Goal: Task Accomplishment & Management: Manage account settings

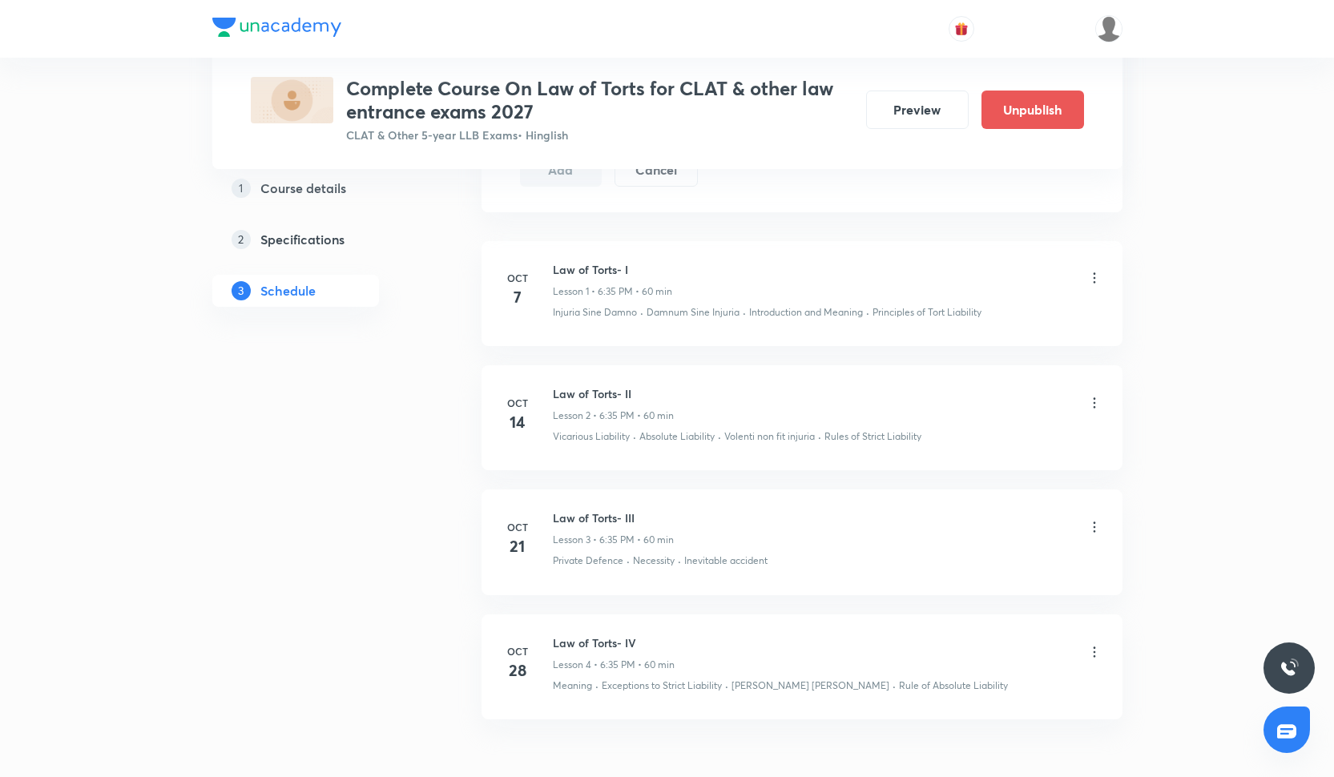
scroll to position [850, 0]
click at [1096, 407] on icon at bounding box center [1095, 408] width 16 height 16
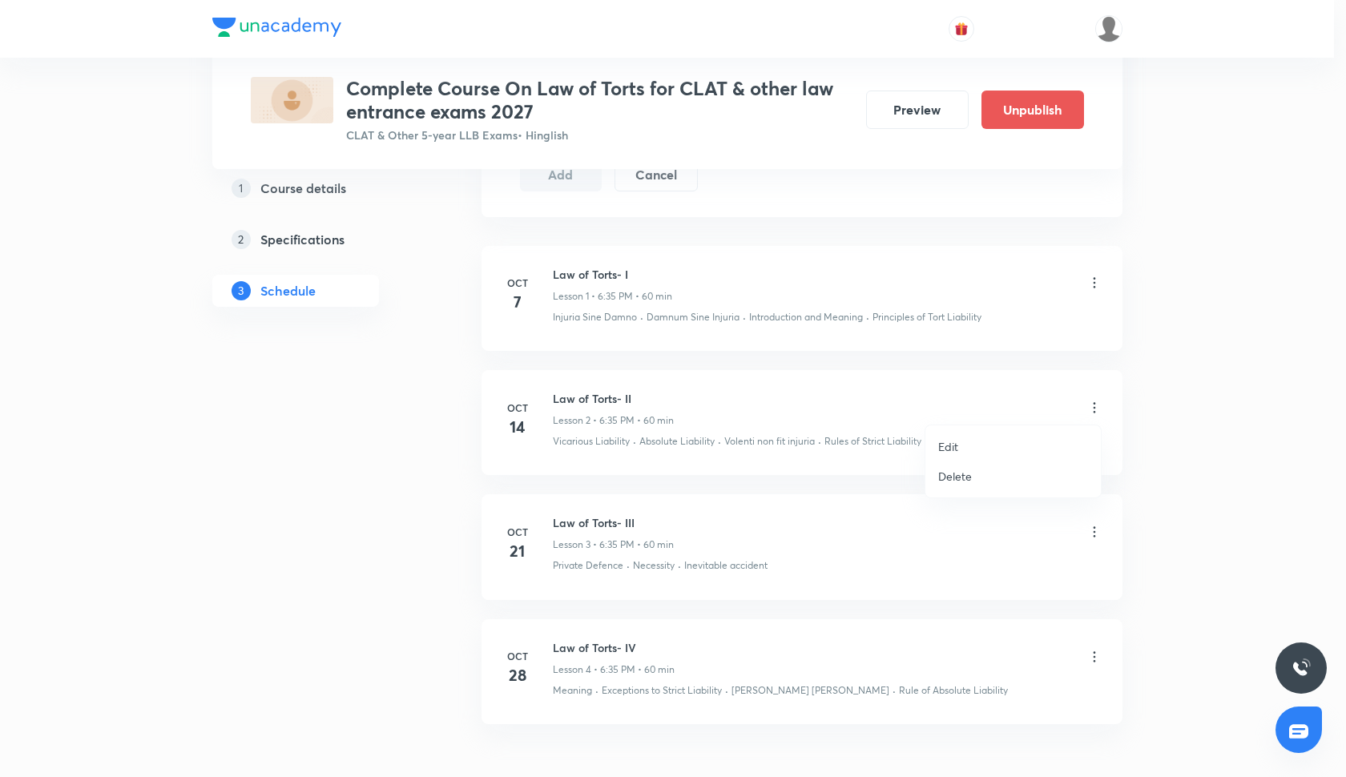
click at [959, 476] on p "Delete" at bounding box center [955, 476] width 34 height 17
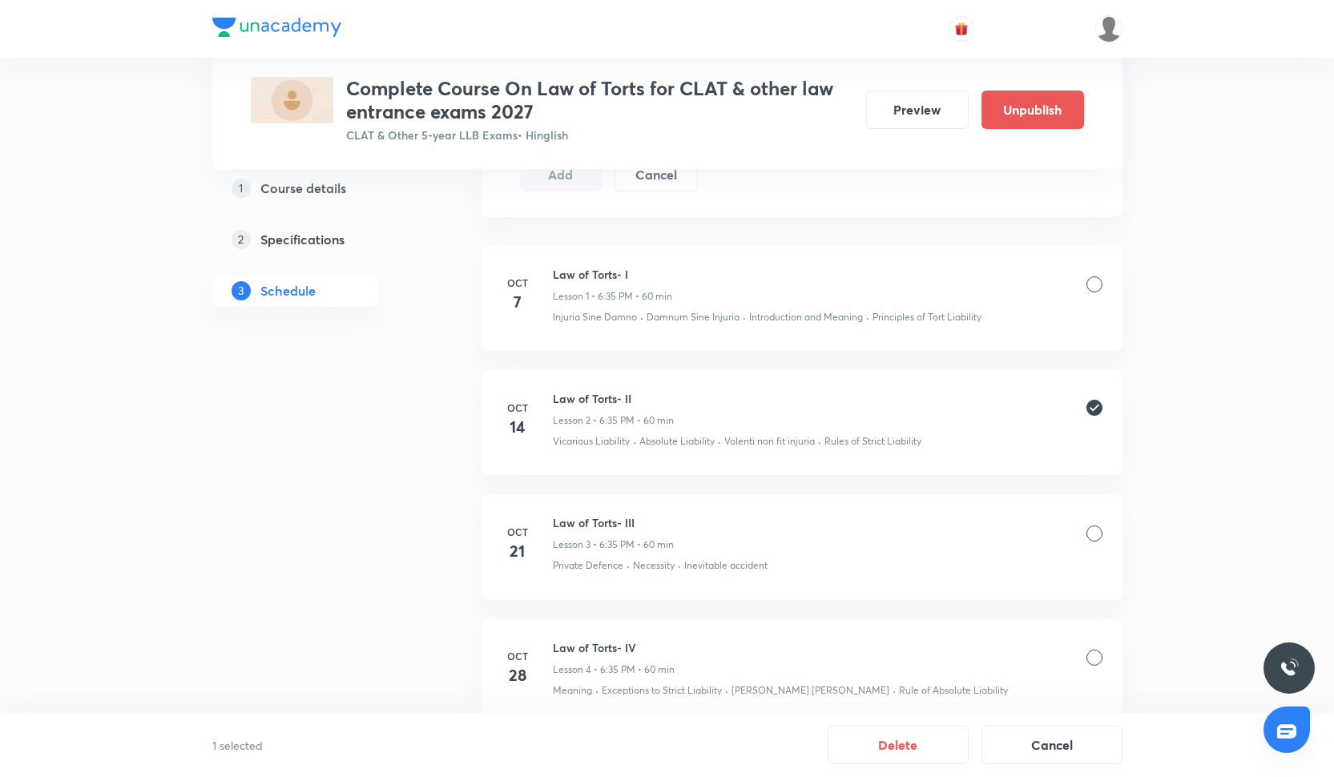
click at [1103, 535] on li "Oct 21 Law of Torts- III Lesson 3 • 6:35 PM • 60 min Private Defence · Necessit…" at bounding box center [802, 546] width 641 height 105
click at [1096, 529] on div at bounding box center [1095, 534] width 16 height 16
click at [1095, 655] on div at bounding box center [1095, 658] width 16 height 16
click at [916, 757] on button "Delete" at bounding box center [898, 743] width 141 height 38
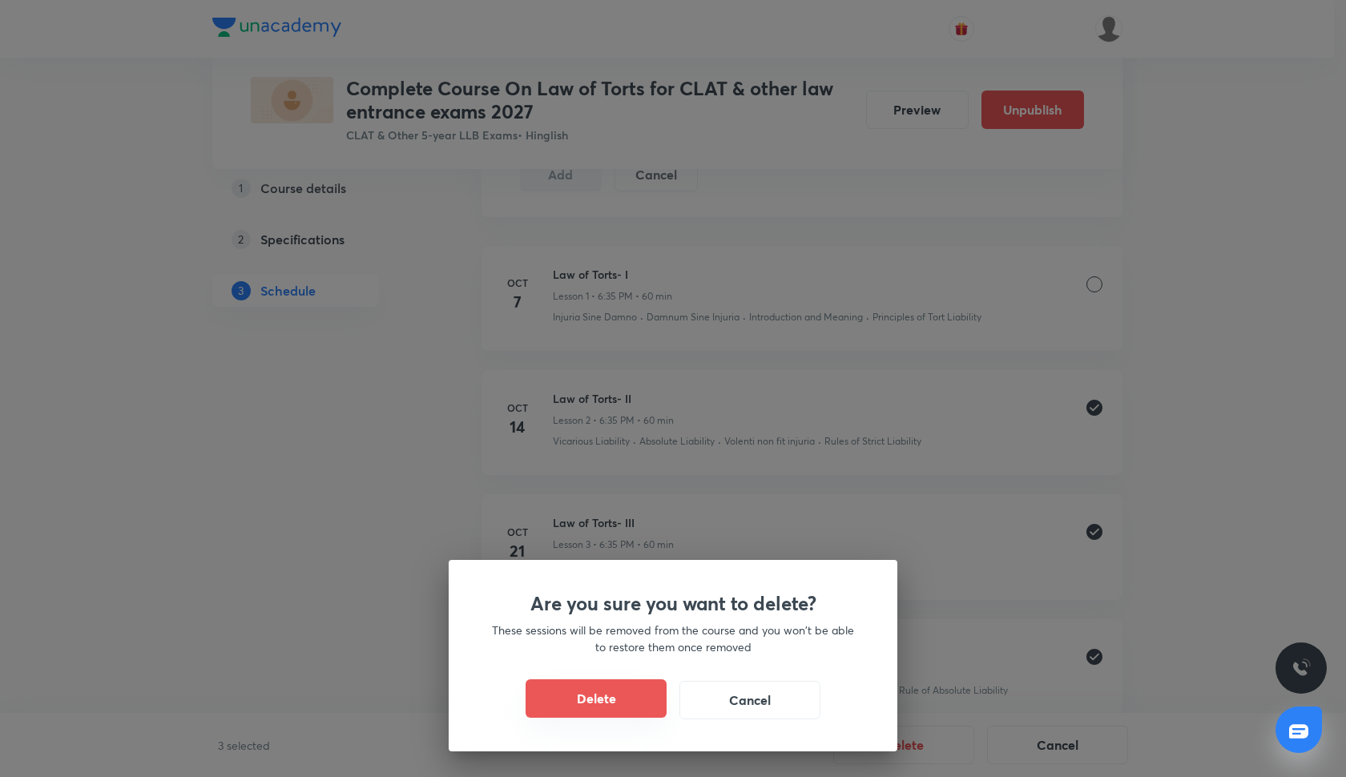
click at [608, 696] on button "Delete" at bounding box center [596, 699] width 141 height 38
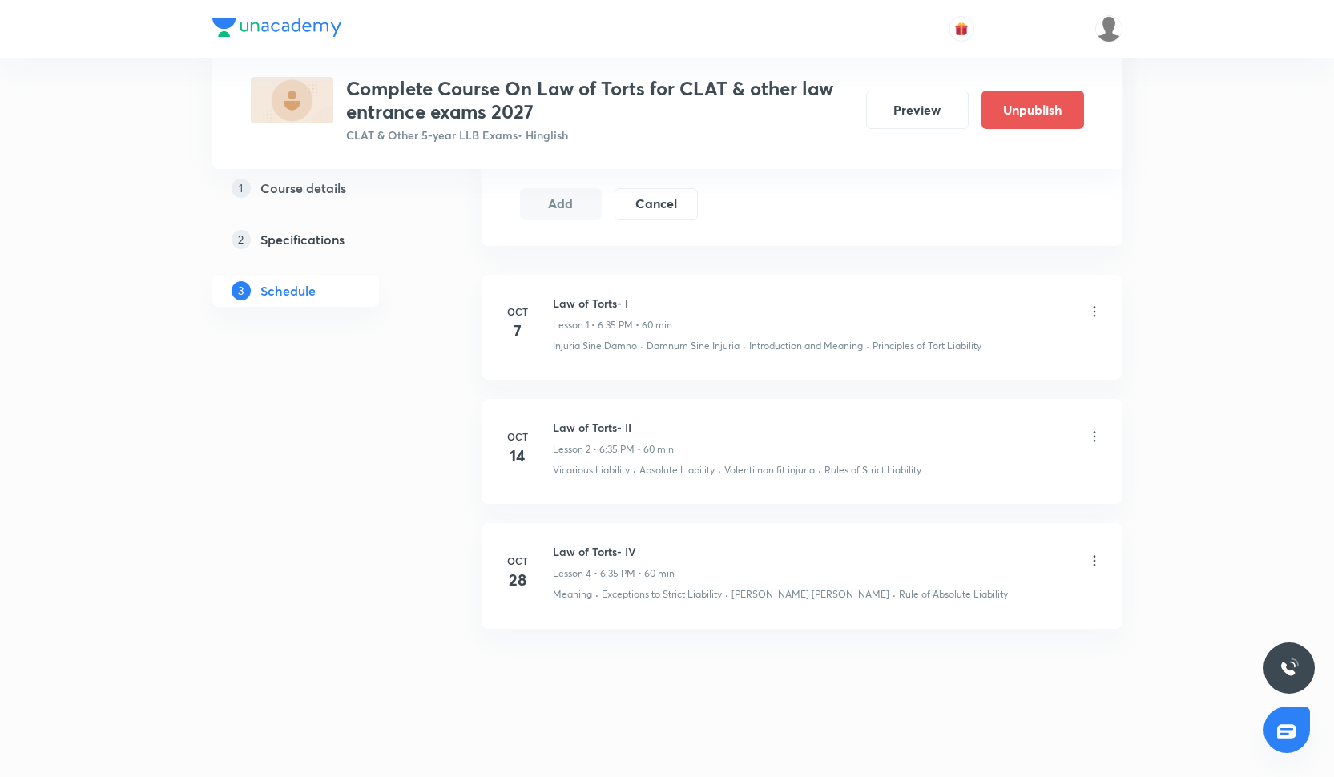
scroll to position [572, 0]
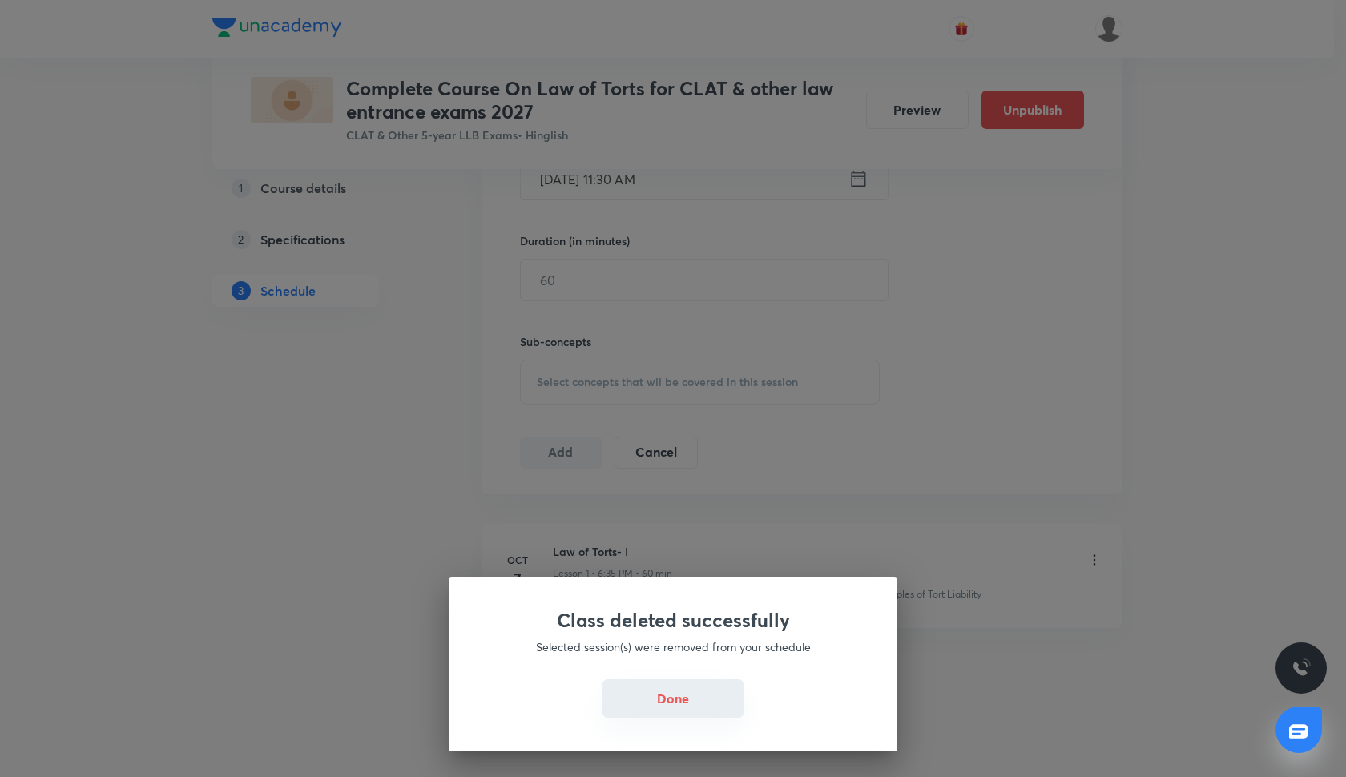
click at [666, 698] on button "Done" at bounding box center [673, 699] width 141 height 38
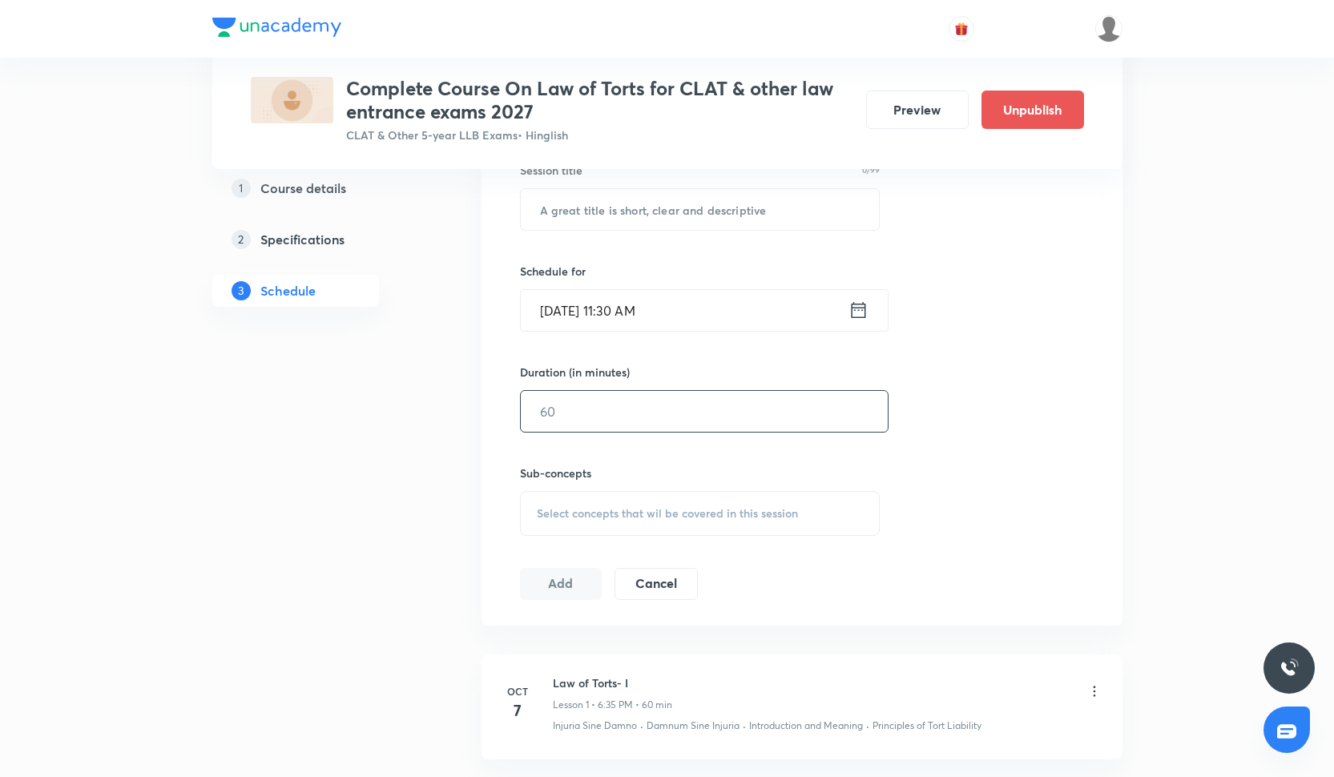
scroll to position [438, 0]
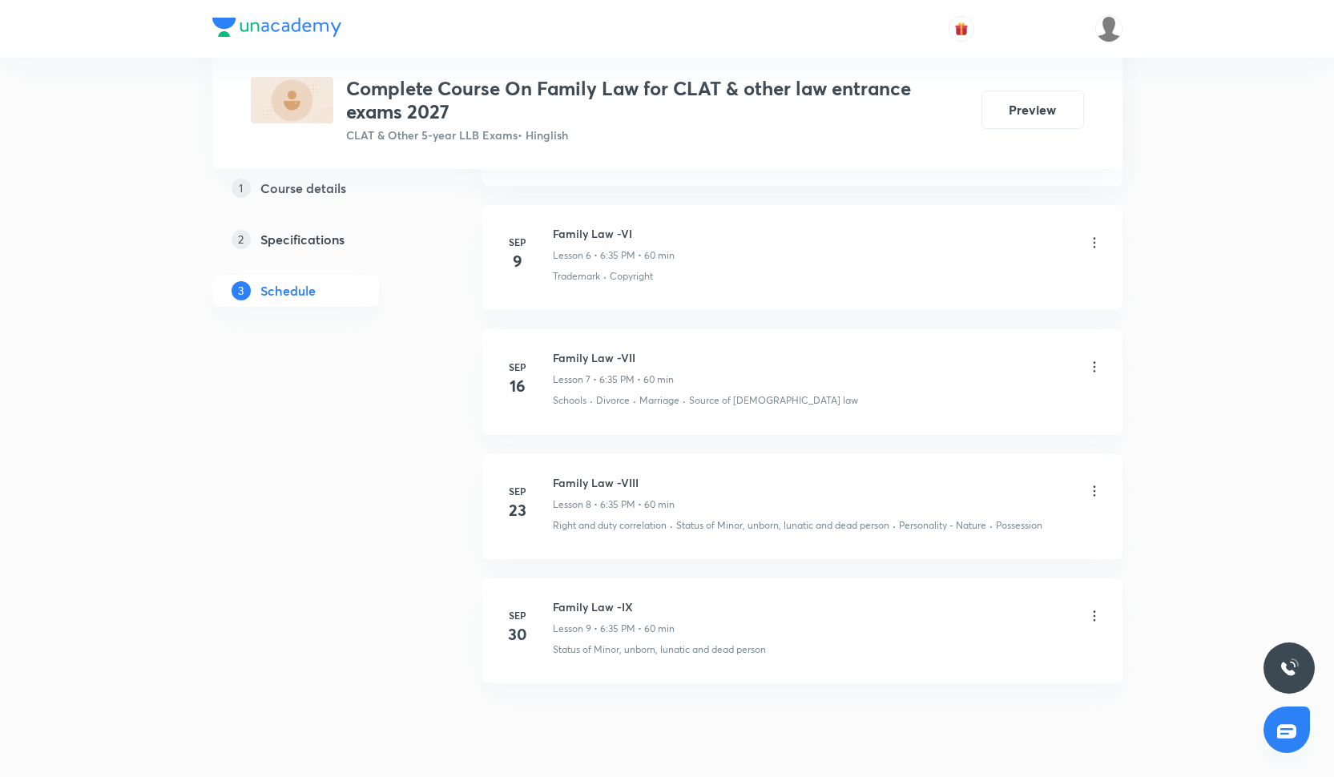
scroll to position [1566, 0]
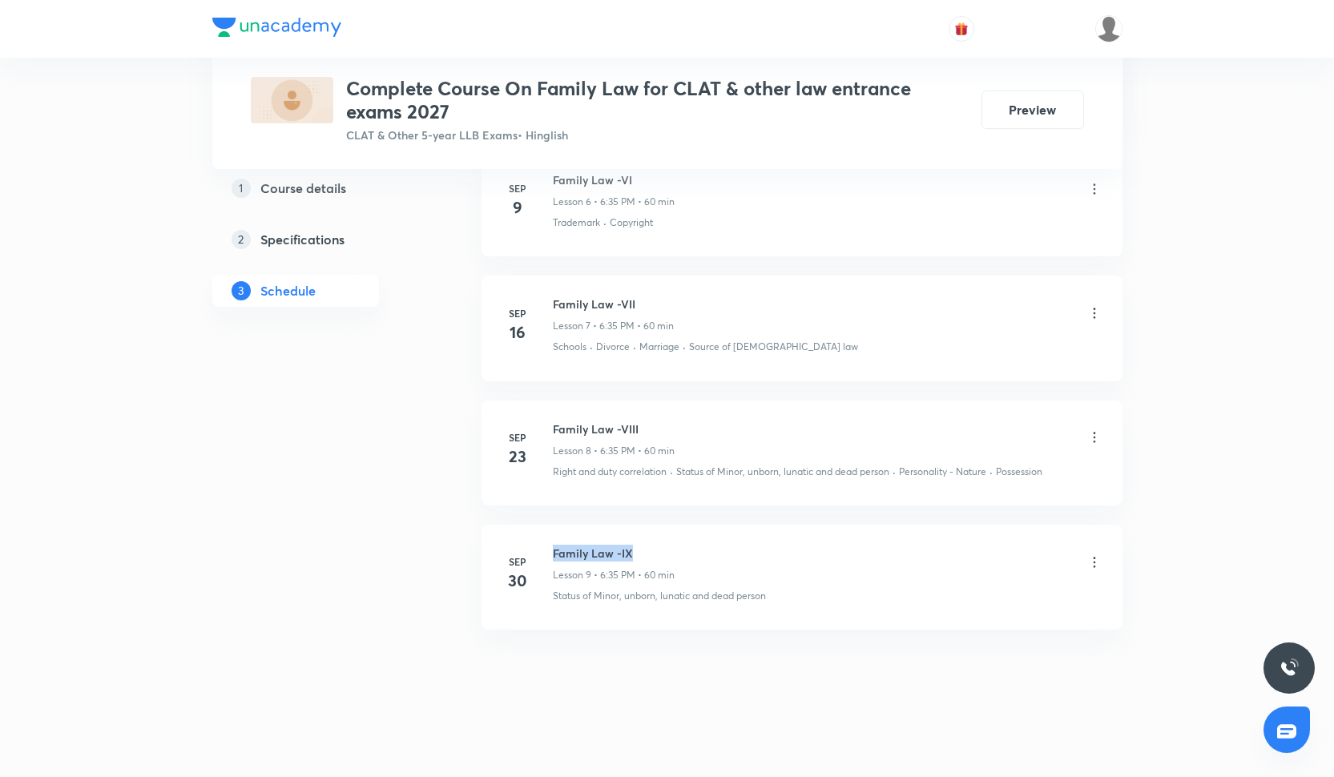
drag, startPoint x: 552, startPoint y: 550, endPoint x: 652, endPoint y: 551, distance: 99.4
click at [652, 552] on h6 "Family Law -IX" at bounding box center [614, 553] width 122 height 17
copy h6 "Family Law -IX"
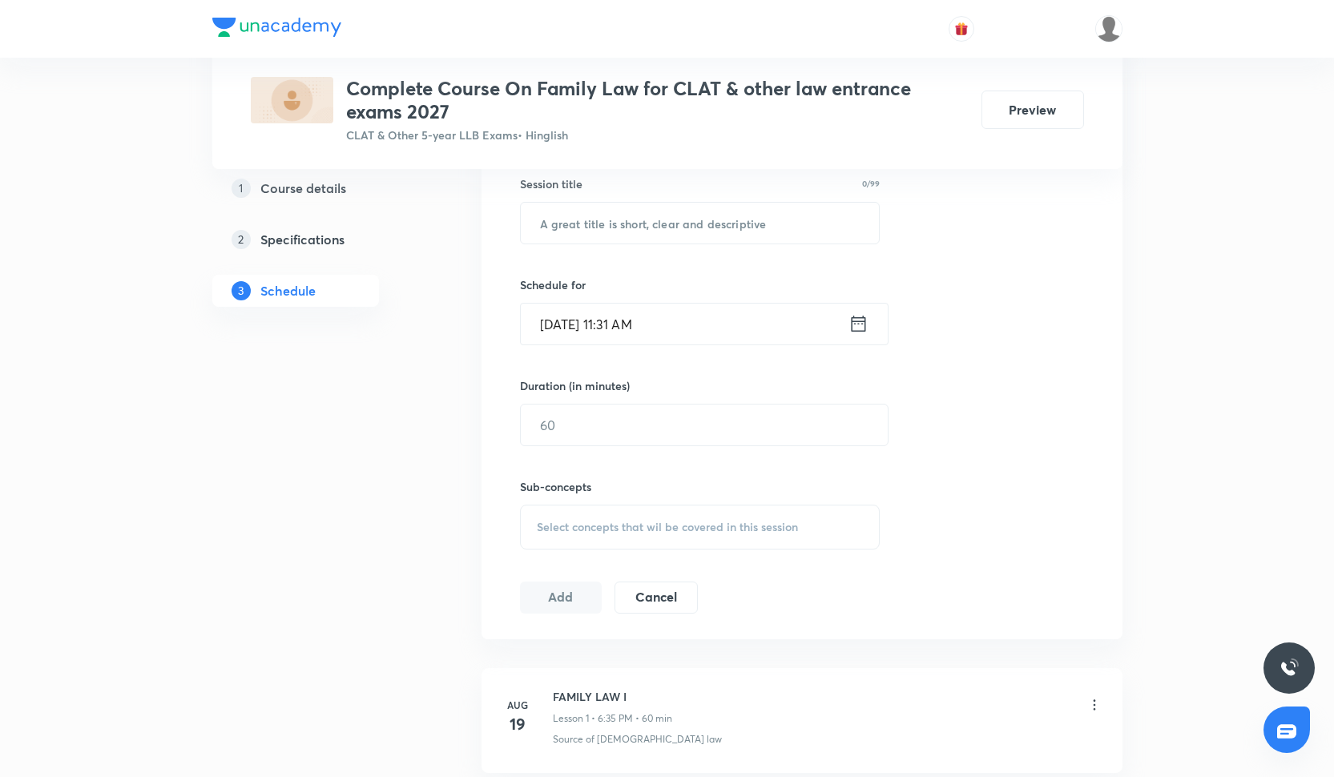
scroll to position [428, 0]
click at [618, 205] on input "text" at bounding box center [700, 222] width 359 height 41
paste input "Family Law -IX"
type input "Family Law -X"
click at [602, 333] on input "Oct 8, 2025, 11:31 AM" at bounding box center [685, 323] width 328 height 41
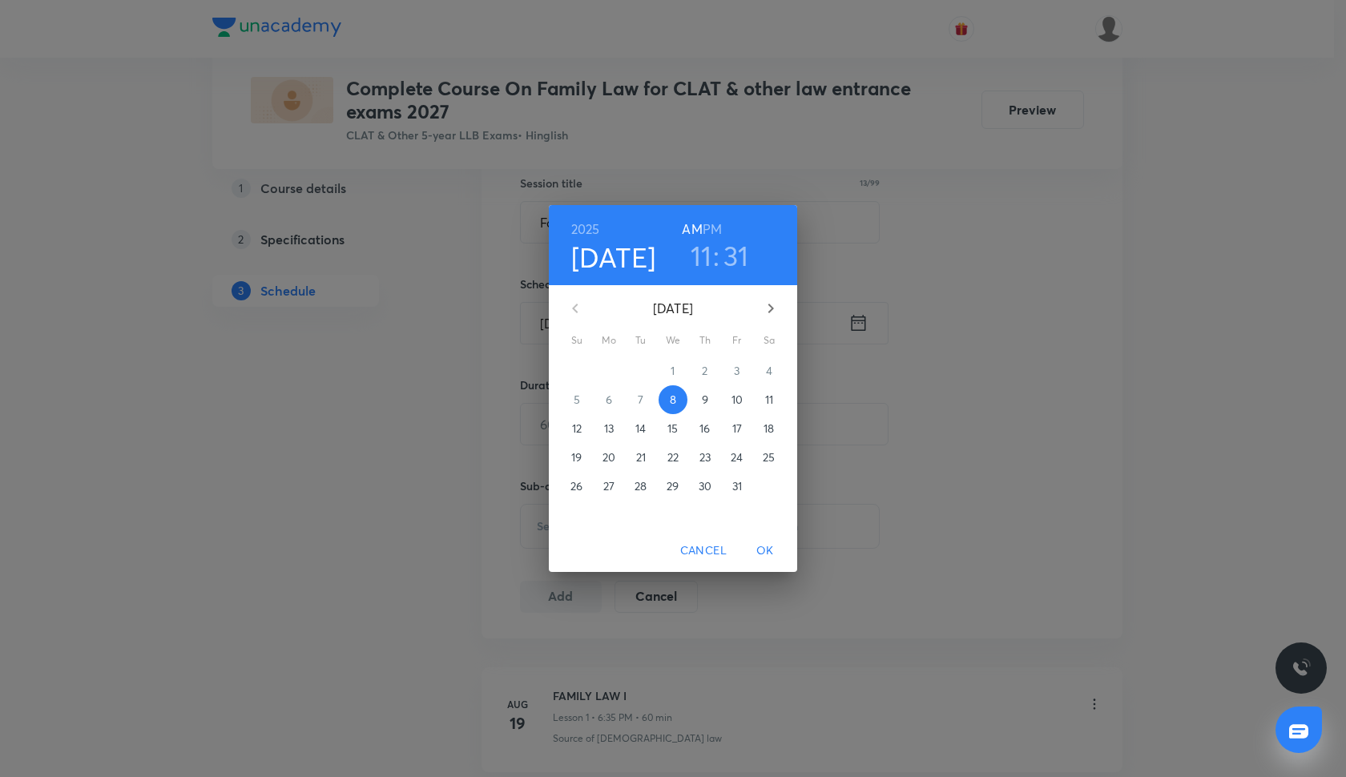
click at [702, 549] on span "Cancel" at bounding box center [703, 551] width 46 height 20
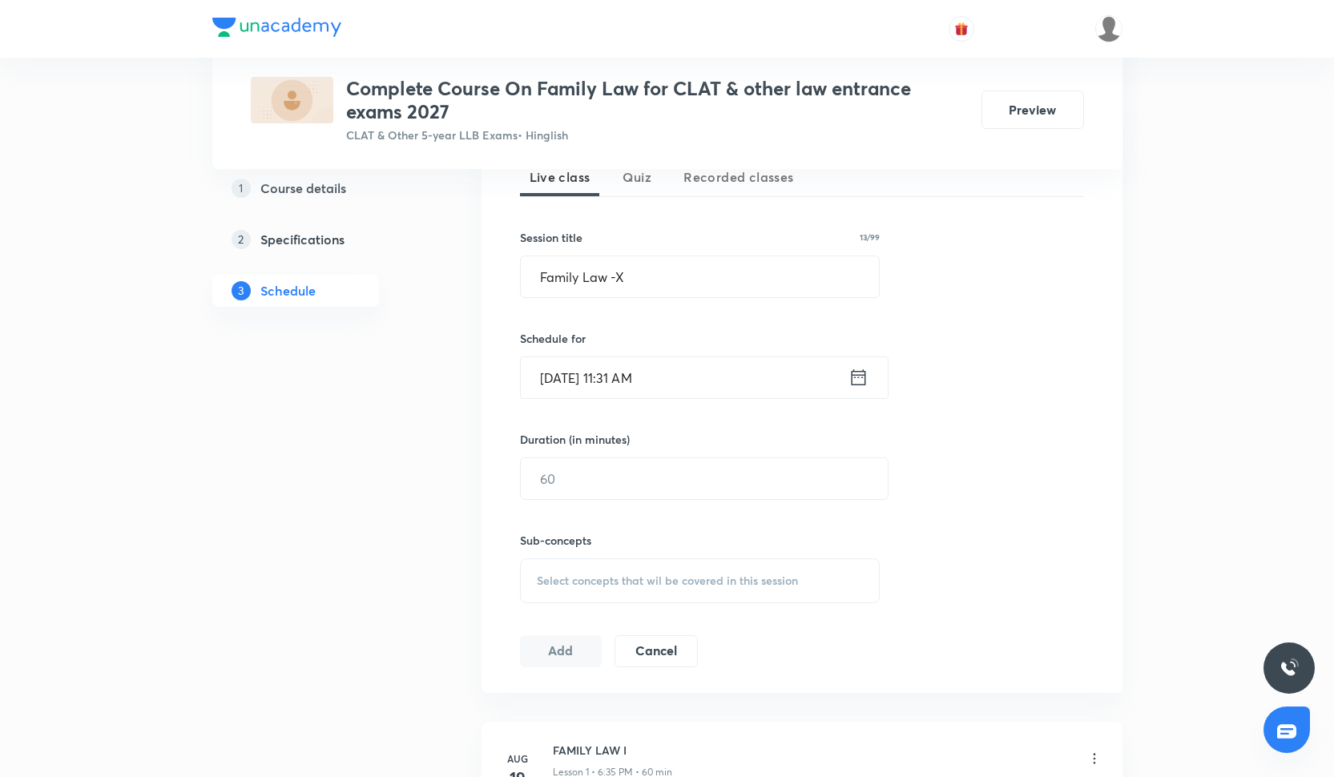
scroll to position [372, 0]
click at [617, 388] on input "Oct 8, 2025, 11:31 AM" at bounding box center [685, 379] width 328 height 41
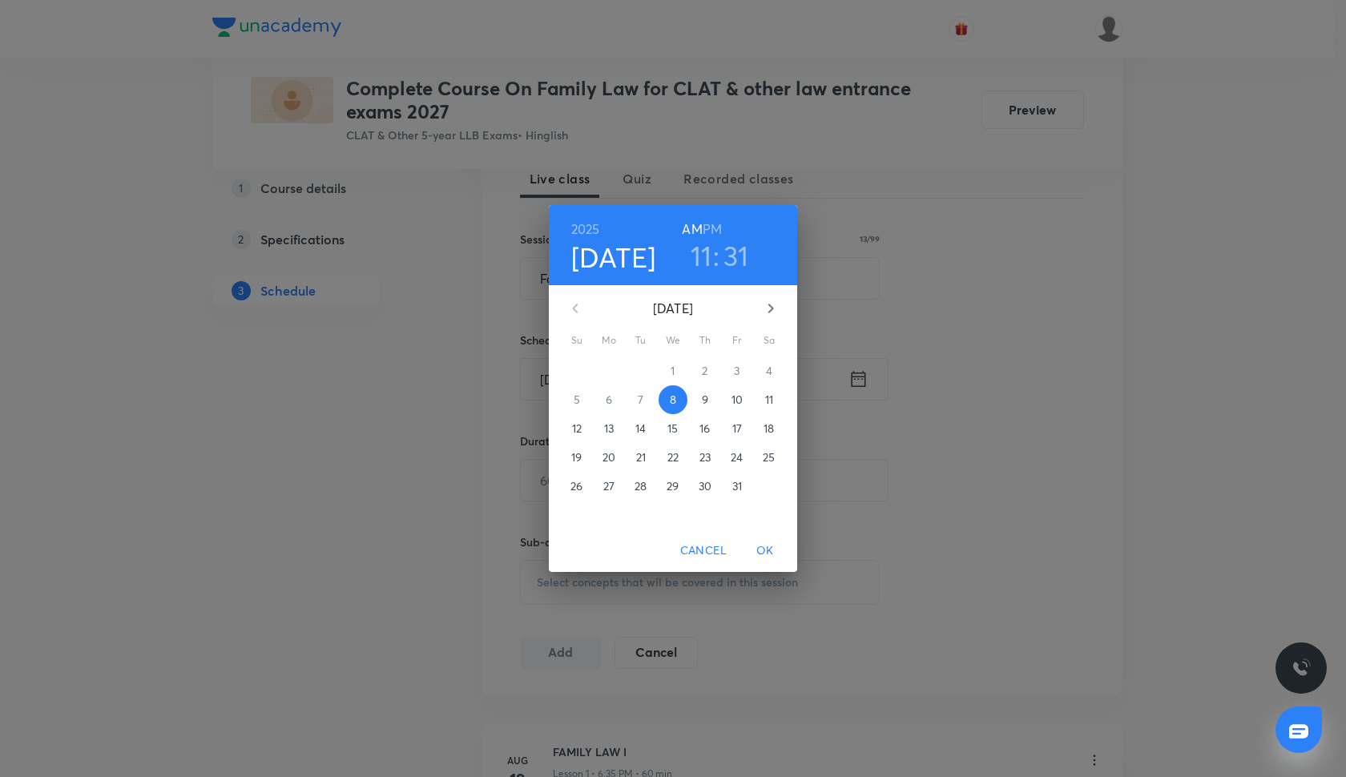
click at [648, 424] on span "14" at bounding box center [641, 429] width 29 height 16
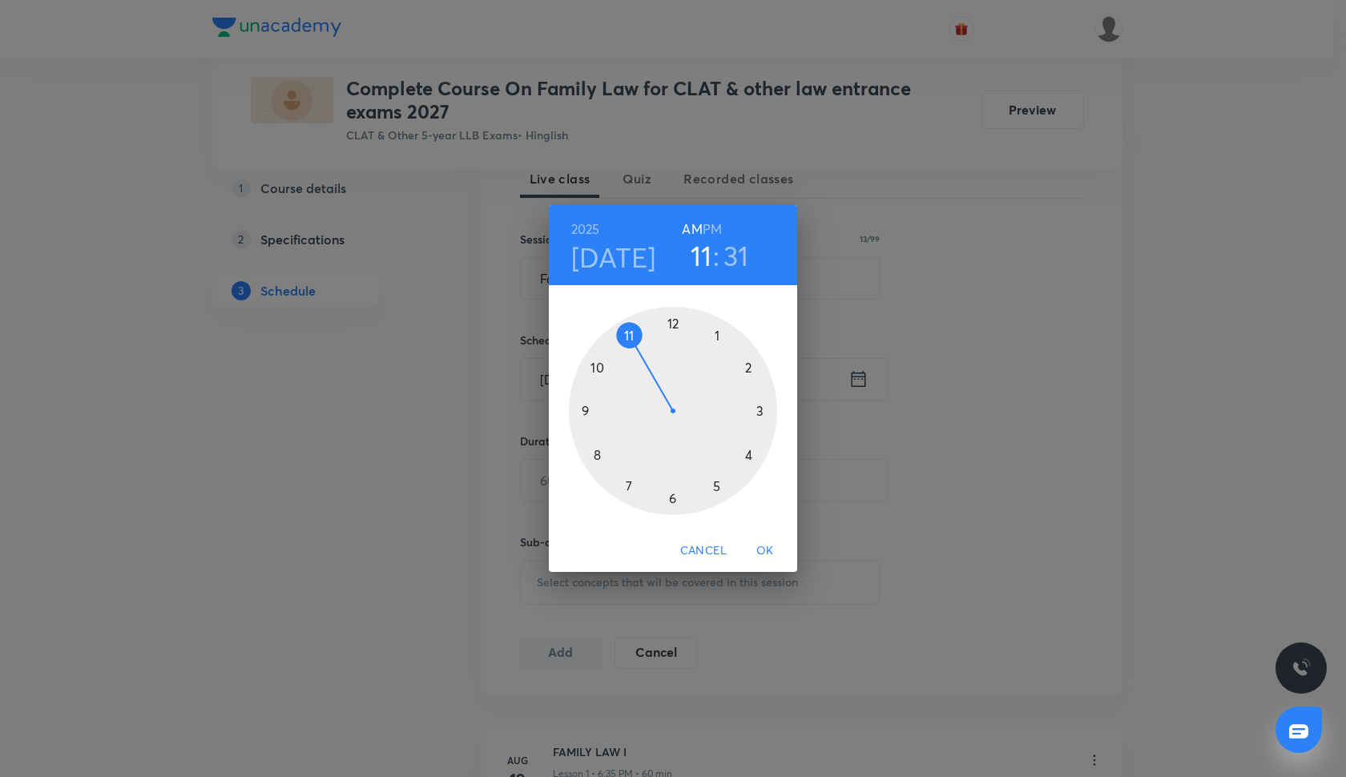
click at [674, 506] on div at bounding box center [673, 411] width 208 height 208
click at [632, 490] on div at bounding box center [673, 411] width 208 height 208
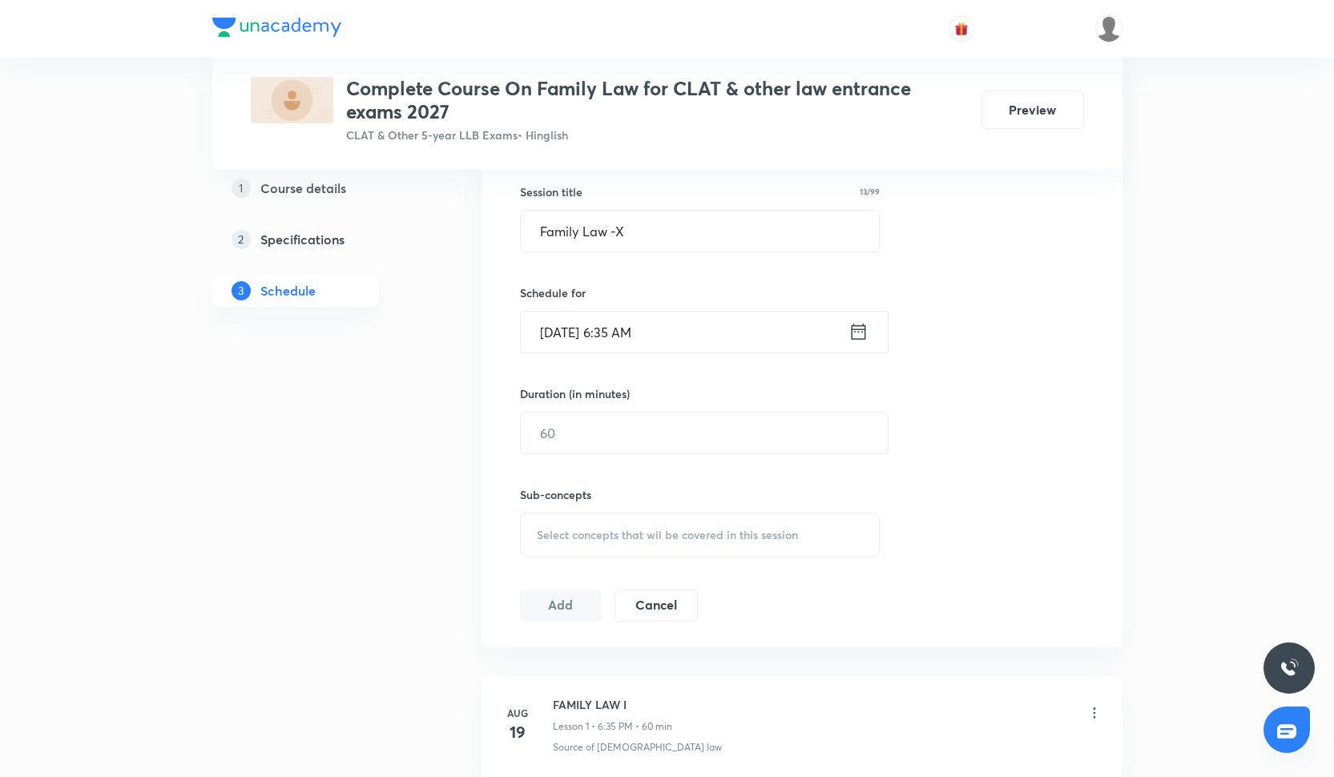
scroll to position [416, 0]
click at [596, 427] on input "text" at bounding box center [704, 436] width 367 height 41
type input "60"
click at [563, 539] on span "Select concepts that wil be covered in this session" at bounding box center [667, 538] width 261 height 13
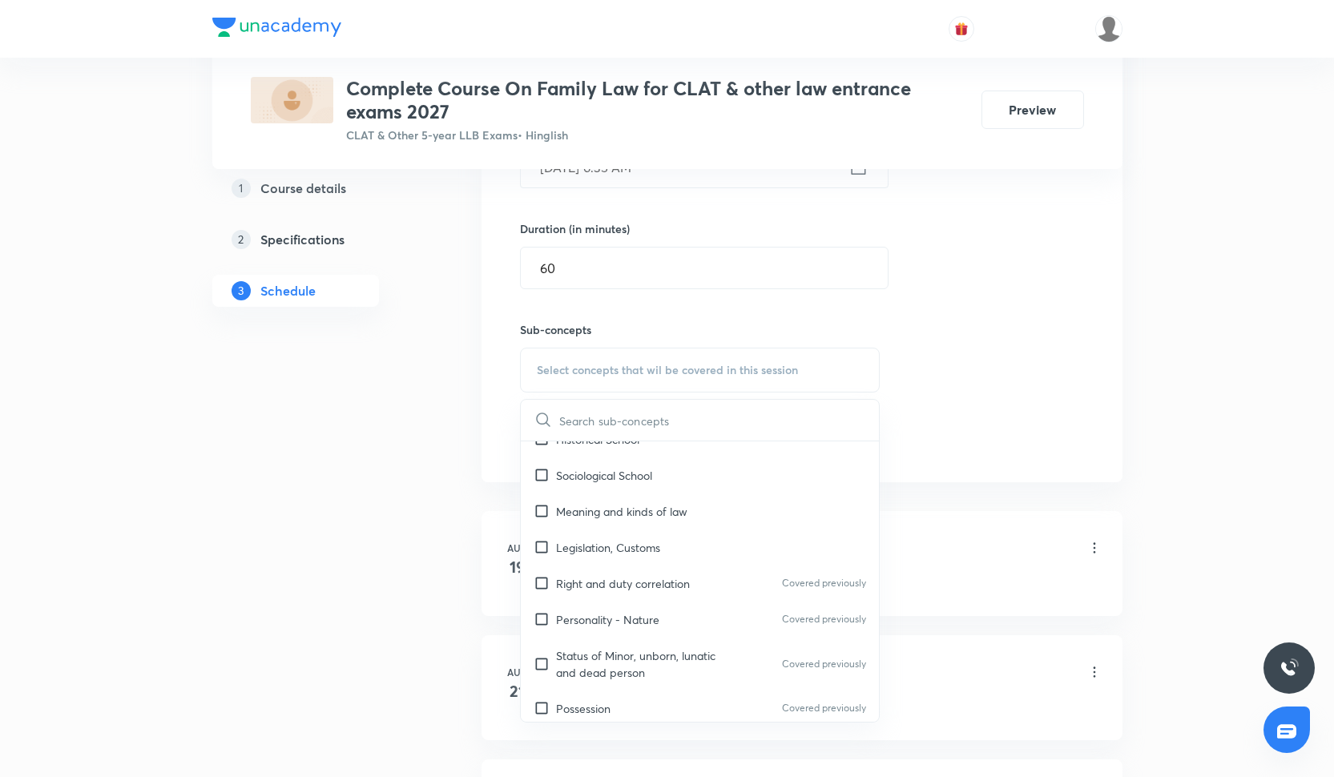
scroll to position [1484, 0]
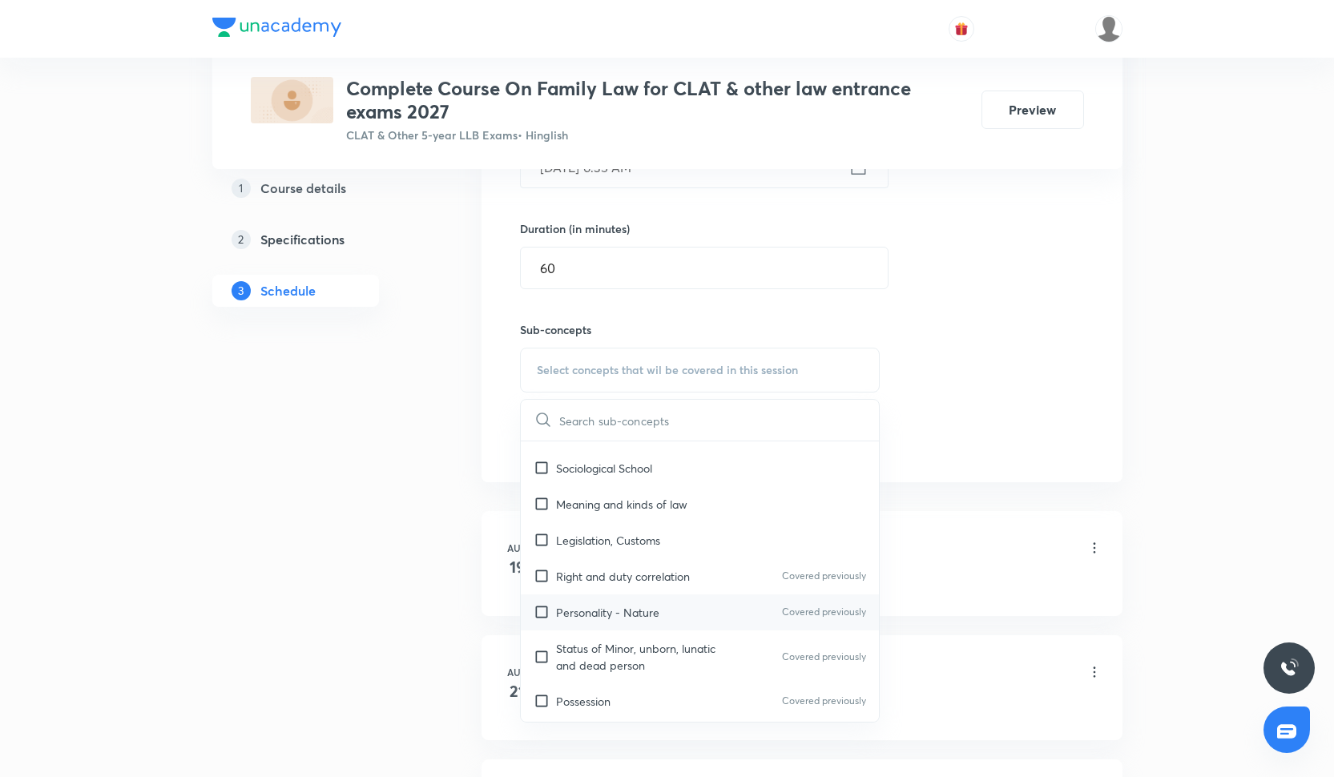
click at [583, 604] on p "Personality - Nature" at bounding box center [607, 612] width 103 height 17
checkbox input "true"
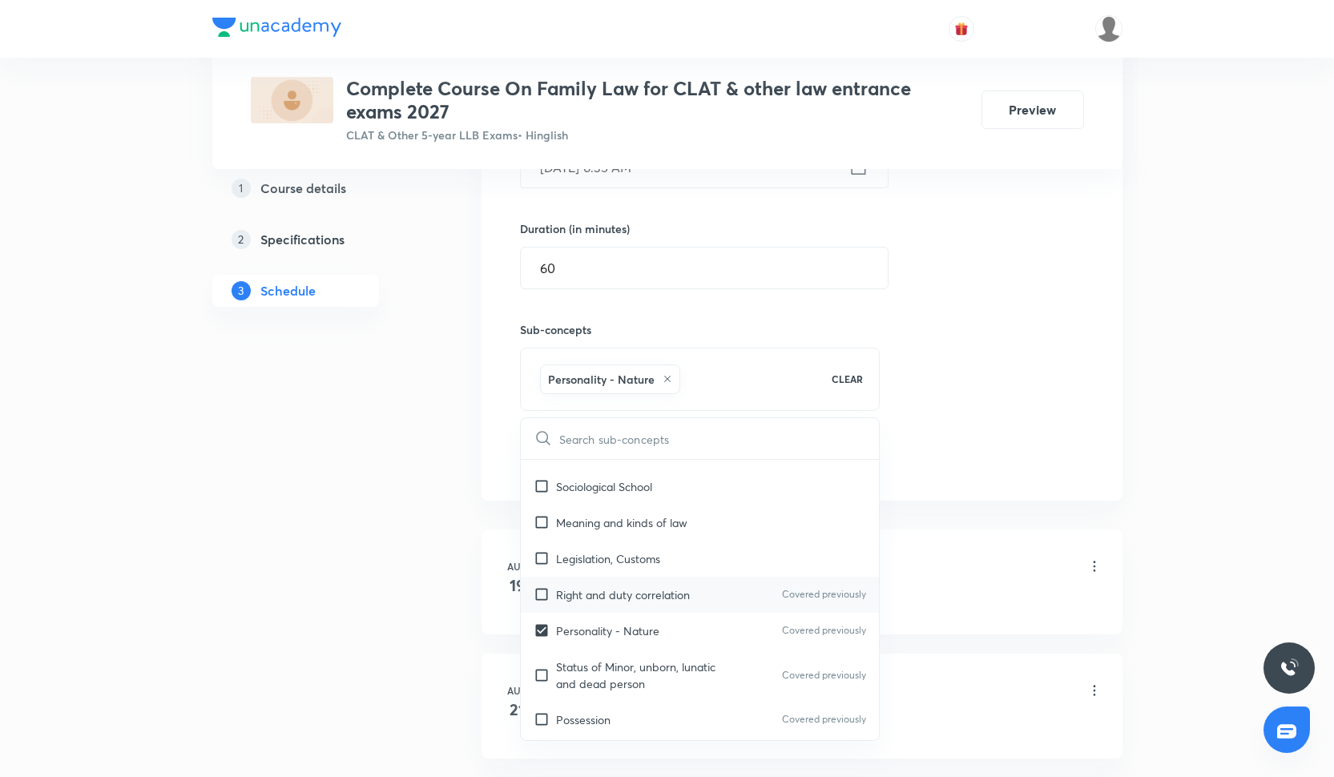
click at [585, 587] on p "Right and duty correlation" at bounding box center [623, 595] width 134 height 17
checkbox input "true"
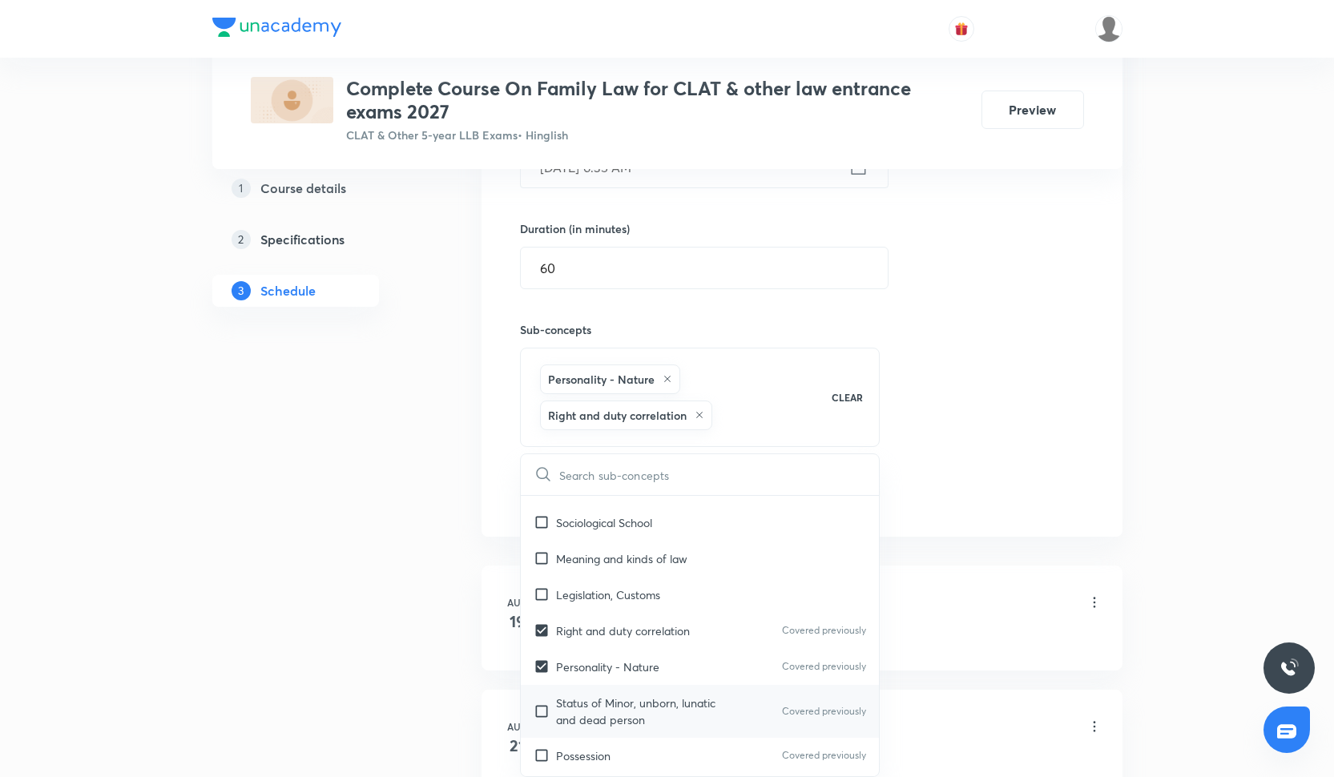
click at [583, 685] on div "Status of Minor, unborn, lunatic and dead person Covered previously" at bounding box center [700, 711] width 359 height 53
checkbox input "true"
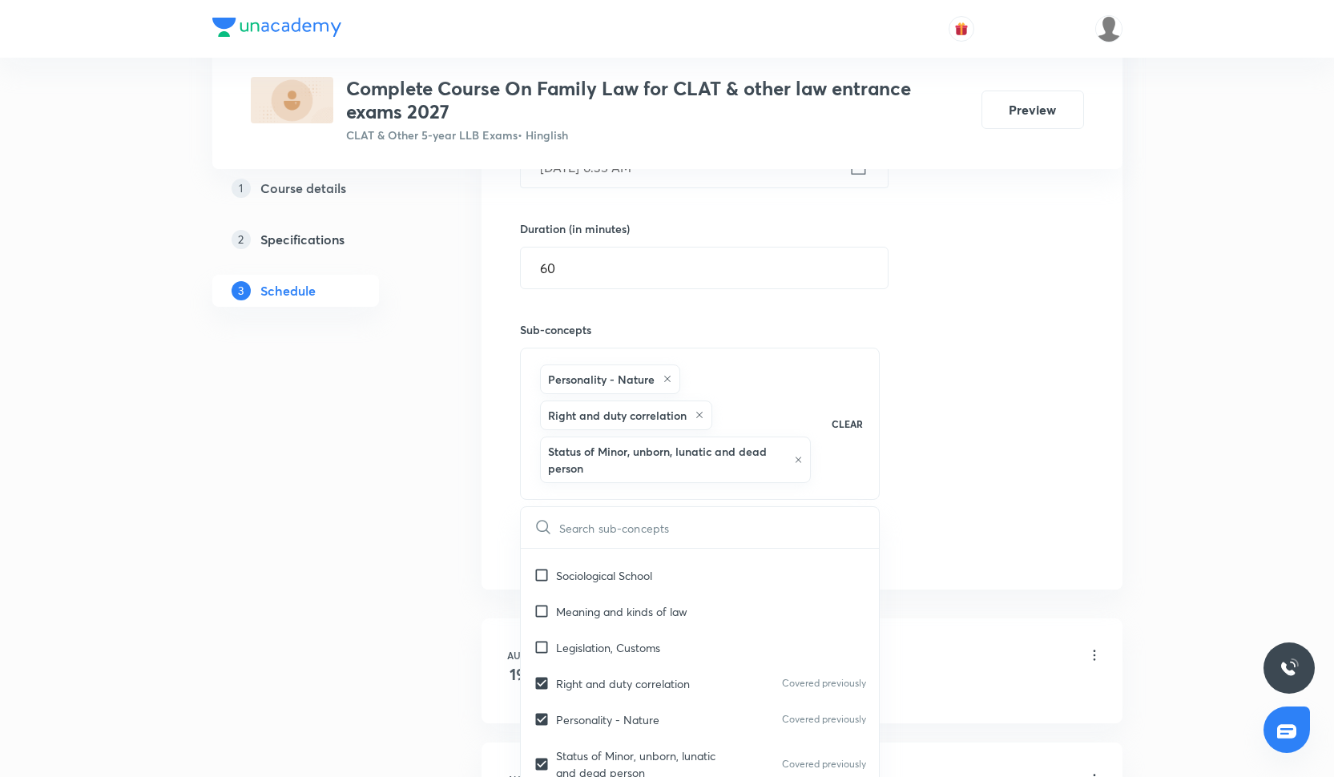
click at [1021, 376] on div "Session 10 Live class Quiz Recorded classes Session title 13/99 Family Law -X ​…" at bounding box center [802, 237] width 564 height 654
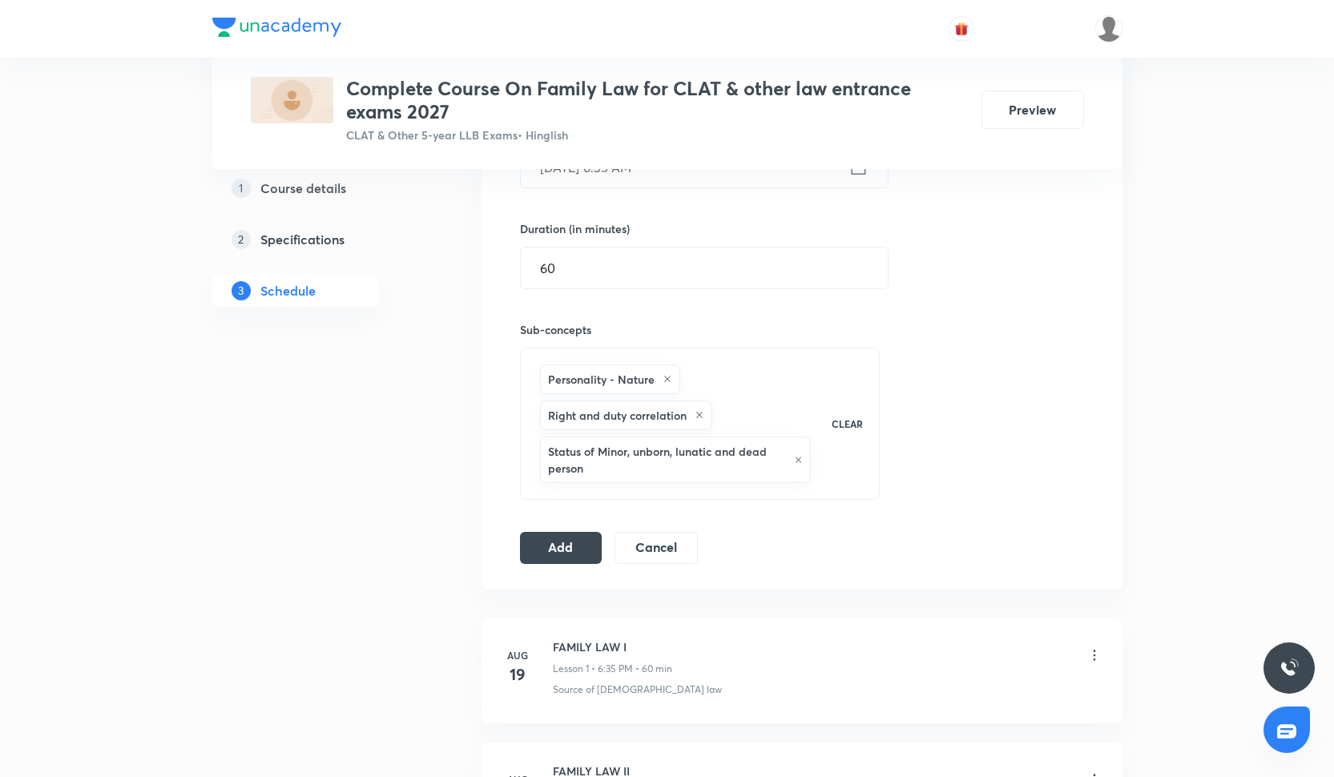
click at [547, 527] on div "Session 10 Live class Quiz Recorded classes Session title 13/99 Family Law -X ​…" at bounding box center [802, 237] width 564 height 654
click at [544, 535] on button "Add" at bounding box center [561, 547] width 83 height 32
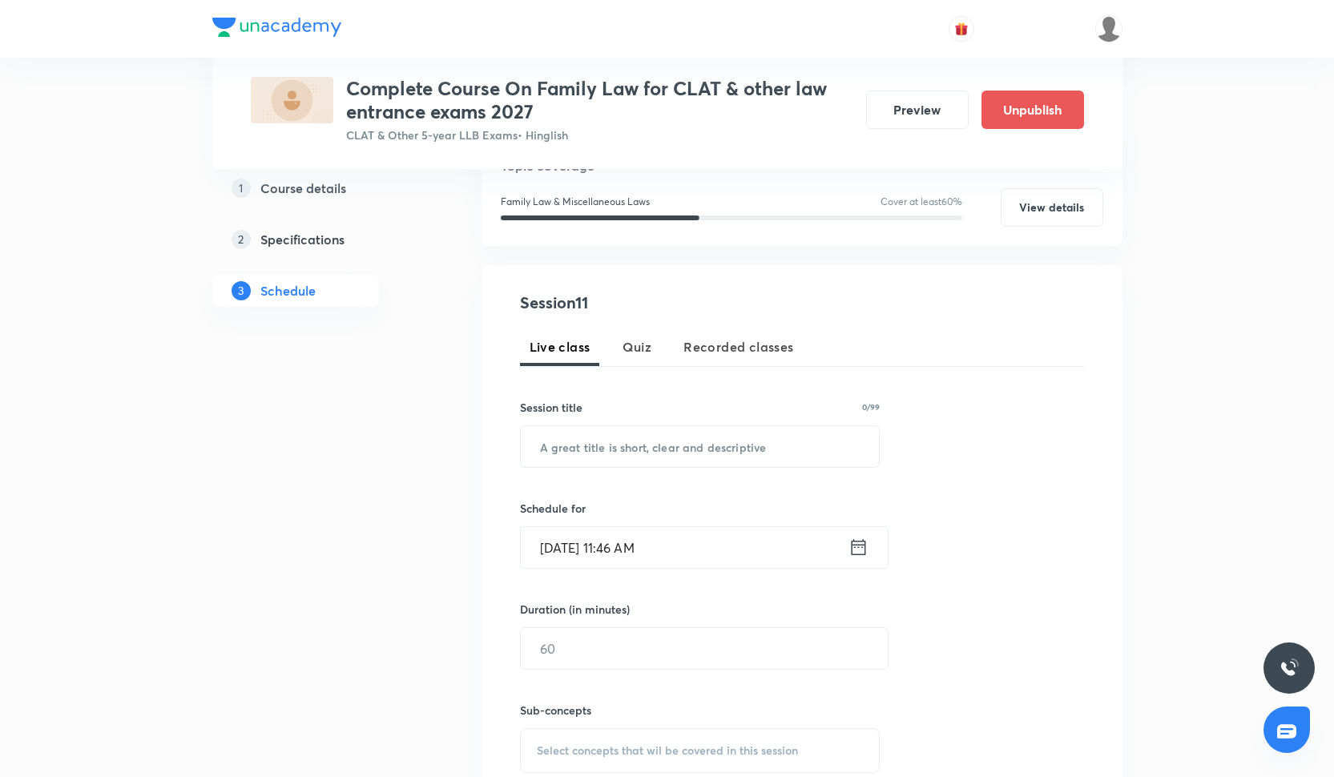
scroll to position [219, 0]
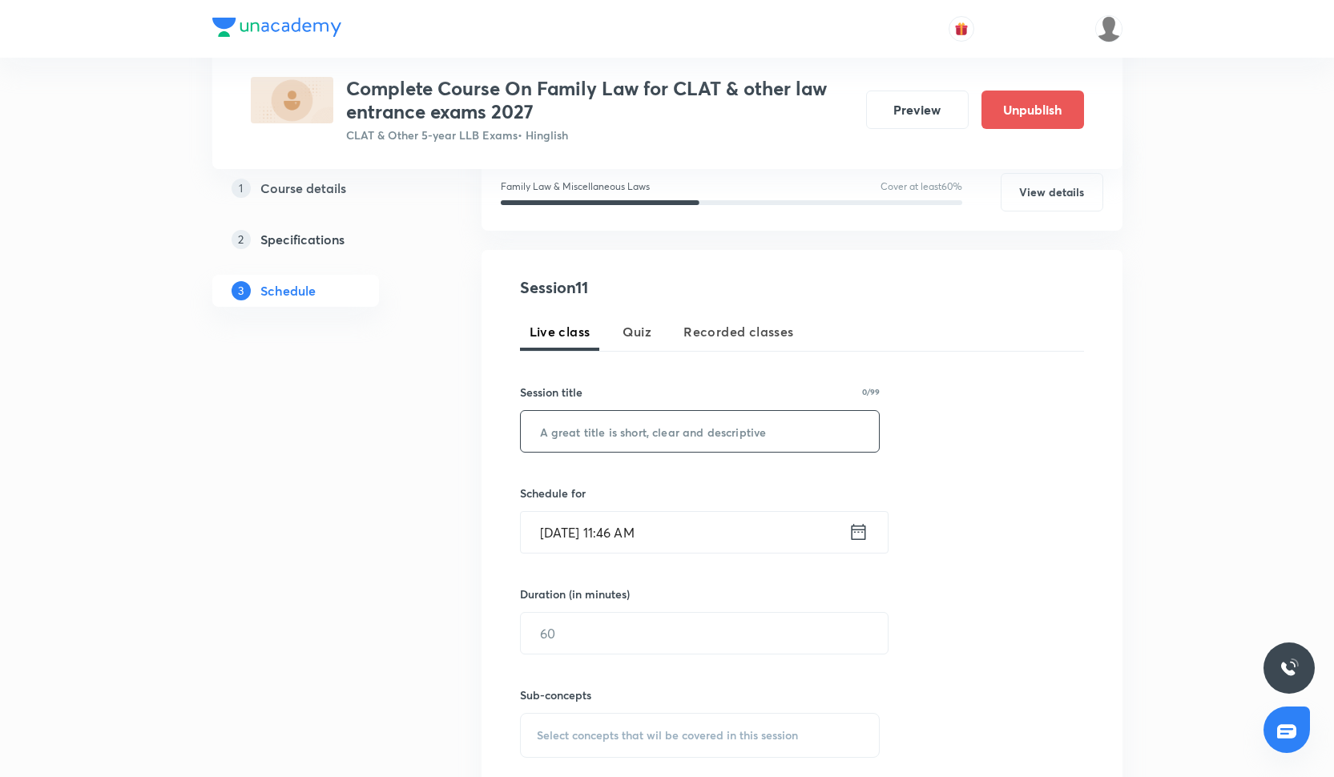
click at [616, 418] on input "text" at bounding box center [700, 431] width 359 height 41
paste input "Family Law- XI"
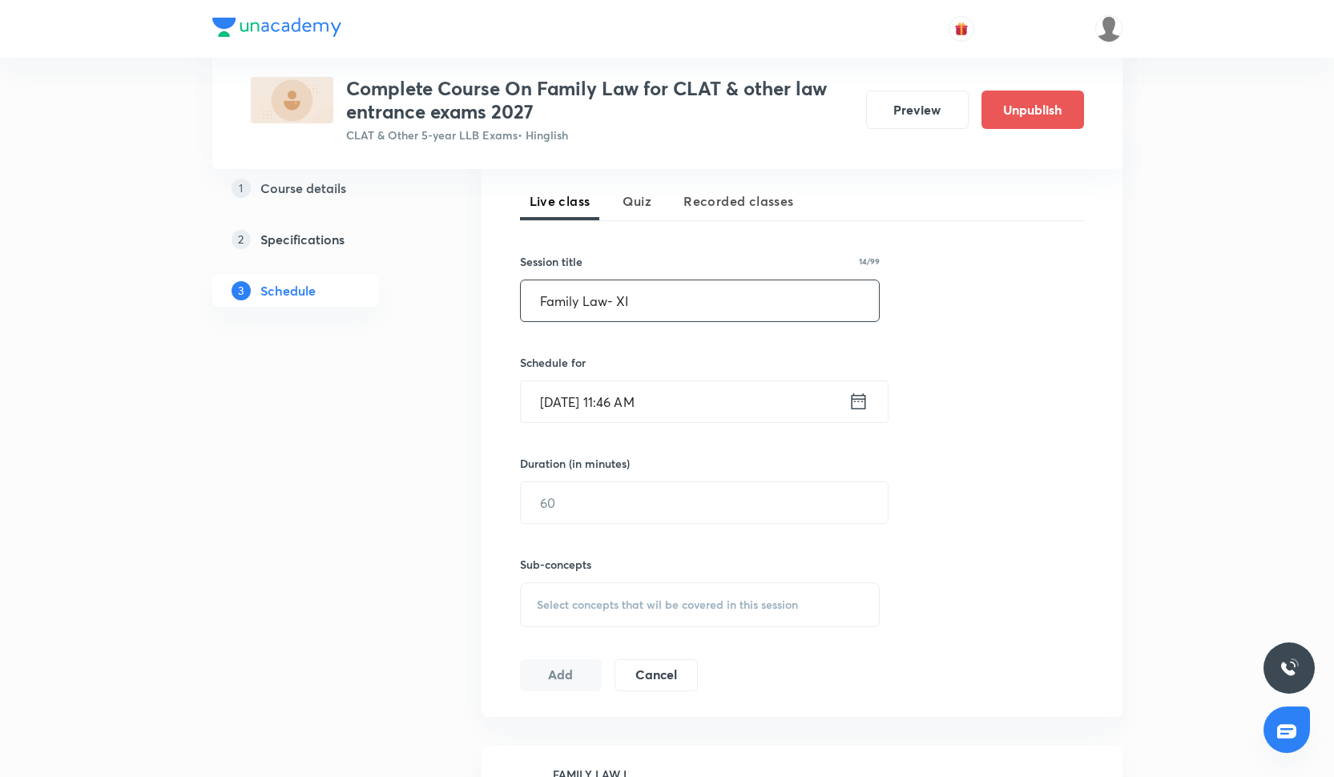
scroll to position [466, 0]
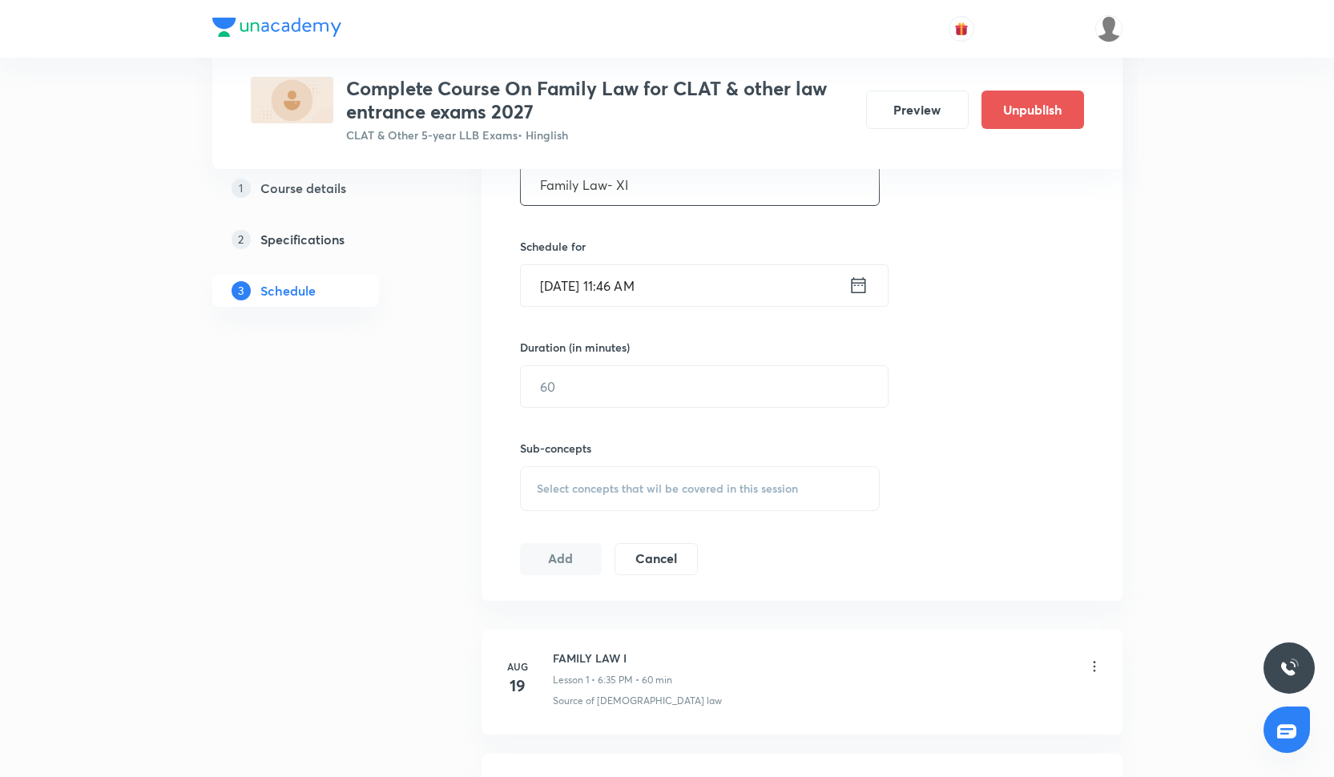
type input "Family Law- XI"
click at [591, 291] on input "Oct 8, 2025, 11:46 AM" at bounding box center [685, 285] width 328 height 41
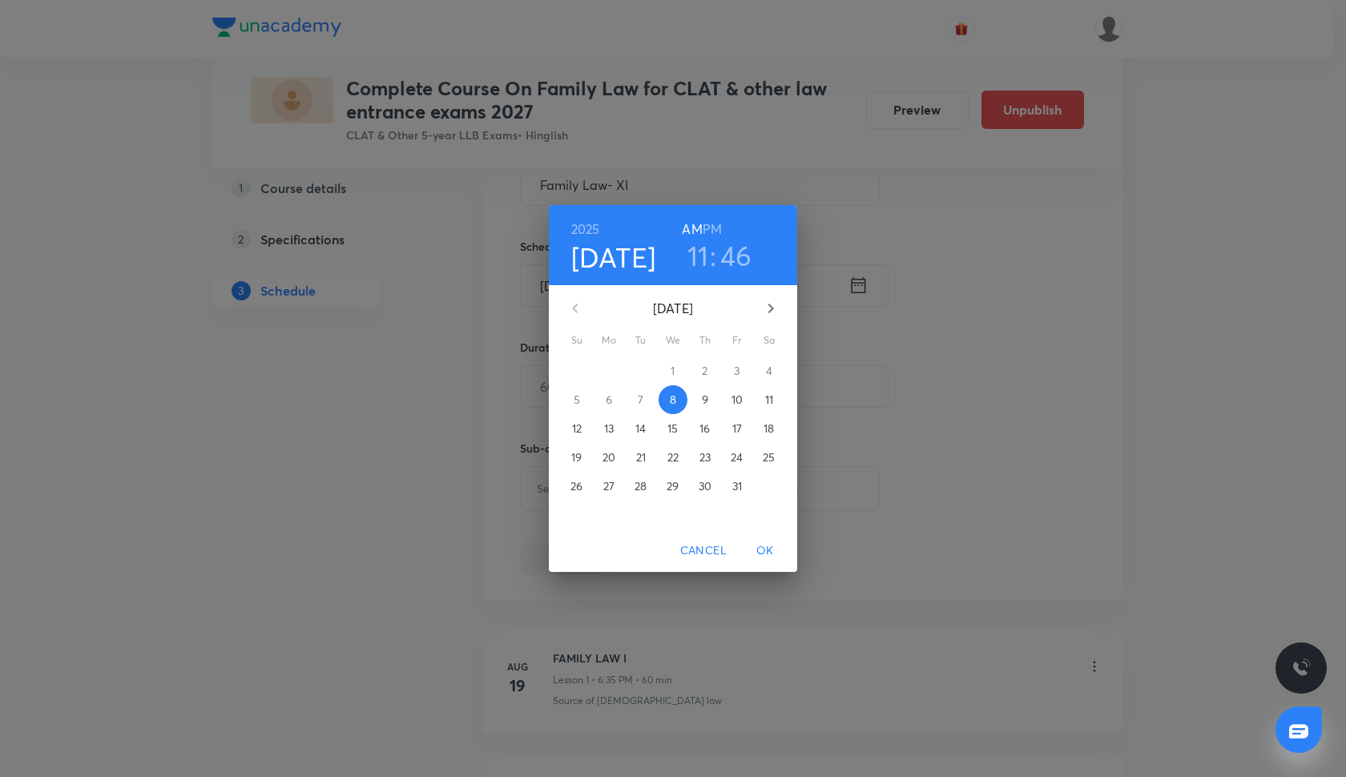
click at [641, 462] on p "21" at bounding box center [641, 458] width 10 height 16
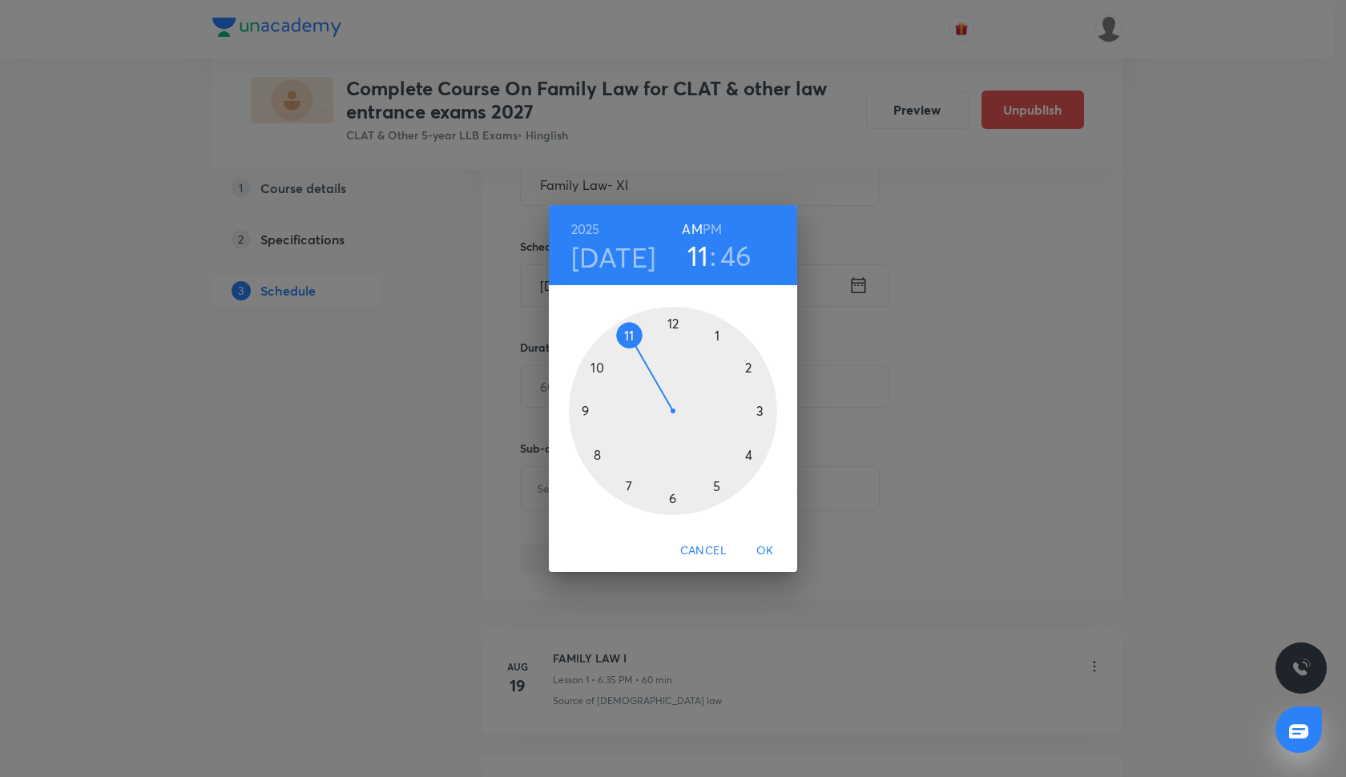
click at [672, 499] on div at bounding box center [673, 411] width 208 height 208
click at [629, 486] on div at bounding box center [673, 411] width 208 height 208
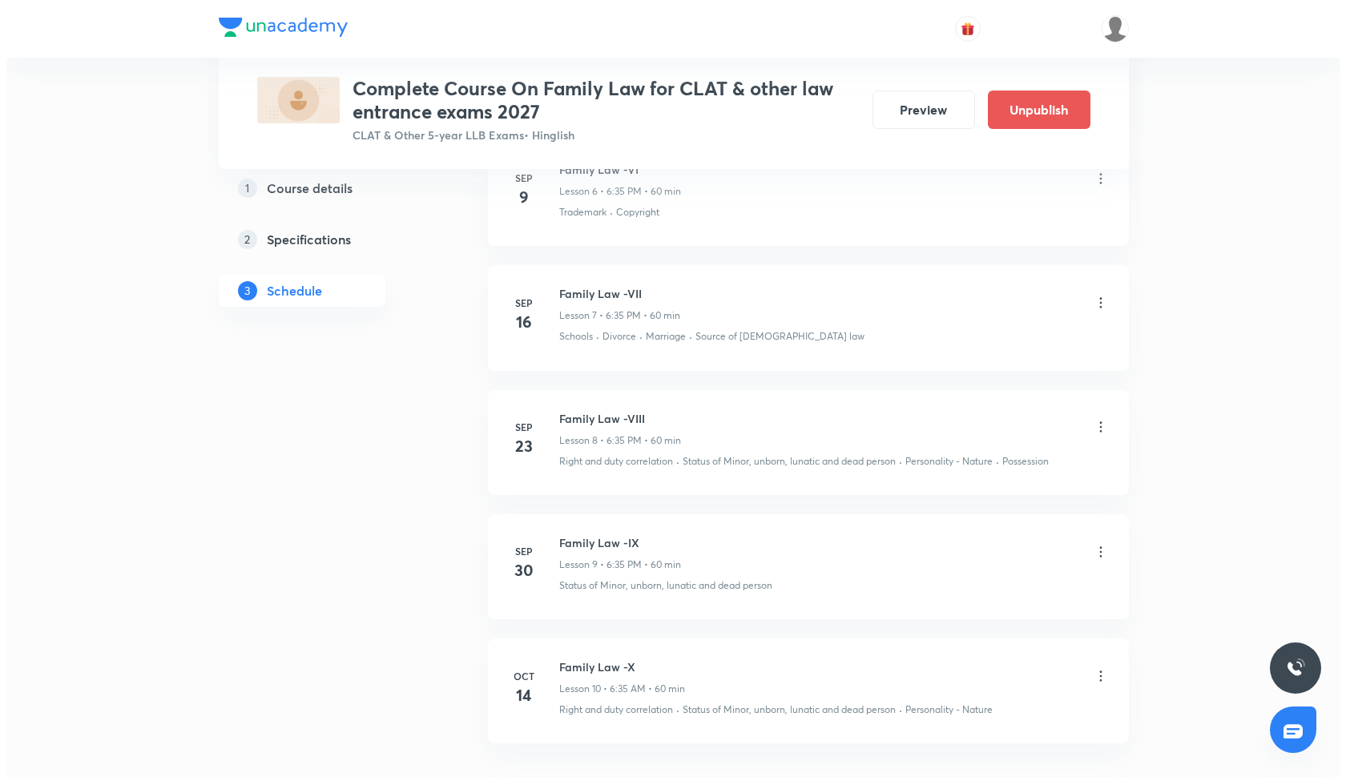
scroll to position [1690, 0]
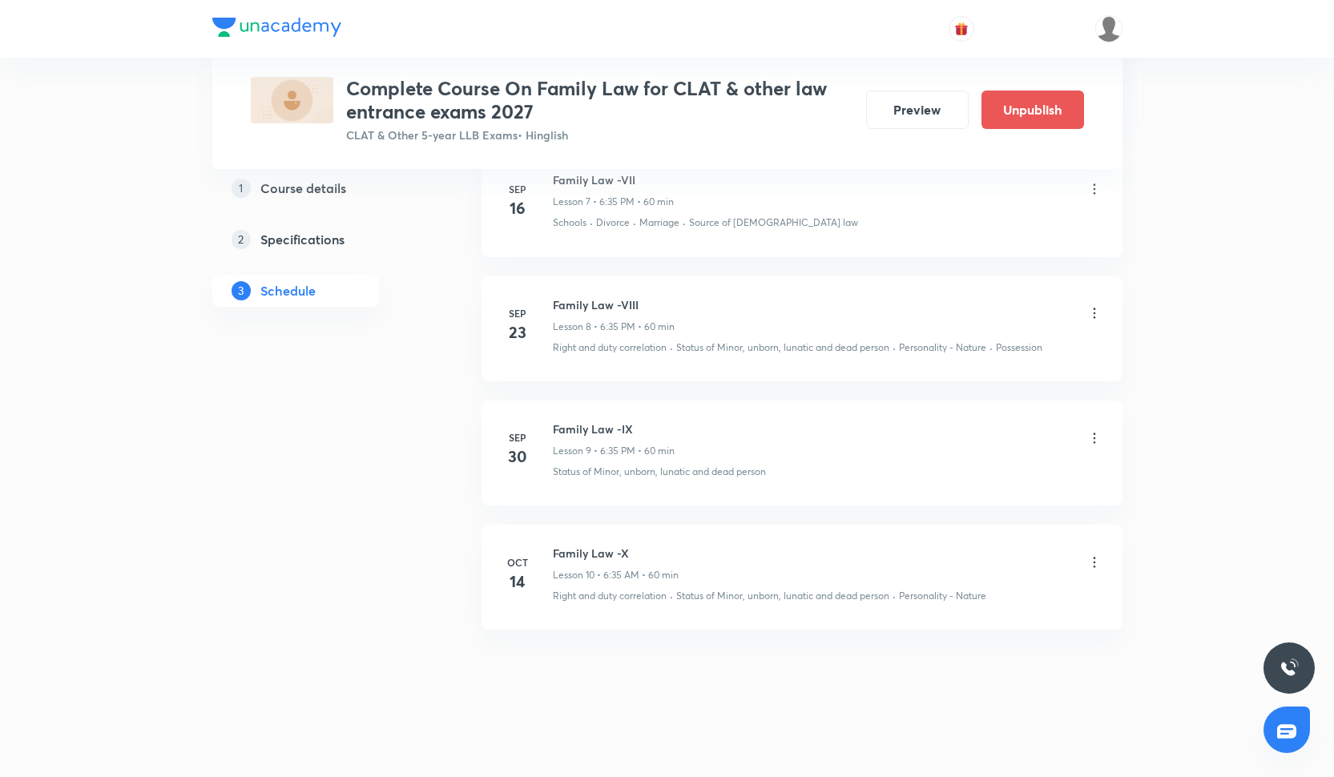
click at [1102, 549] on div "Family Law -X Lesson 10 • 6:35 AM • 60 min" at bounding box center [828, 564] width 550 height 38
click at [1102, 555] on icon at bounding box center [1095, 563] width 16 height 16
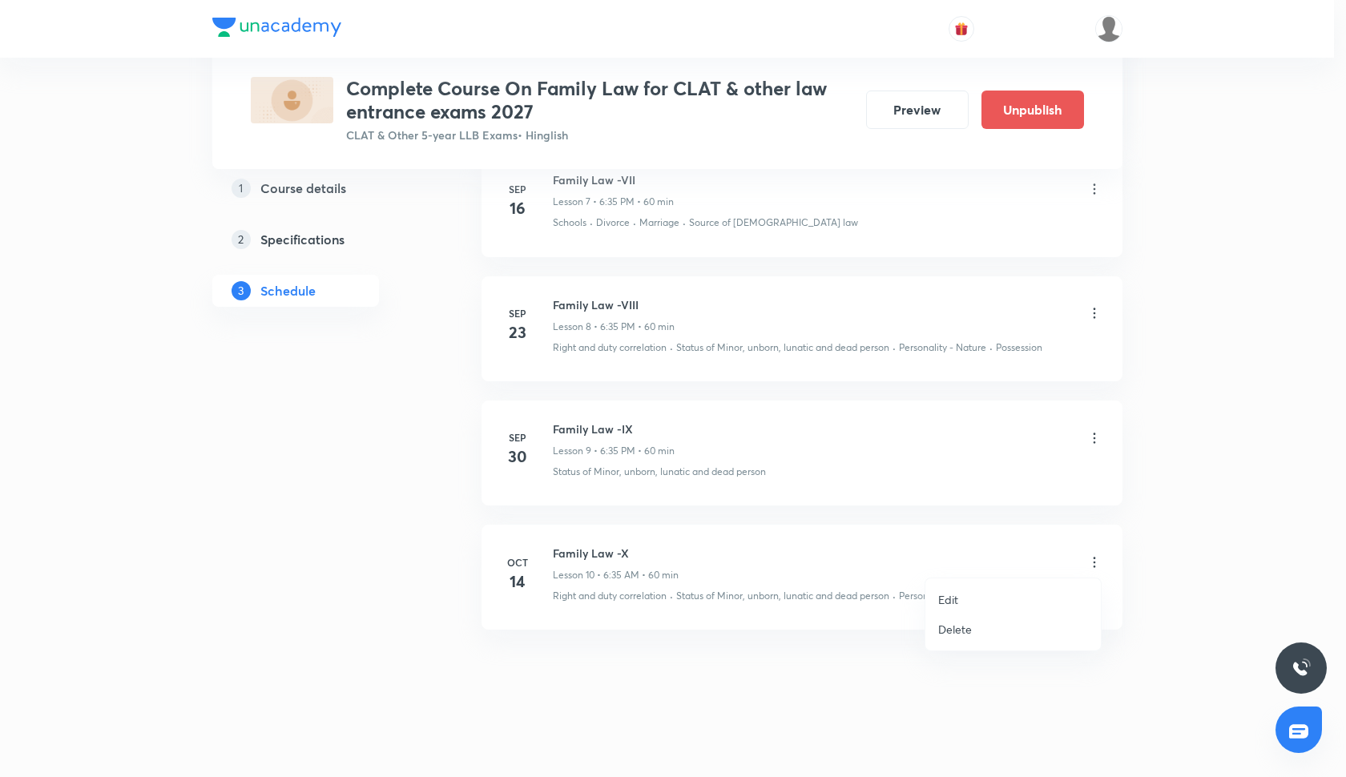
click at [990, 598] on li "Edit" at bounding box center [1014, 600] width 176 height 30
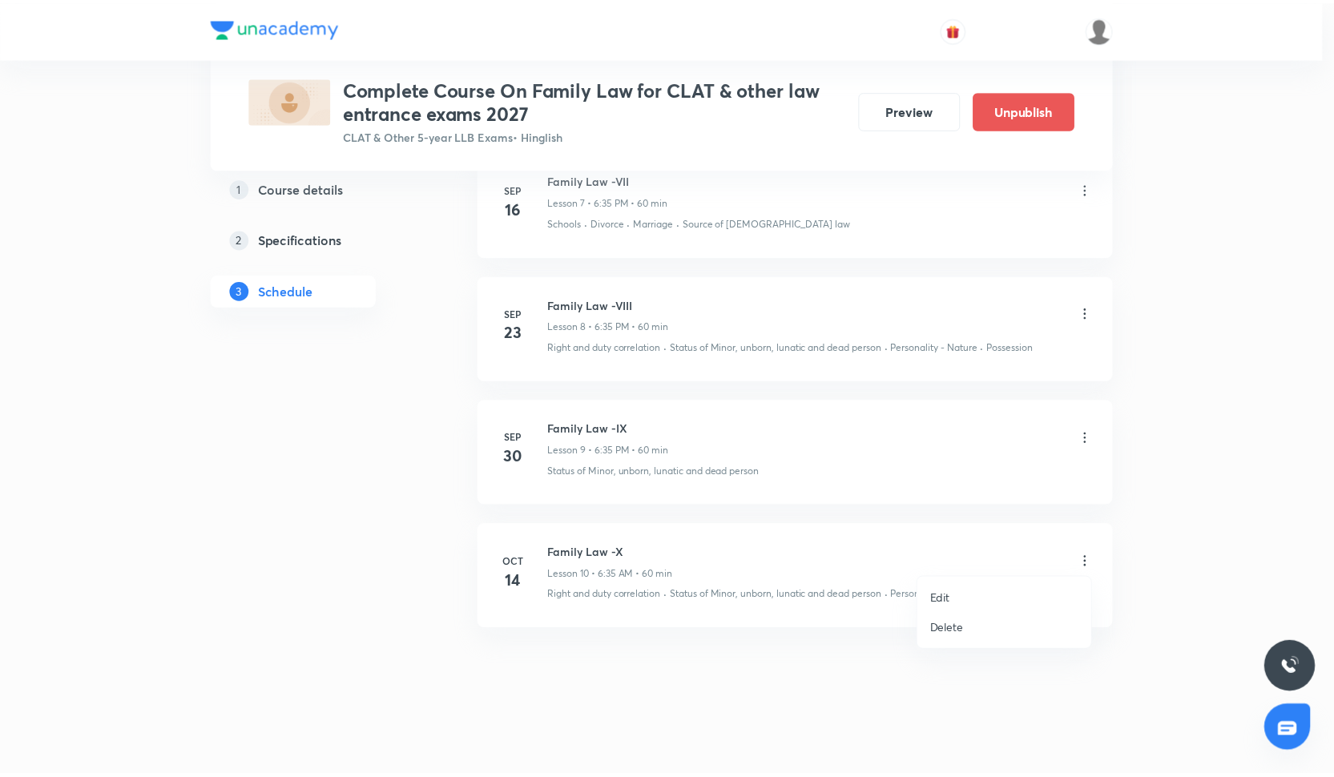
scroll to position [1656, 0]
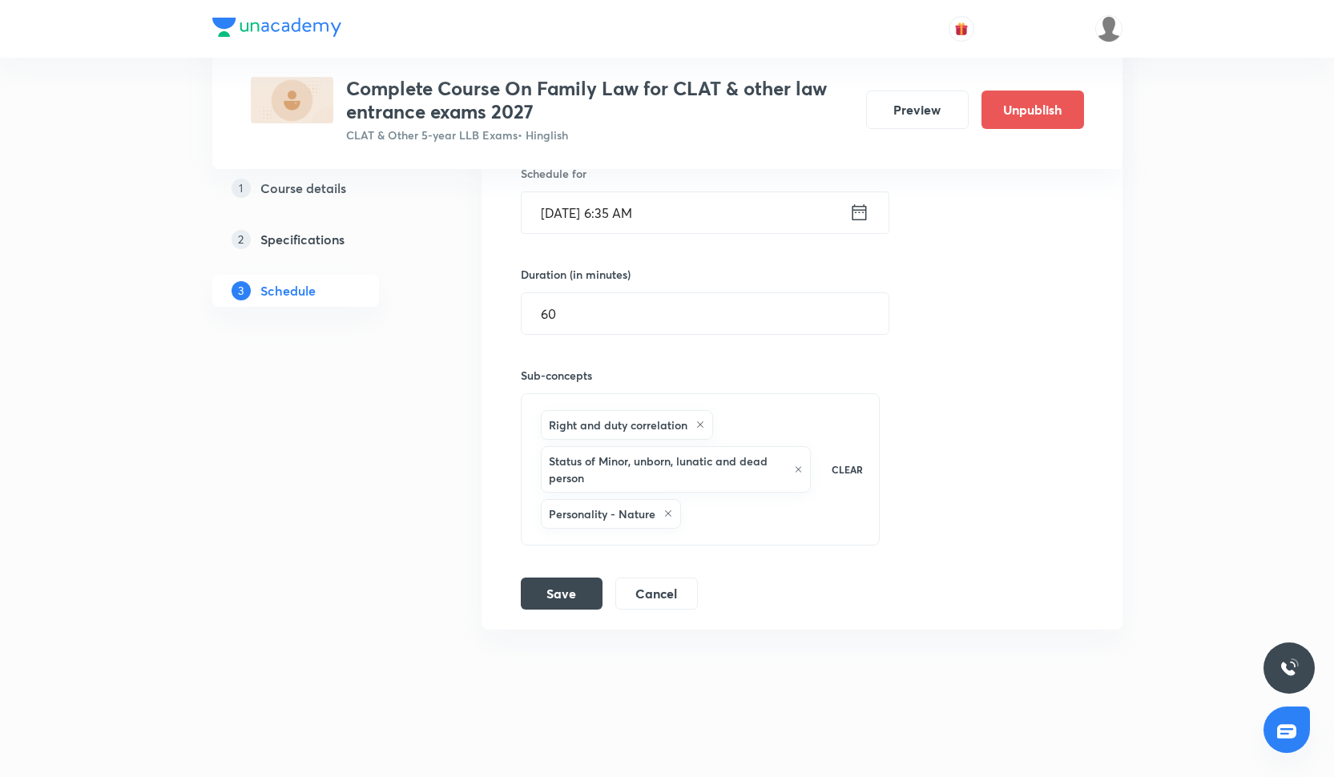
click at [652, 213] on input "Oct 14, 2025, 6:35 AM" at bounding box center [686, 212] width 328 height 41
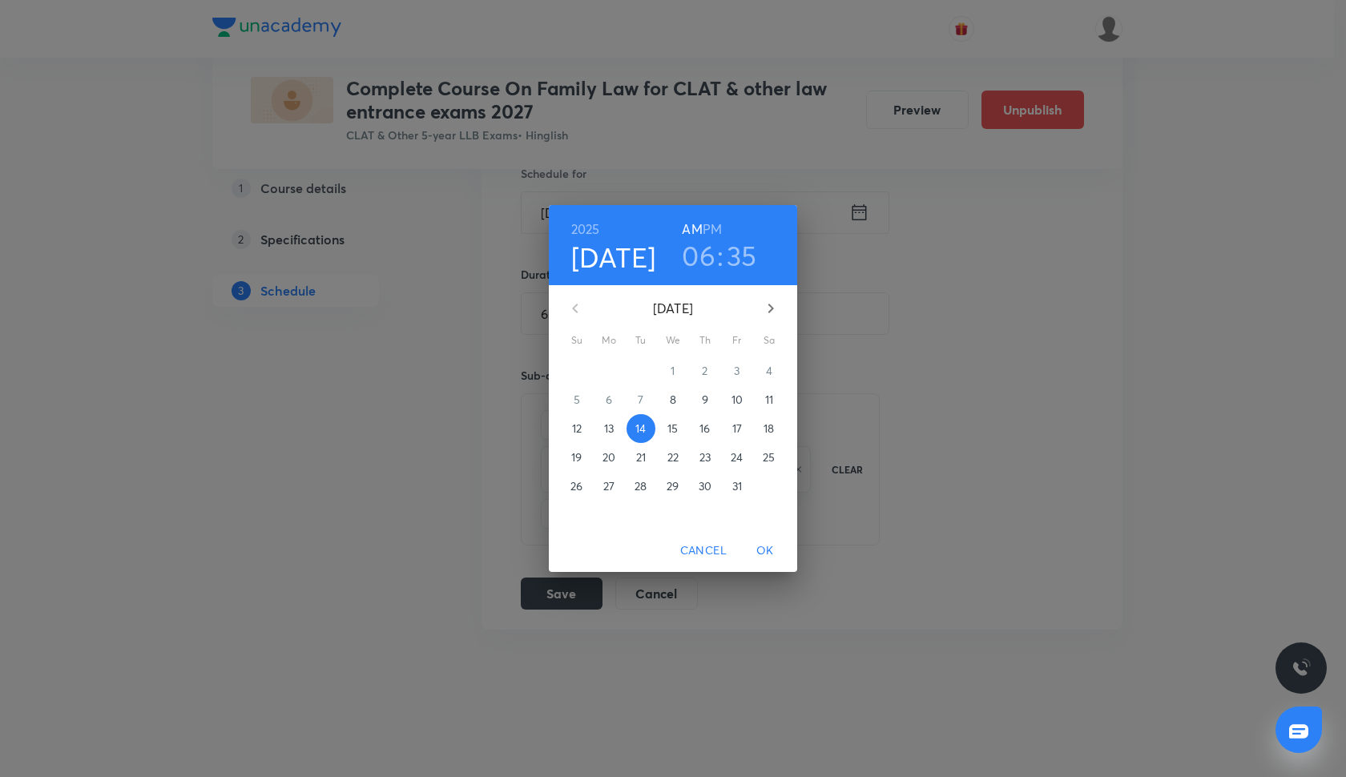
click at [712, 229] on h6 "PM" at bounding box center [712, 229] width 19 height 22
click at [770, 555] on span "OK" at bounding box center [765, 551] width 38 height 20
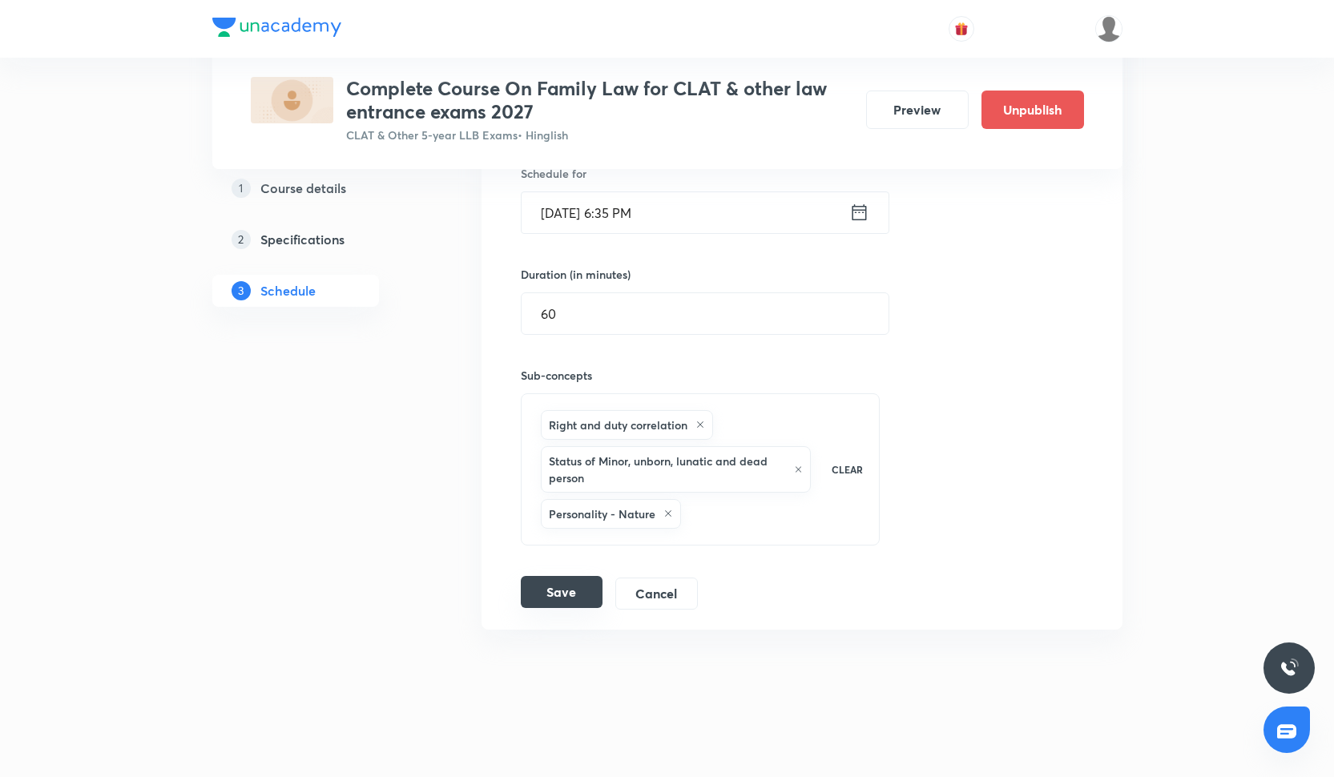
click at [579, 585] on button "Save" at bounding box center [562, 592] width 82 height 32
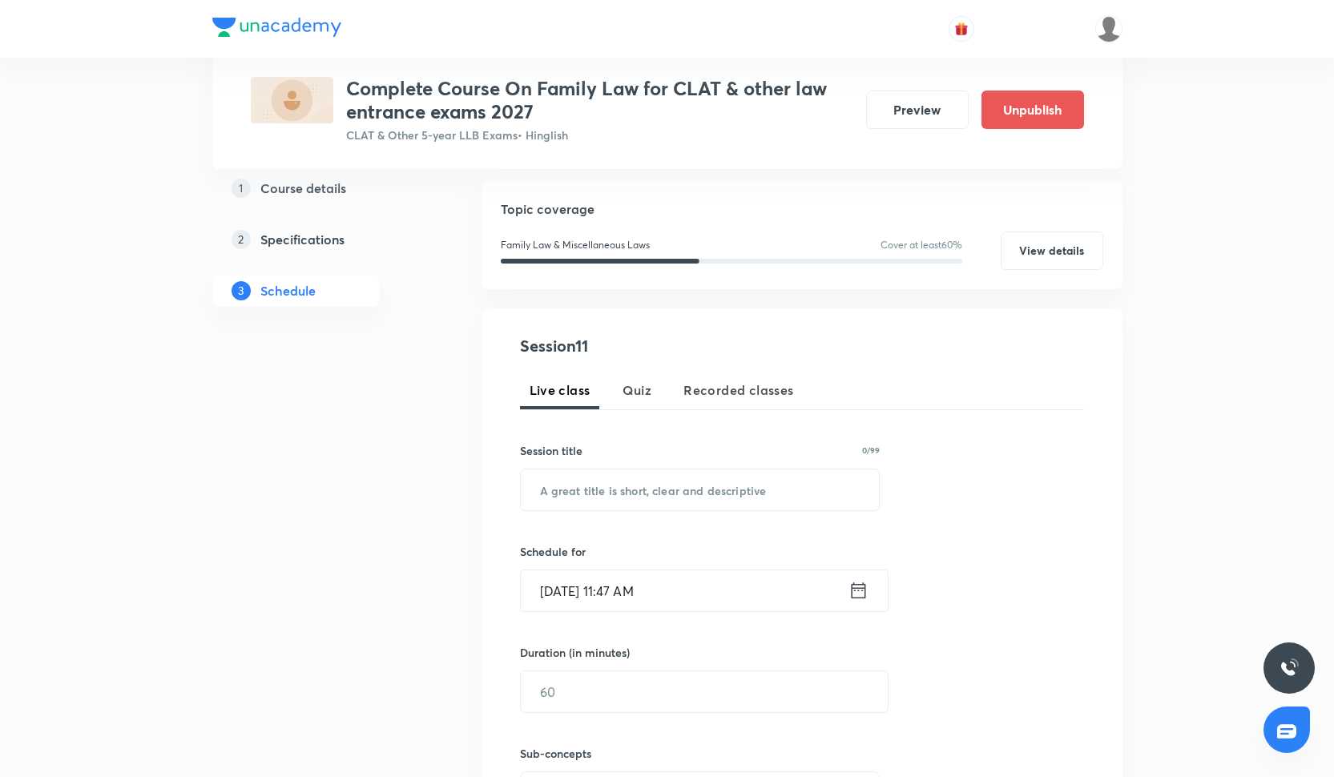
scroll to position [161, 0]
click at [667, 596] on input "Oct 8, 2025, 11:47 AM" at bounding box center [685, 590] width 328 height 41
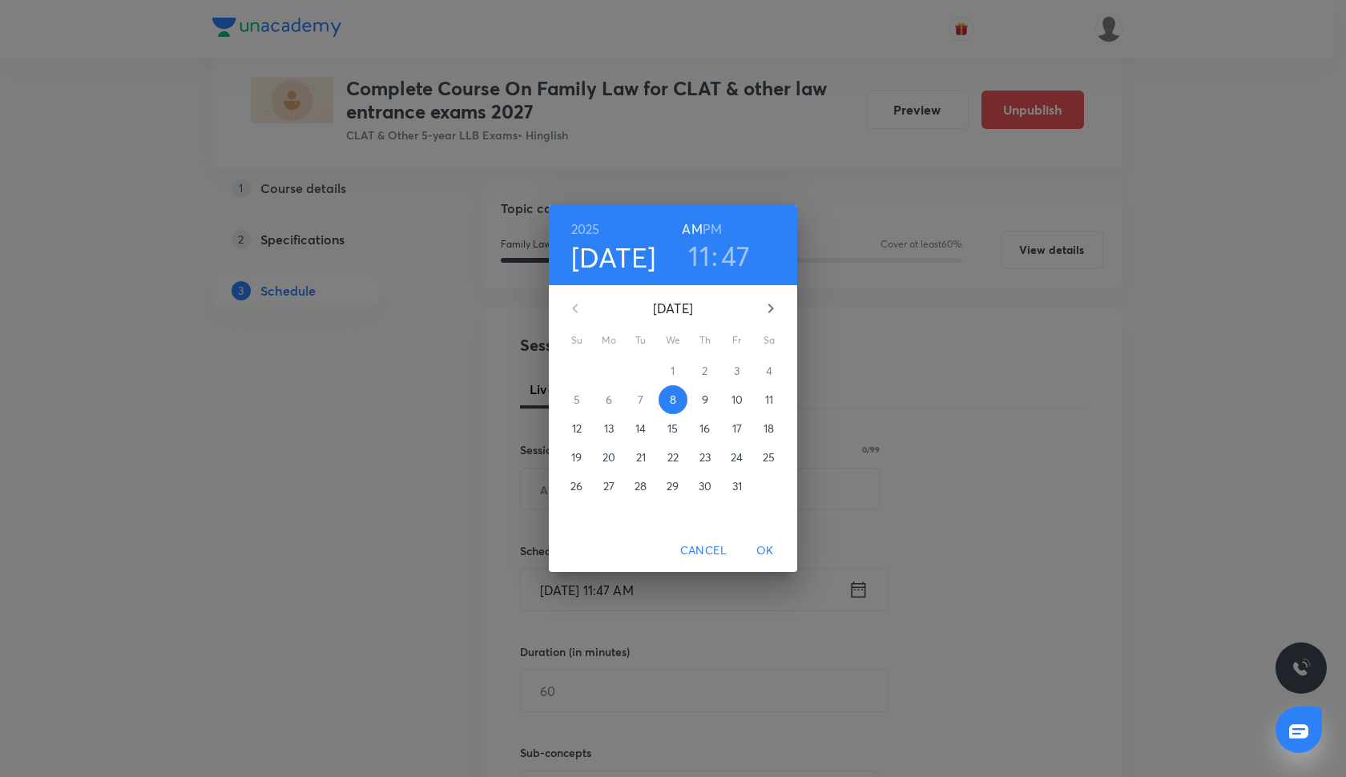
click at [691, 548] on span "Cancel" at bounding box center [703, 551] width 46 height 20
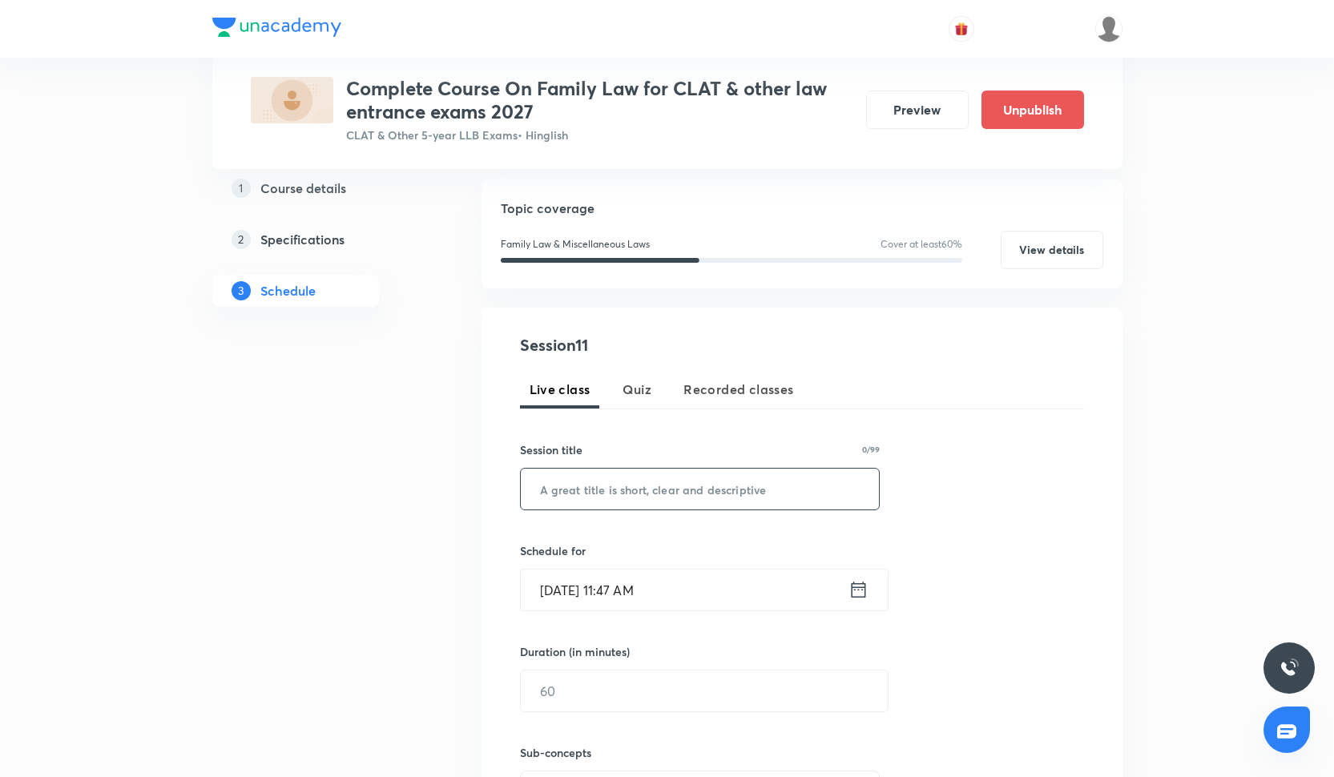
click at [599, 484] on input "text" at bounding box center [700, 489] width 359 height 41
paste input "Family Law- XI"
type input "Family Law- XI"
click at [626, 603] on input "Oct 8, 2025, 11:47 AM" at bounding box center [685, 590] width 328 height 41
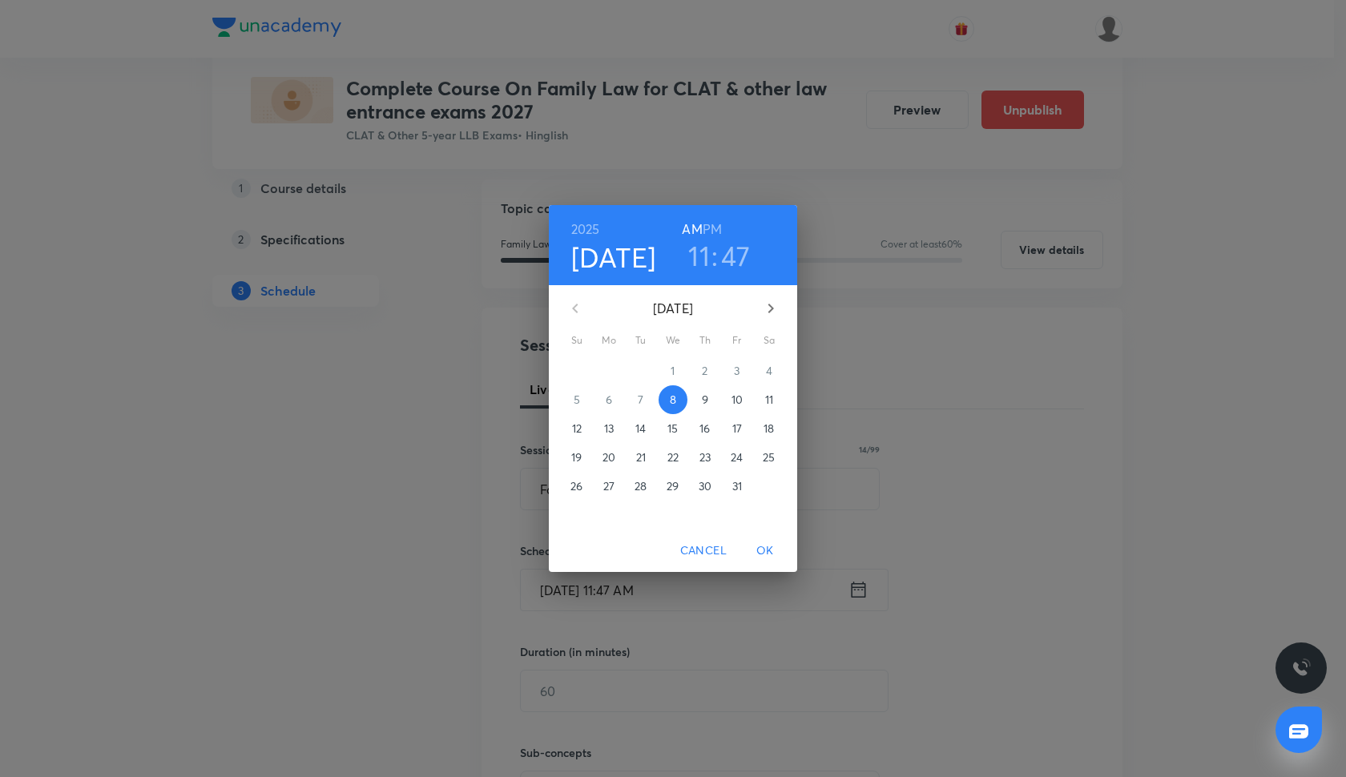
click at [648, 450] on span "21" at bounding box center [641, 458] width 29 height 16
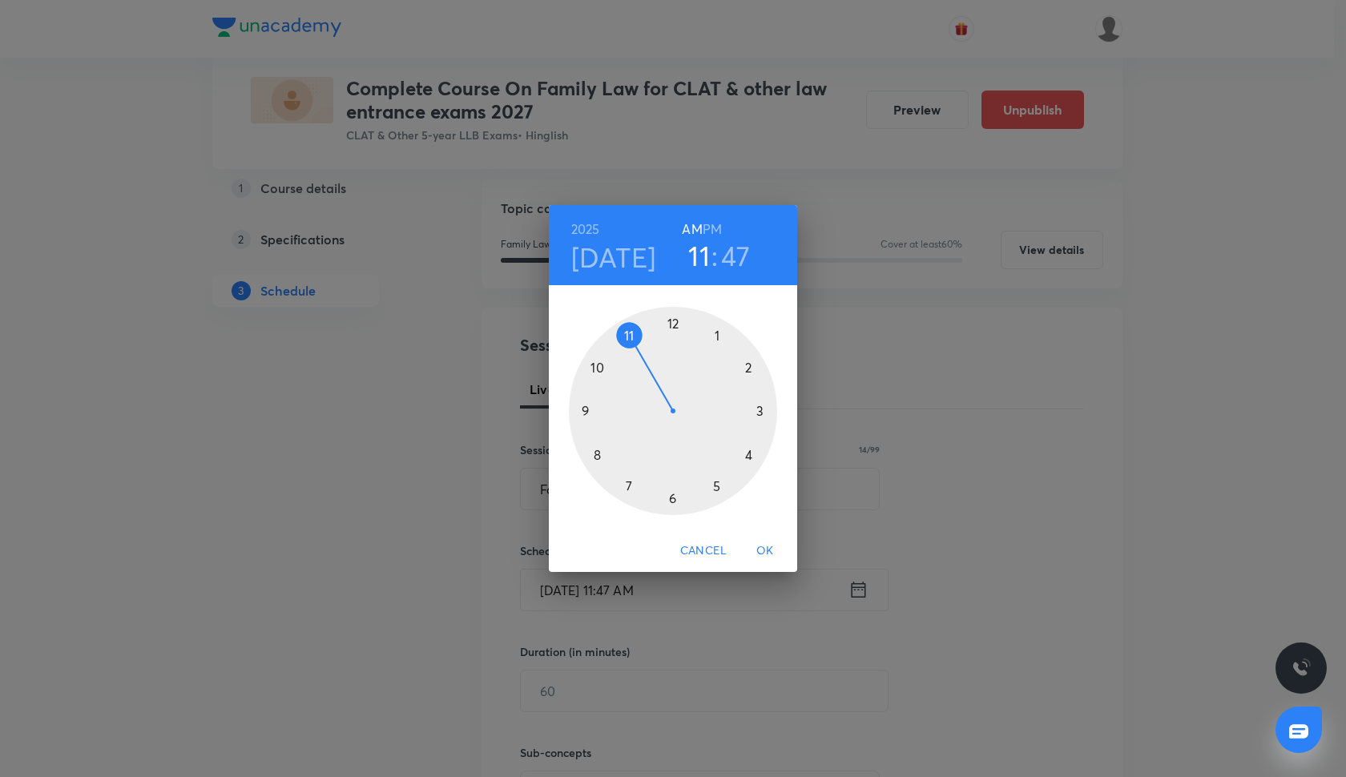
click at [672, 499] on div at bounding box center [673, 411] width 208 height 208
click at [629, 490] on div at bounding box center [673, 411] width 208 height 208
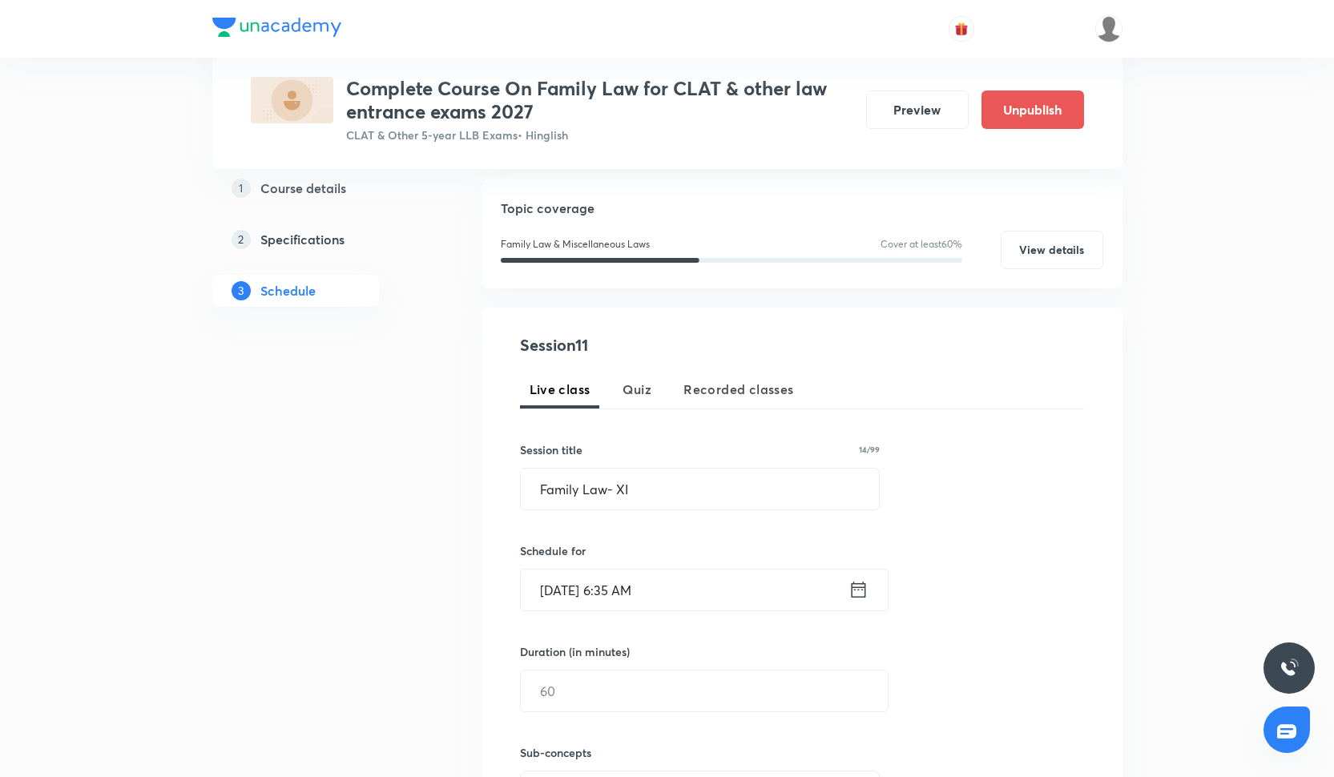
click at [651, 598] on input "Oct 21, 2025, 6:35 AM" at bounding box center [685, 590] width 328 height 41
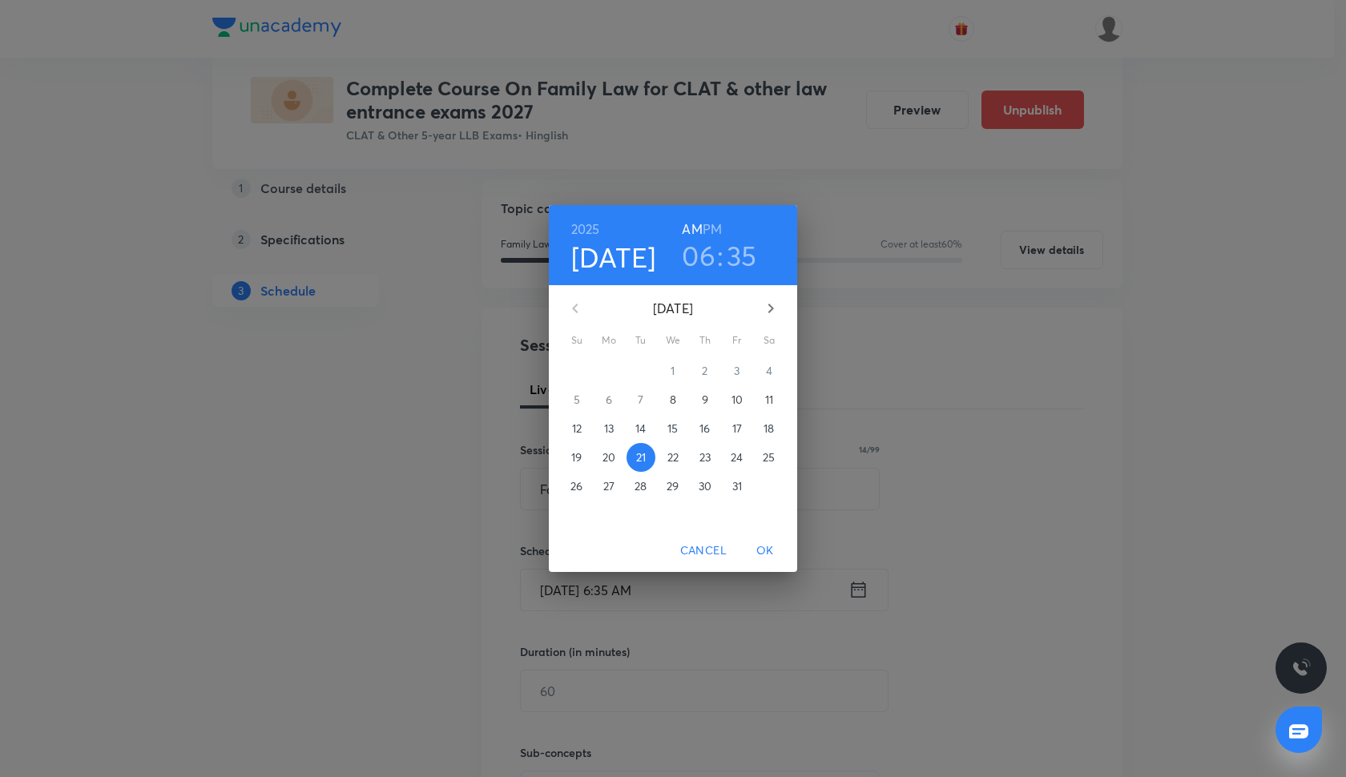
click at [712, 224] on h6 "PM" at bounding box center [712, 229] width 19 height 22
click at [769, 551] on span "OK" at bounding box center [765, 551] width 38 height 20
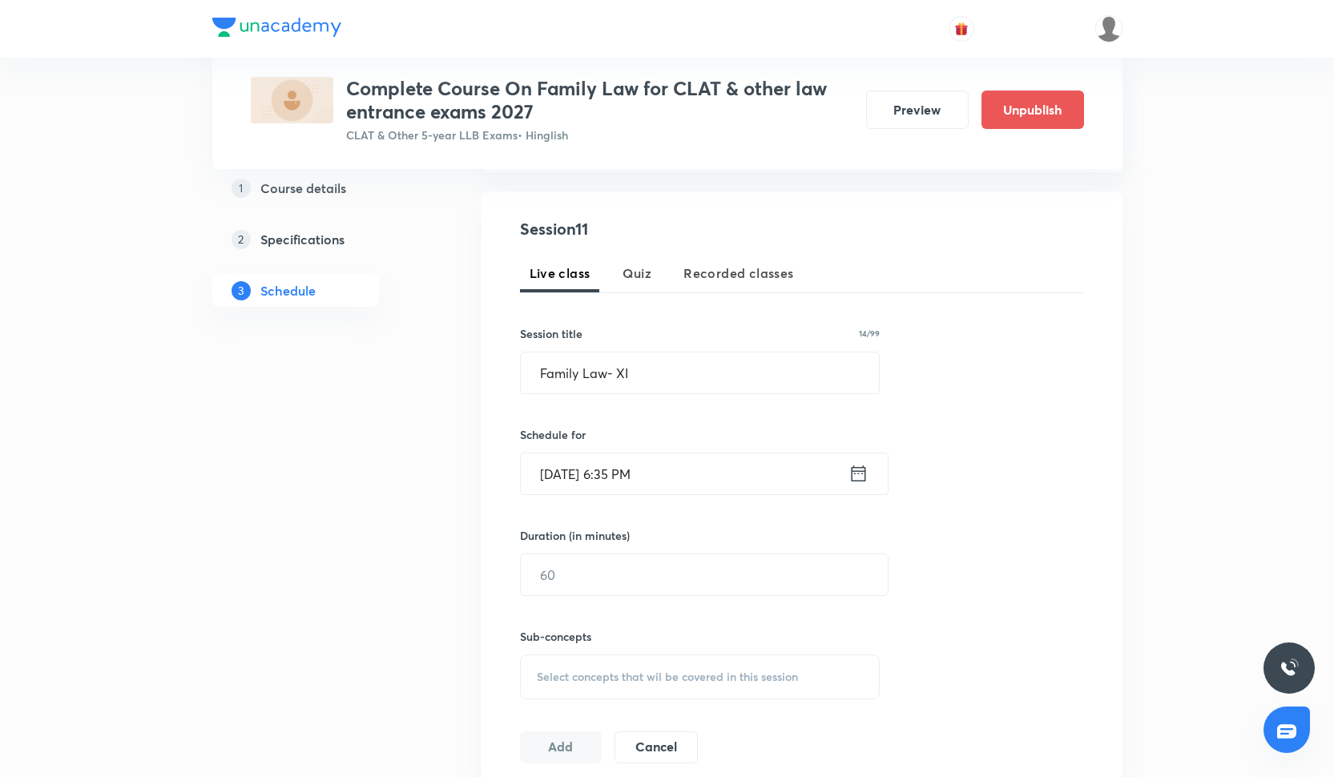
scroll to position [276, 0]
click at [586, 579] on input "text" at bounding box center [704, 576] width 367 height 41
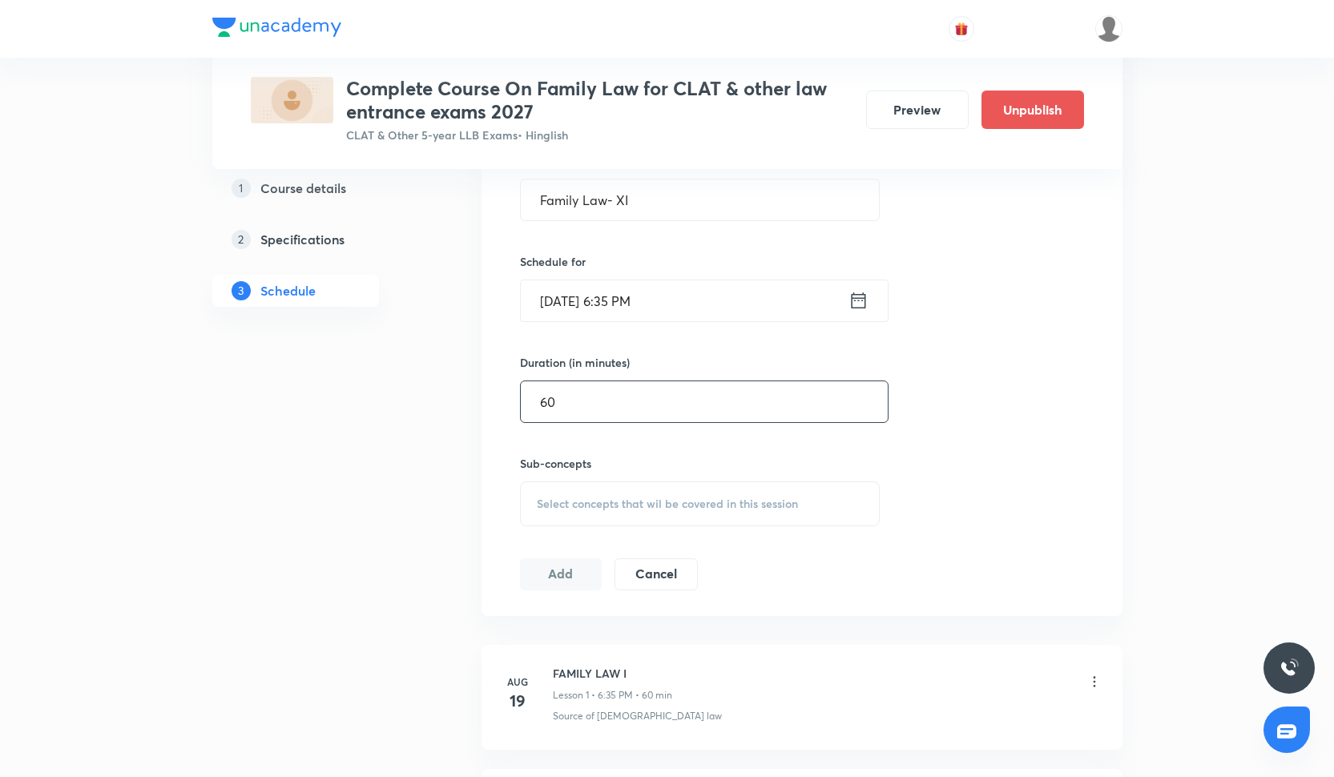
scroll to position [451, 0]
type input "60"
click at [584, 507] on span "Select concepts that wil be covered in this session" at bounding box center [667, 503] width 261 height 13
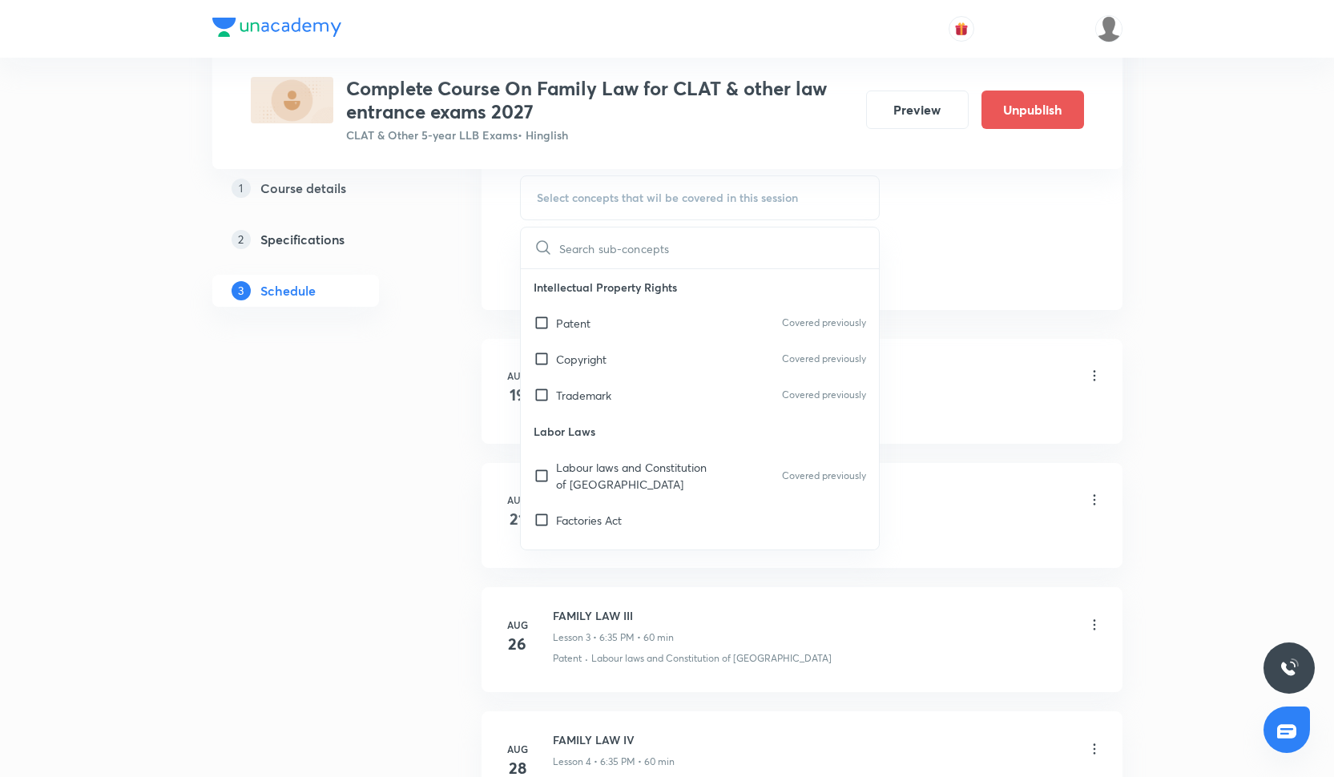
scroll to position [756, 0]
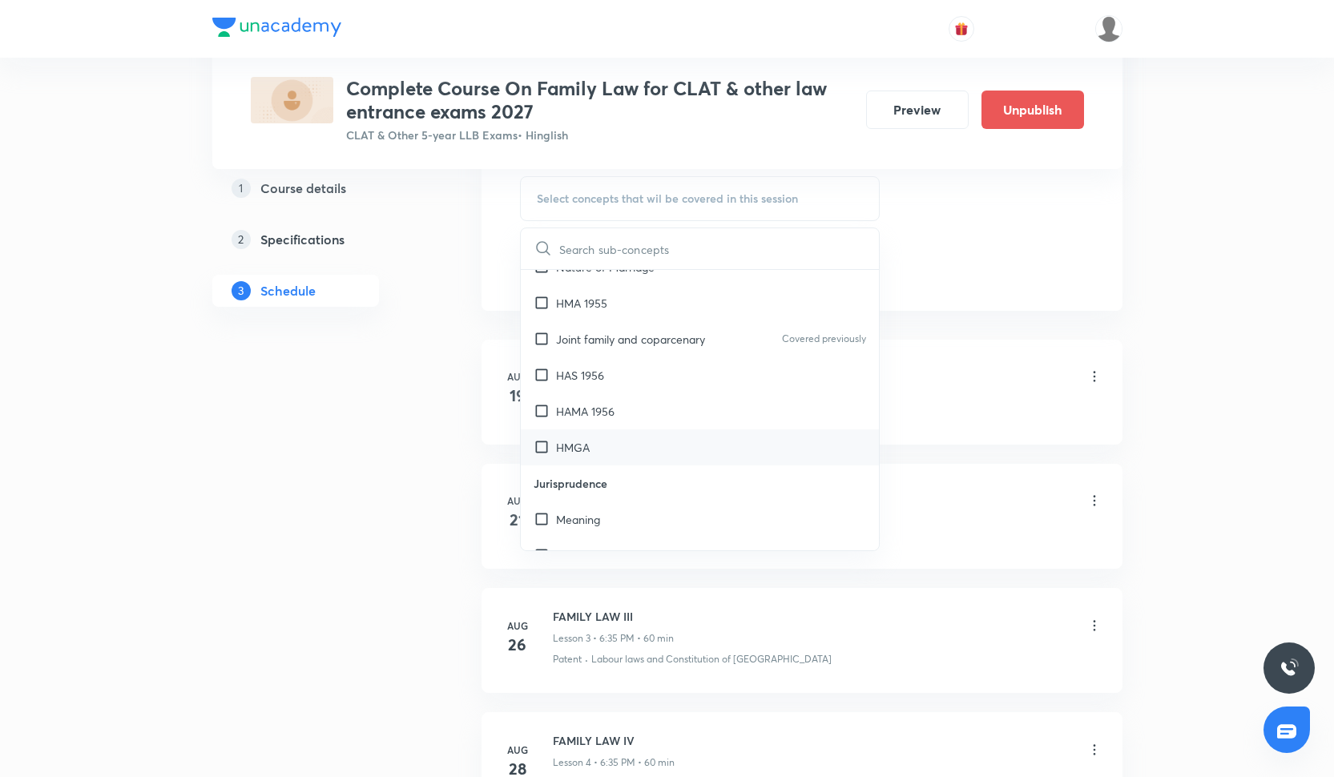
click at [628, 430] on div "HMGA" at bounding box center [700, 448] width 359 height 36
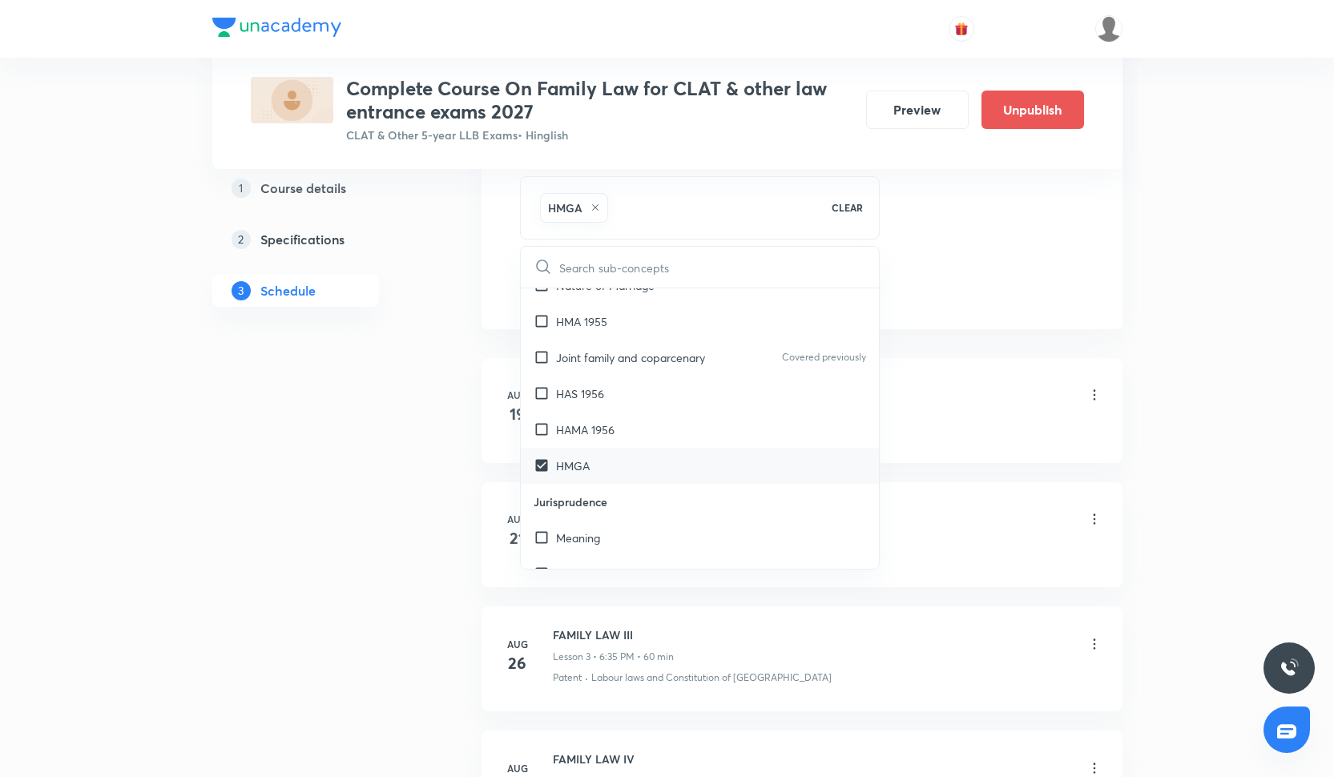
checkbox input "true"
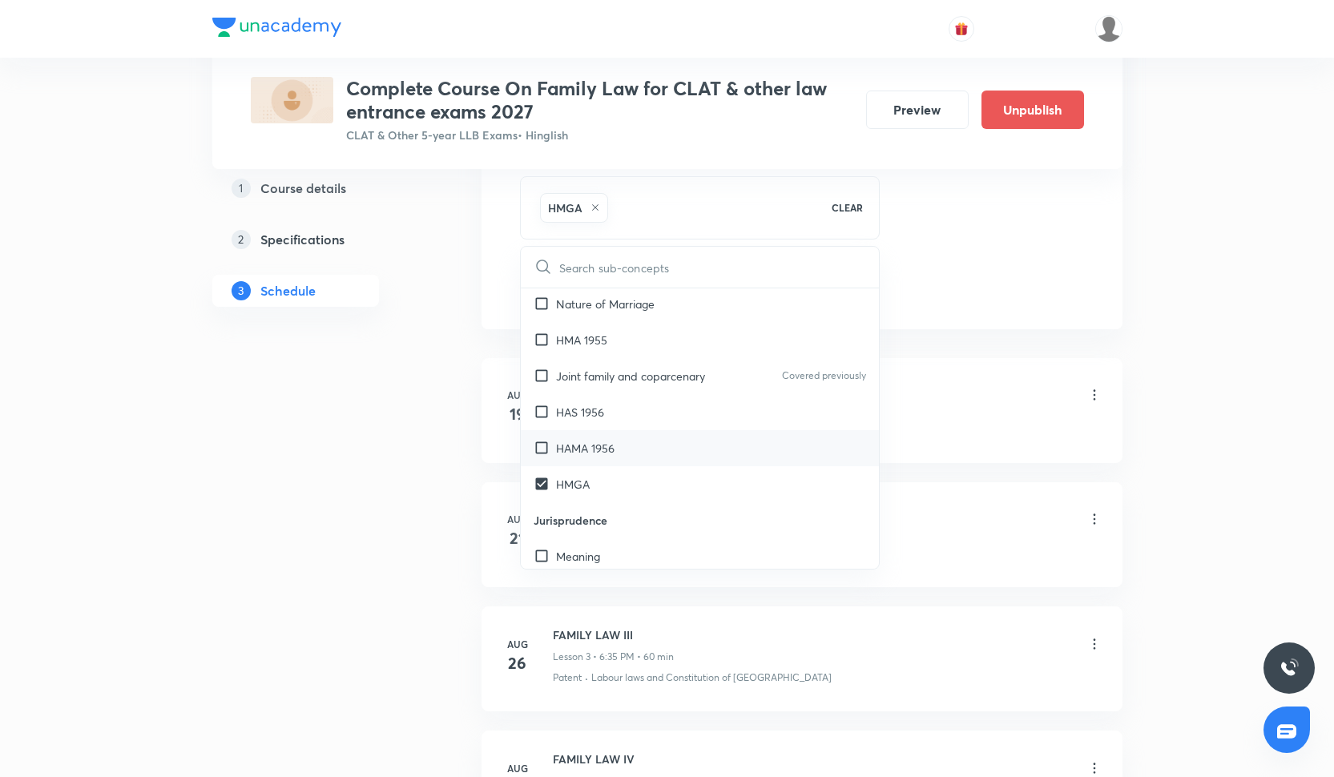
click at [628, 430] on div "HAMA 1956" at bounding box center [700, 448] width 359 height 36
checkbox input "true"
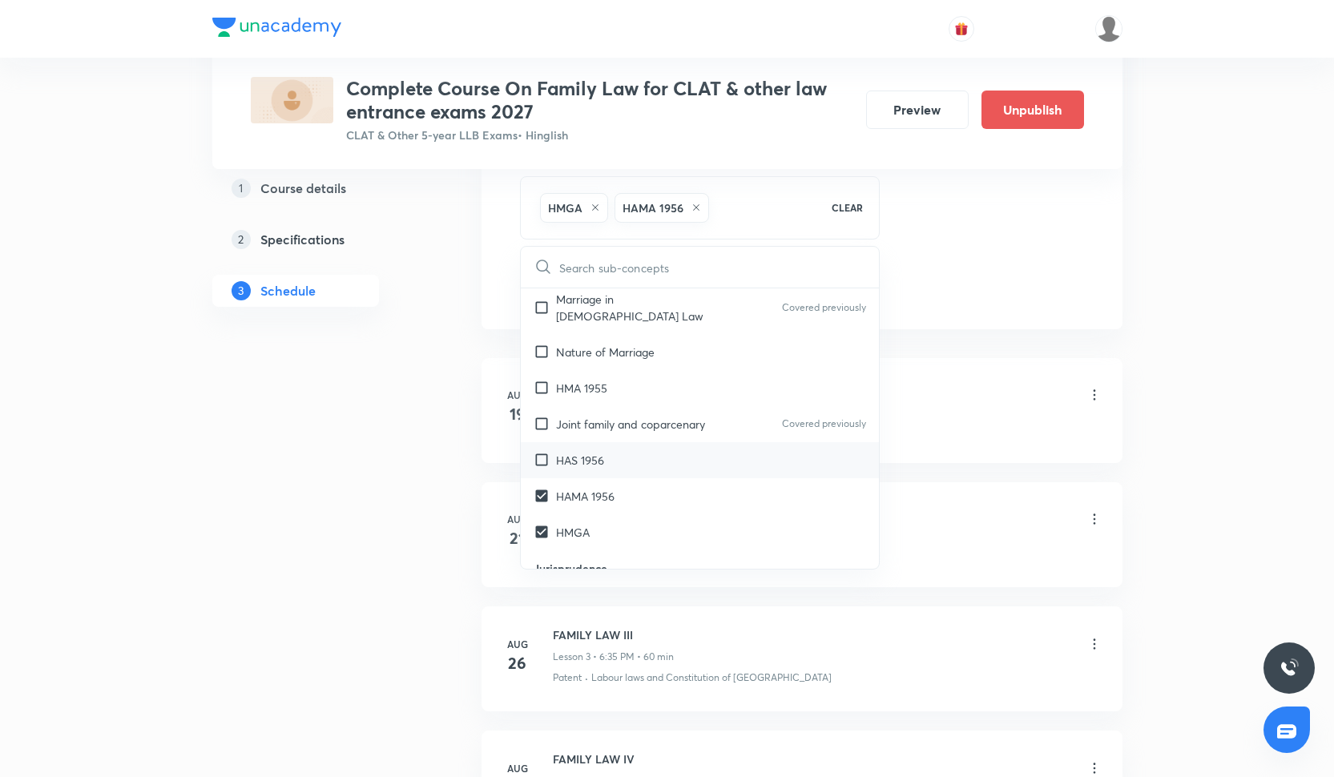
scroll to position [1013, 0]
click at [628, 444] on div "HAS 1956" at bounding box center [700, 462] width 359 height 36
checkbox input "true"
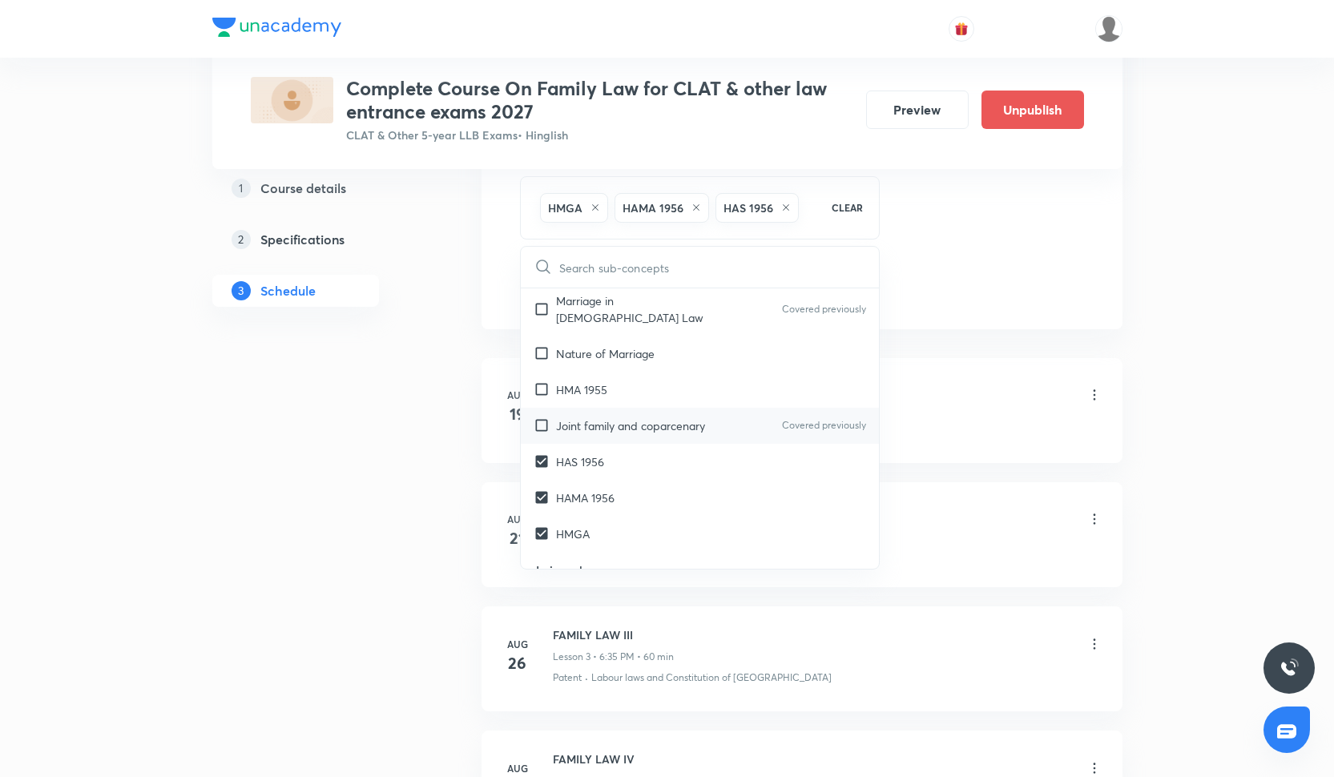
click at [629, 408] on div "Joint family and coparcenary Covered previously" at bounding box center [700, 426] width 359 height 36
checkbox input "true"
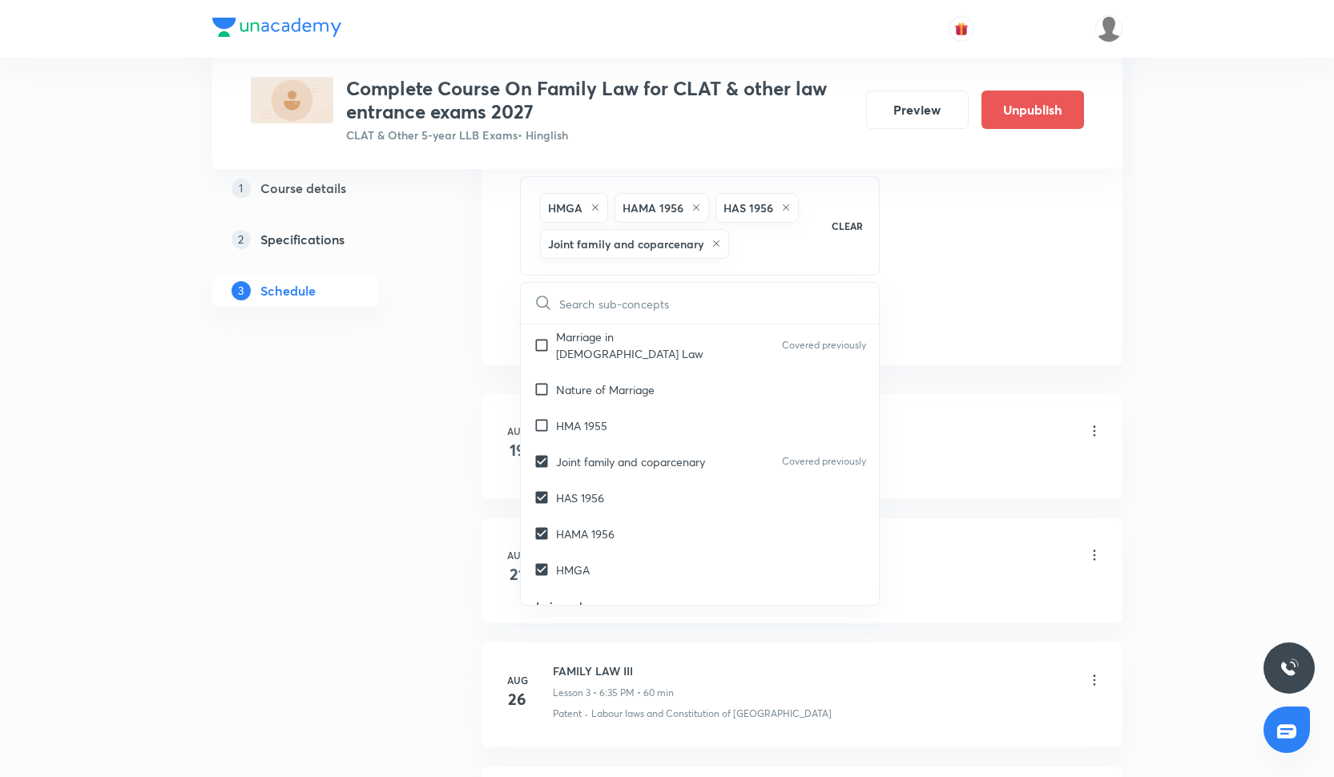
click at [1055, 293] on div "Session 11 Live class Quiz Recorded classes Session title 14/99 Family Law- XI …" at bounding box center [802, 39] width 564 height 601
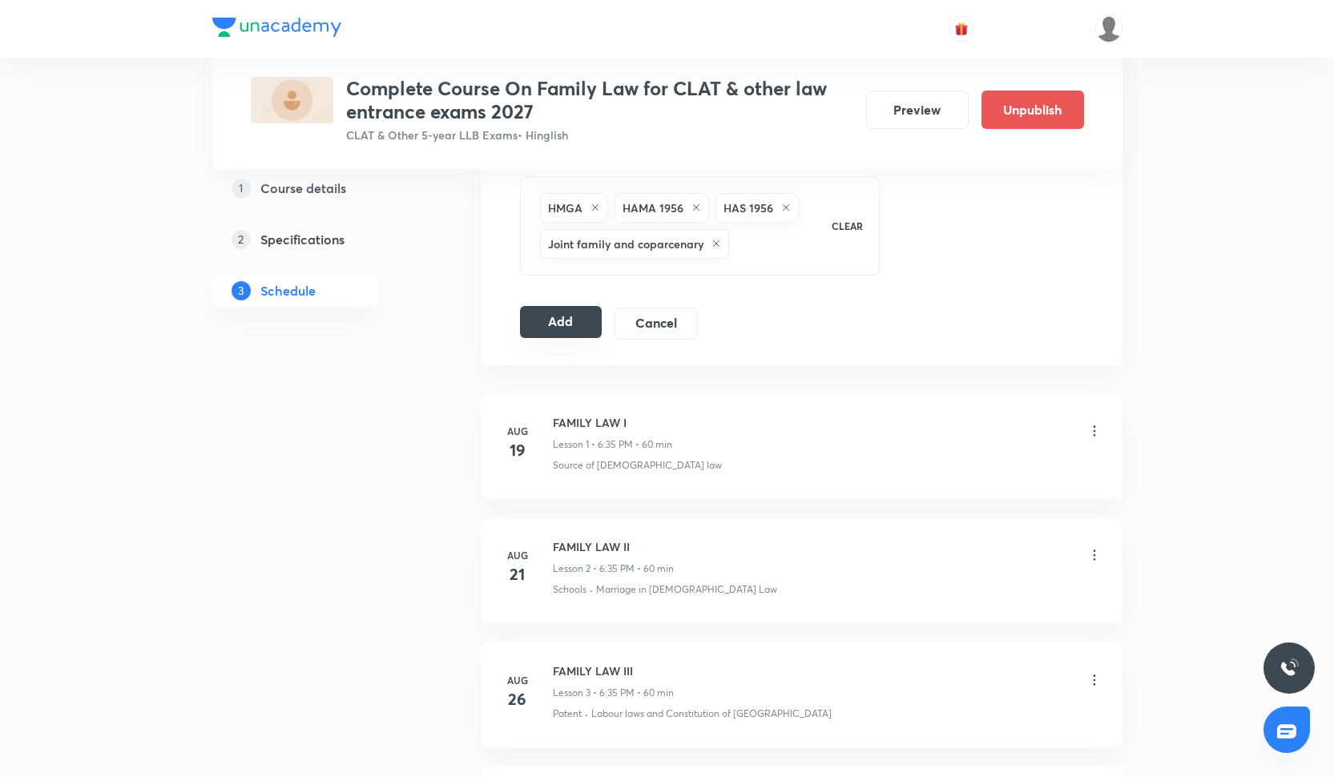
click at [547, 324] on button "Add" at bounding box center [561, 322] width 83 height 32
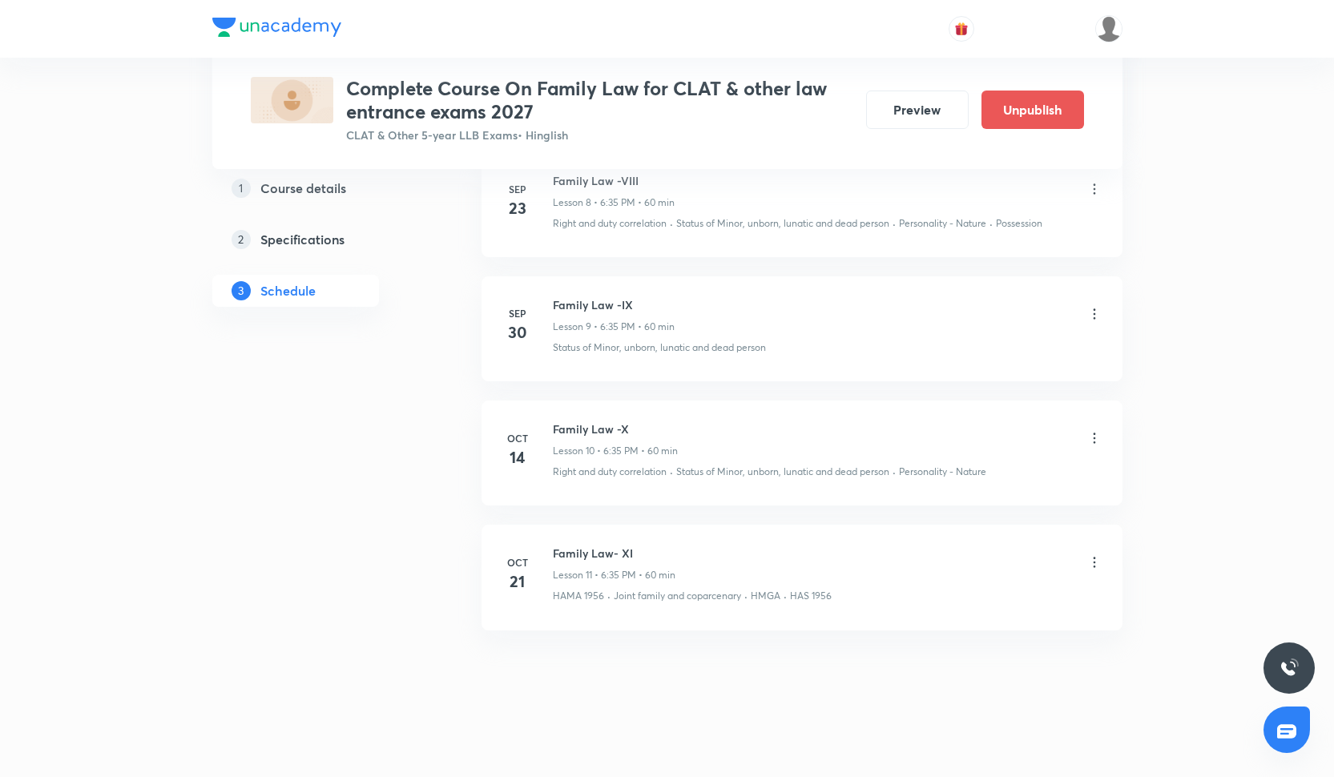
click at [1087, 430] on icon at bounding box center [1095, 438] width 16 height 16
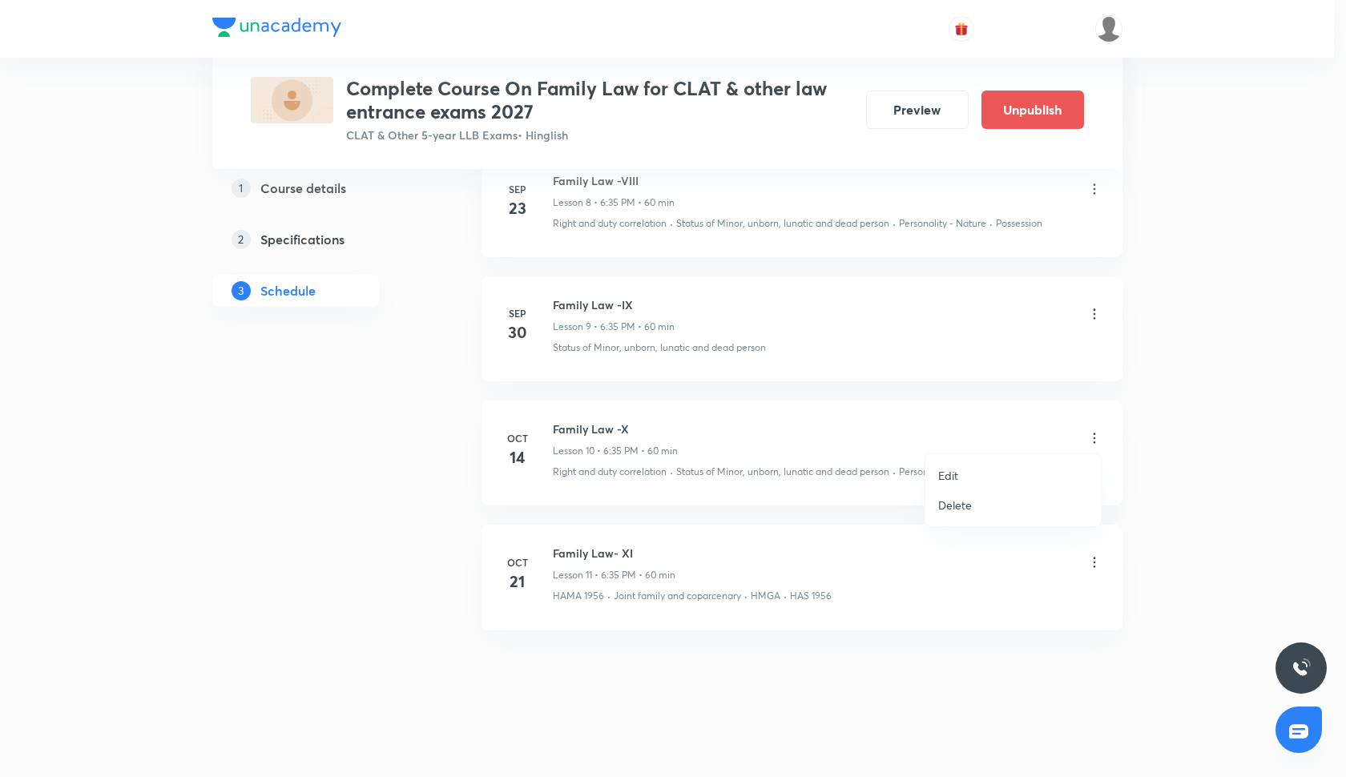
click at [1019, 471] on li "Edit" at bounding box center [1014, 476] width 176 height 30
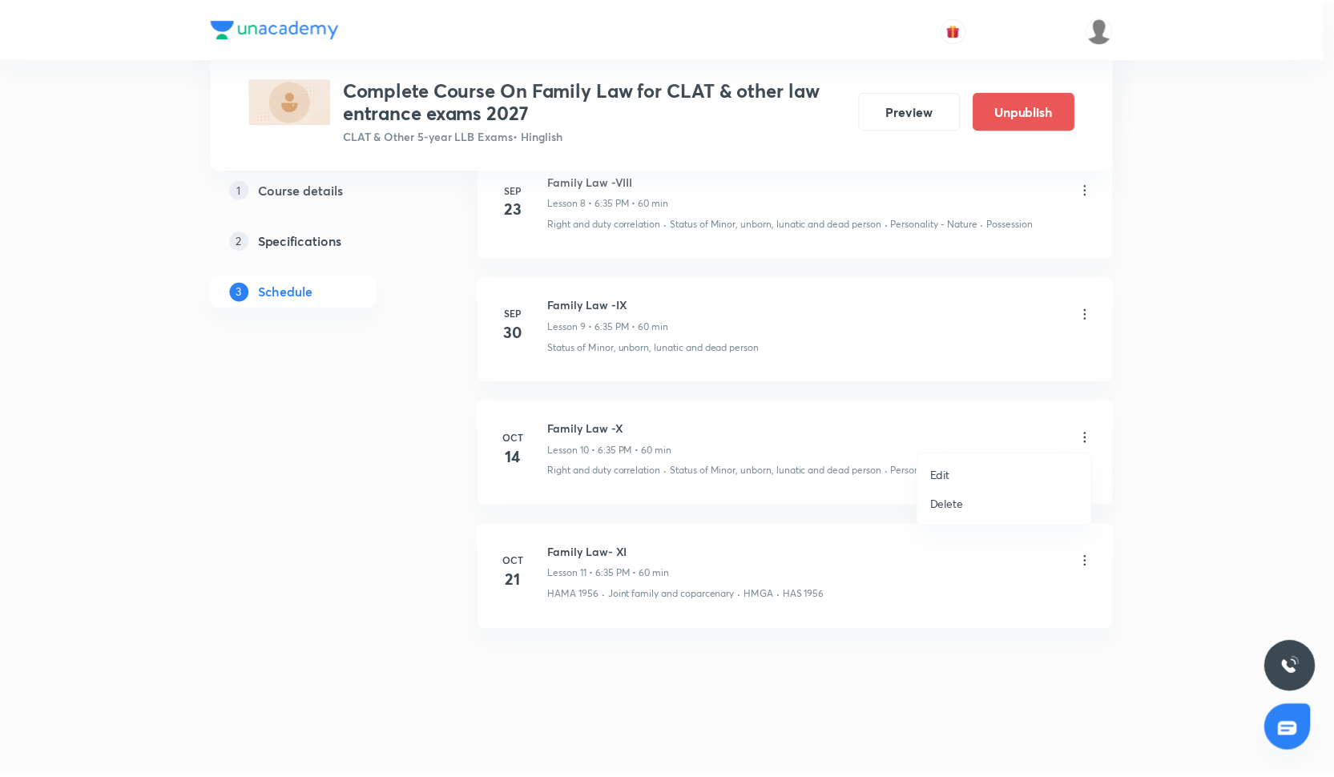
scroll to position [1780, 0]
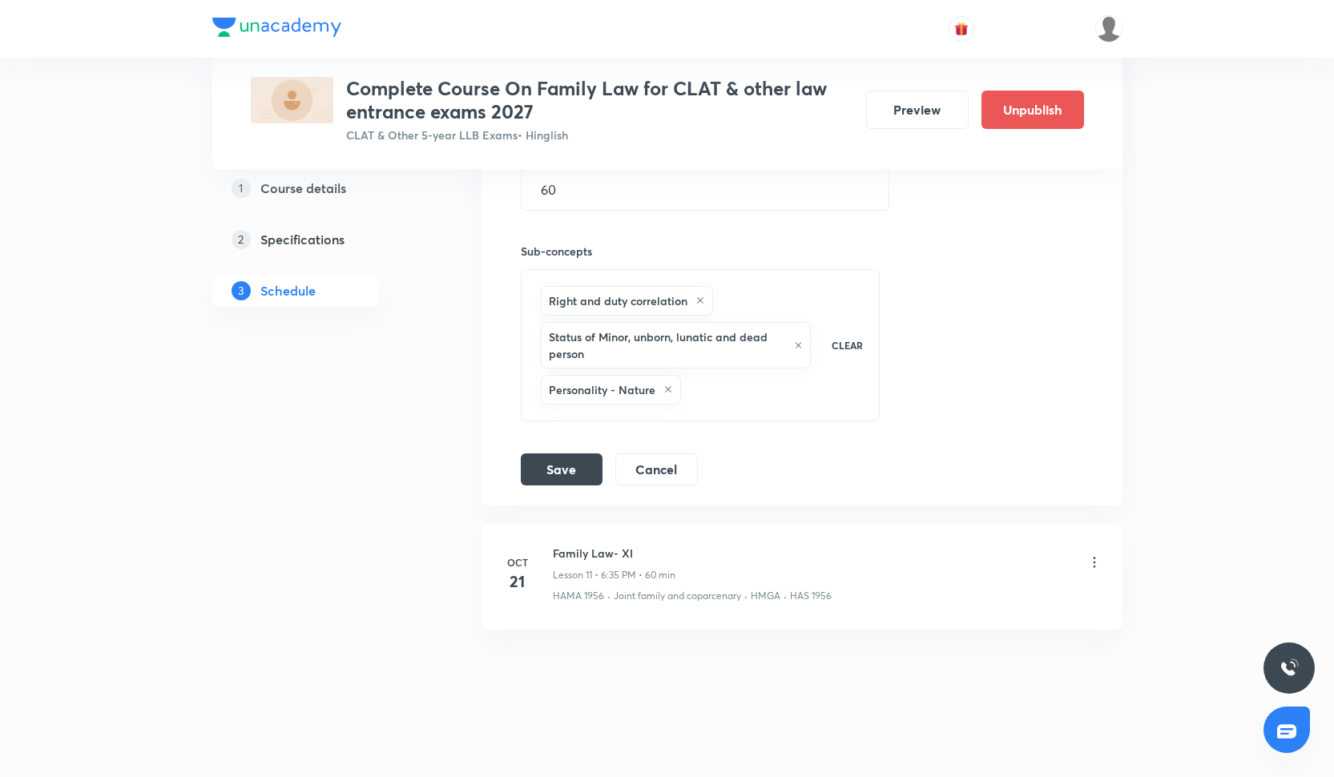
click at [668, 389] on icon at bounding box center [669, 390] width 10 height 10
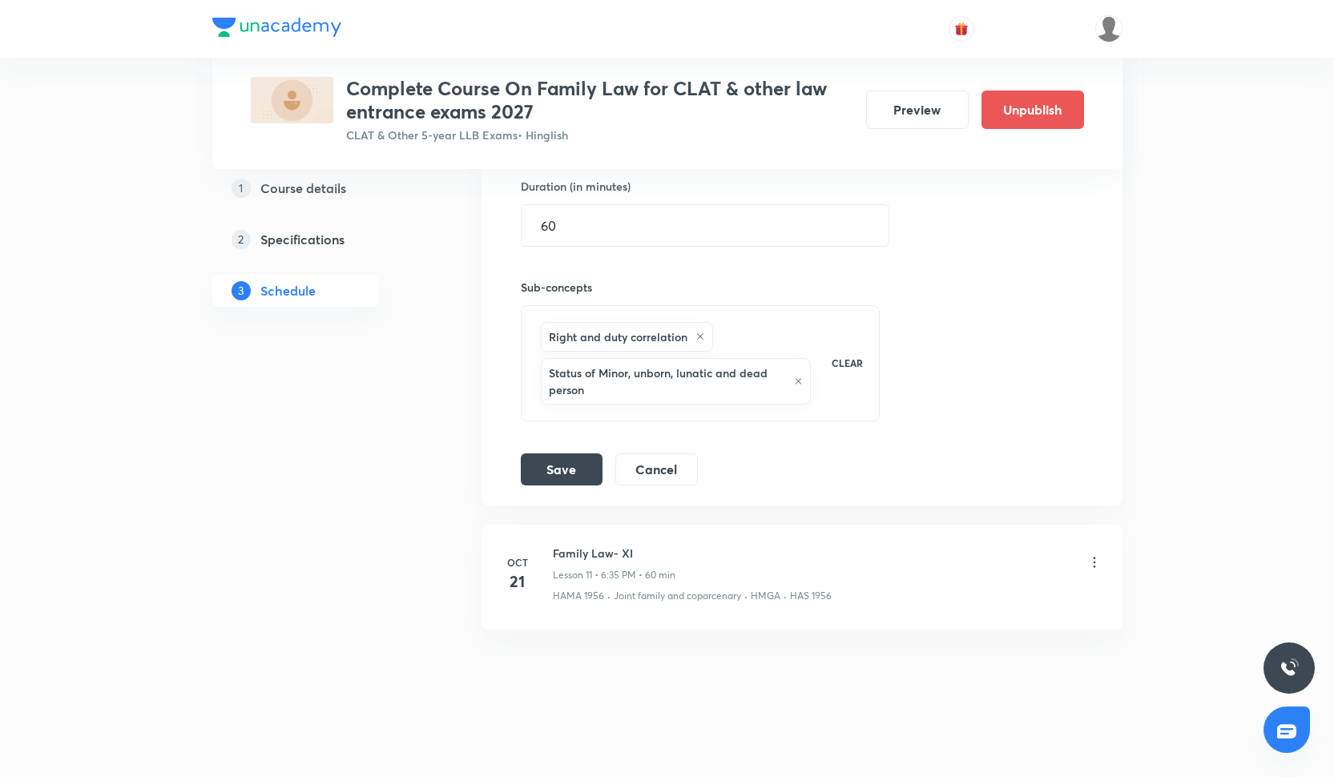
click at [699, 334] on icon at bounding box center [701, 337] width 10 height 10
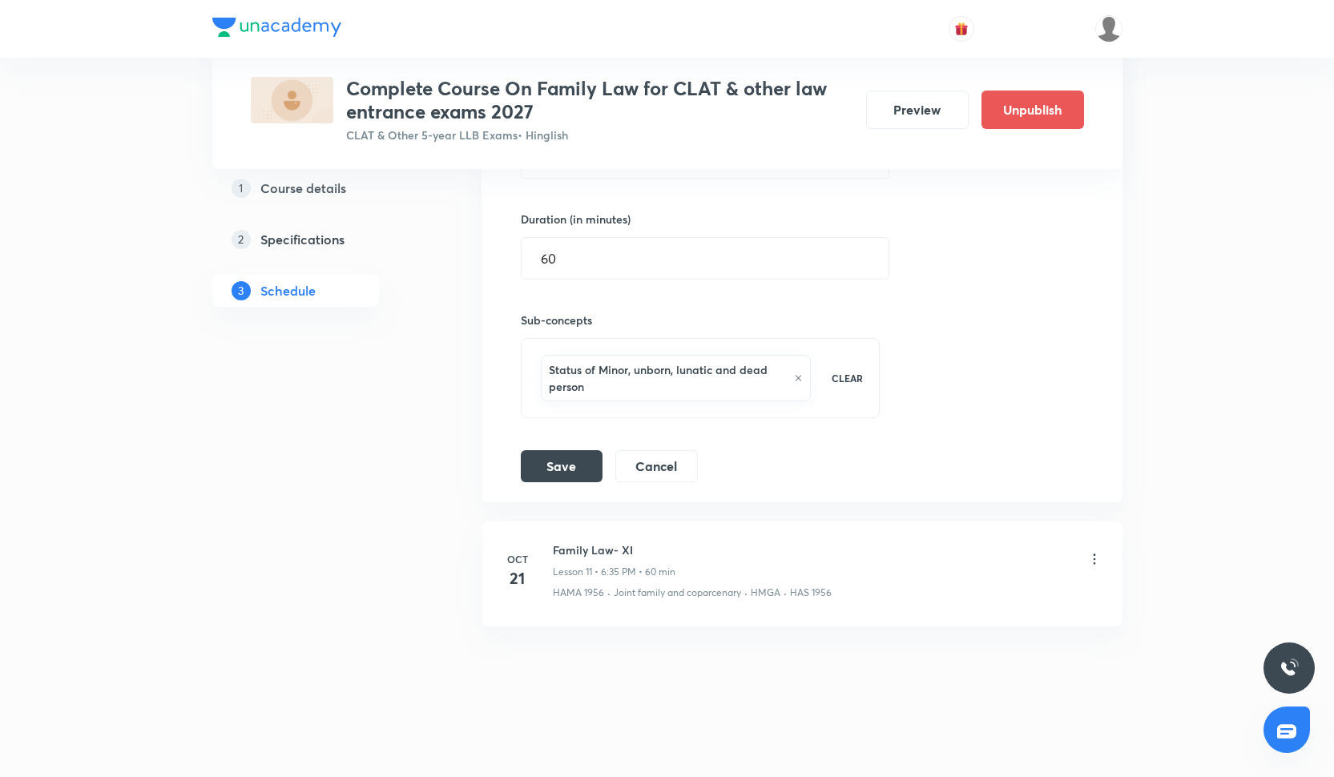
scroll to position [1708, 0]
click at [790, 369] on div "Status of Minor, unborn, lunatic and dead person" at bounding box center [676, 381] width 271 height 46
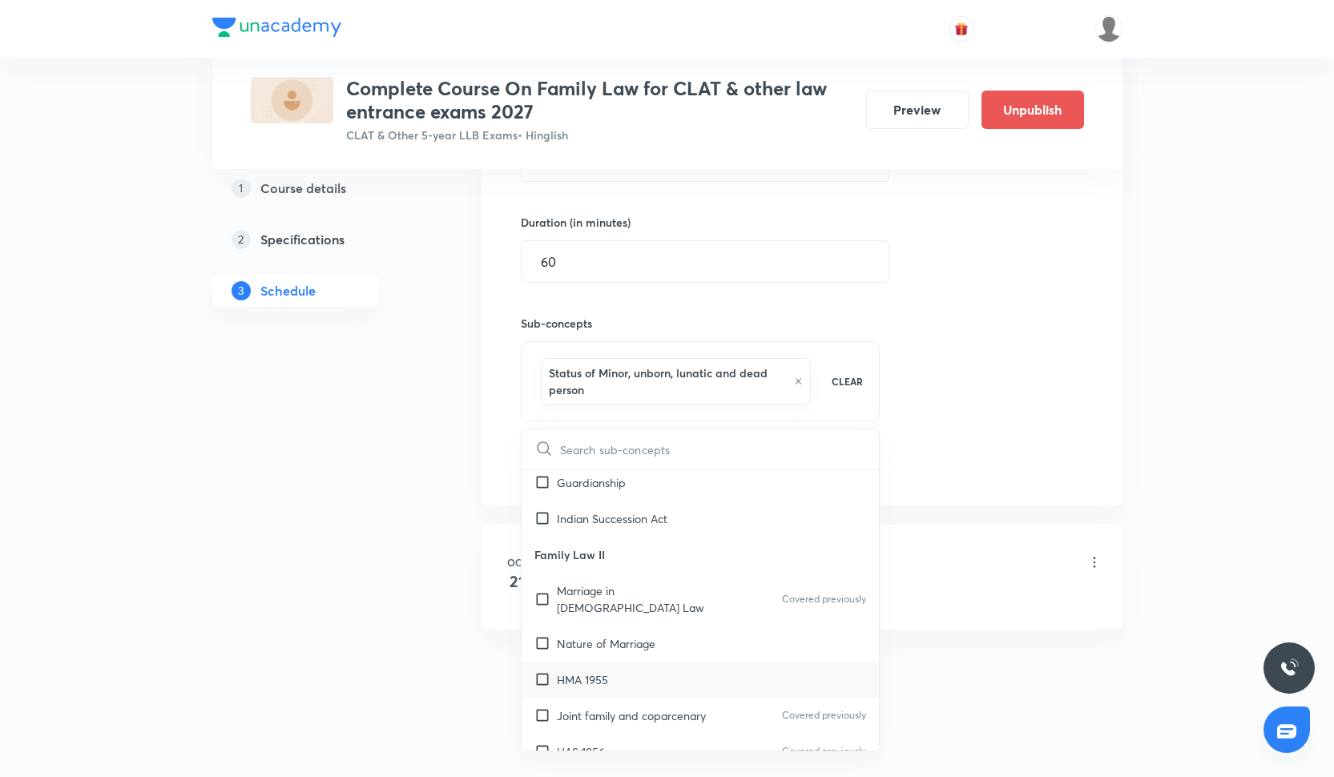
scroll to position [888, 0]
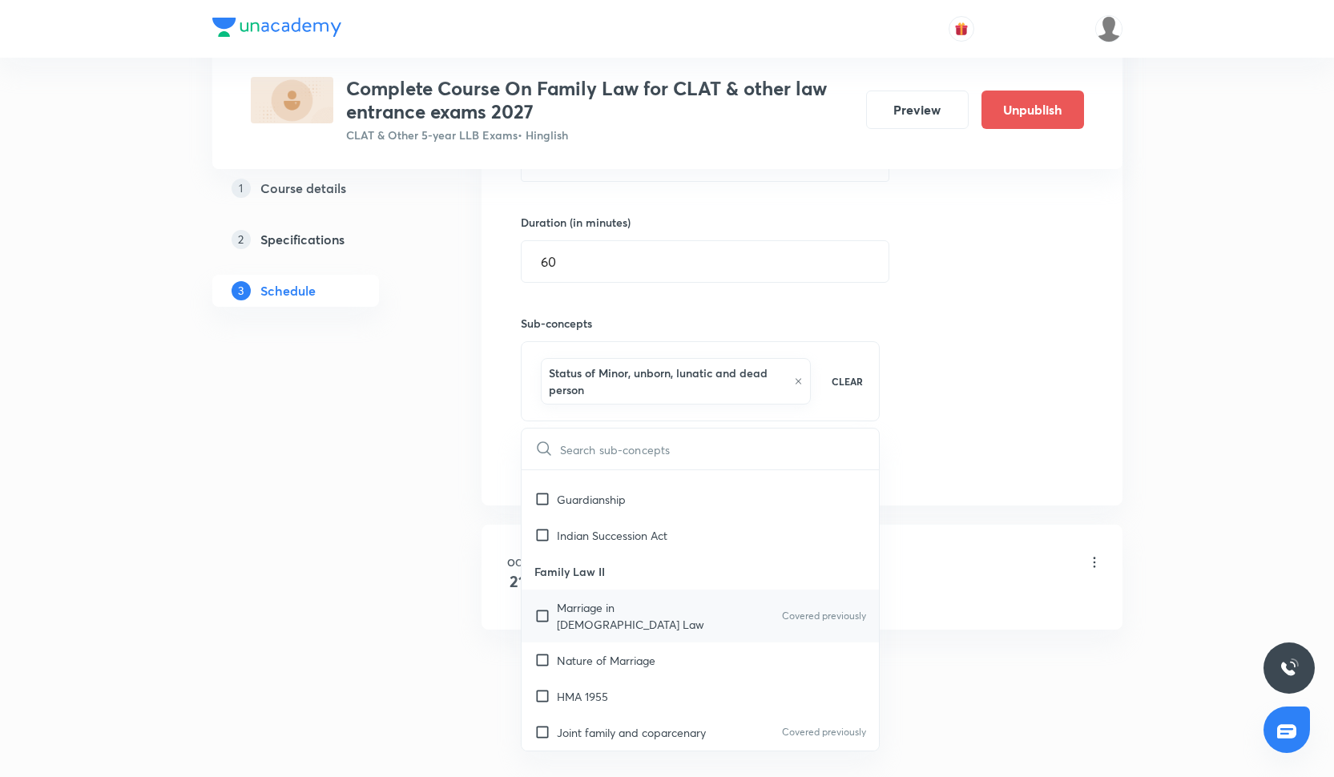
click at [618, 599] on p "Marriage in [DEMOGRAPHIC_DATA] Law" at bounding box center [638, 616] width 162 height 34
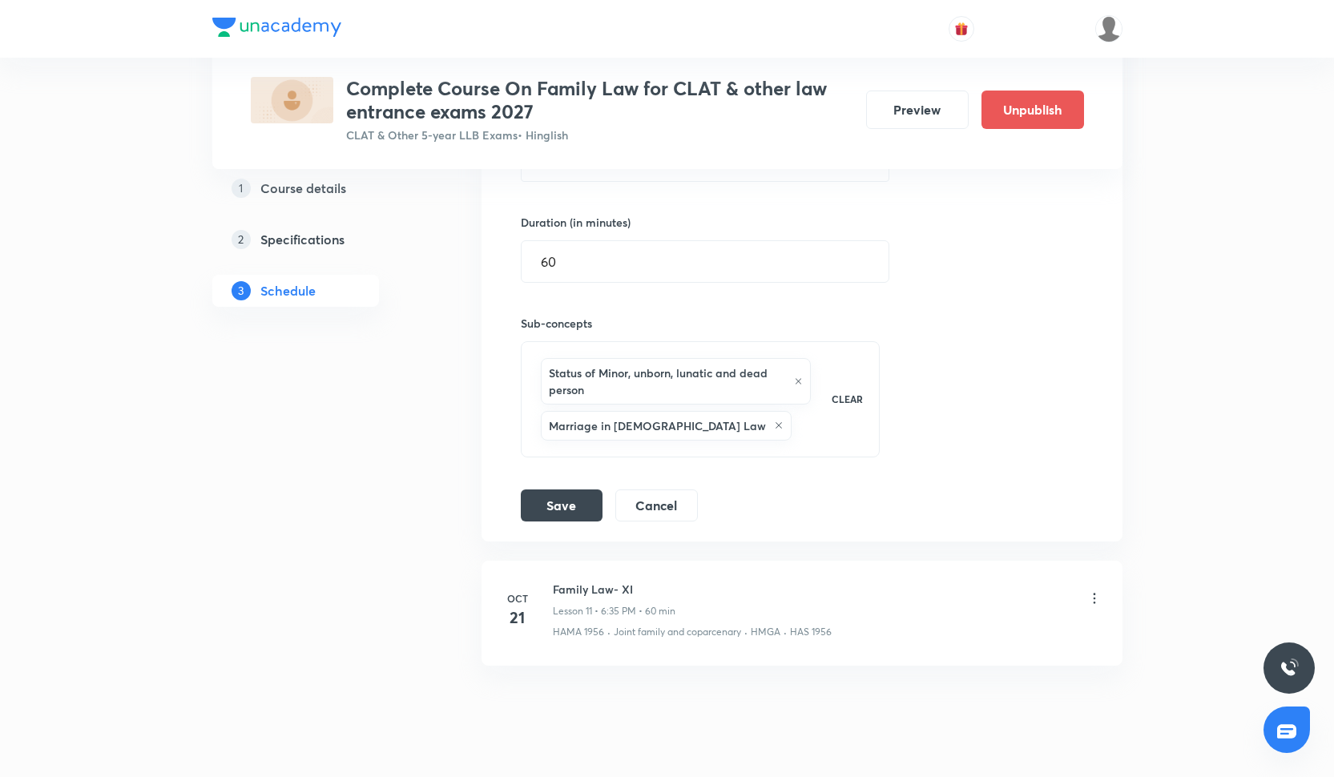
click at [774, 423] on icon at bounding box center [779, 426] width 10 height 10
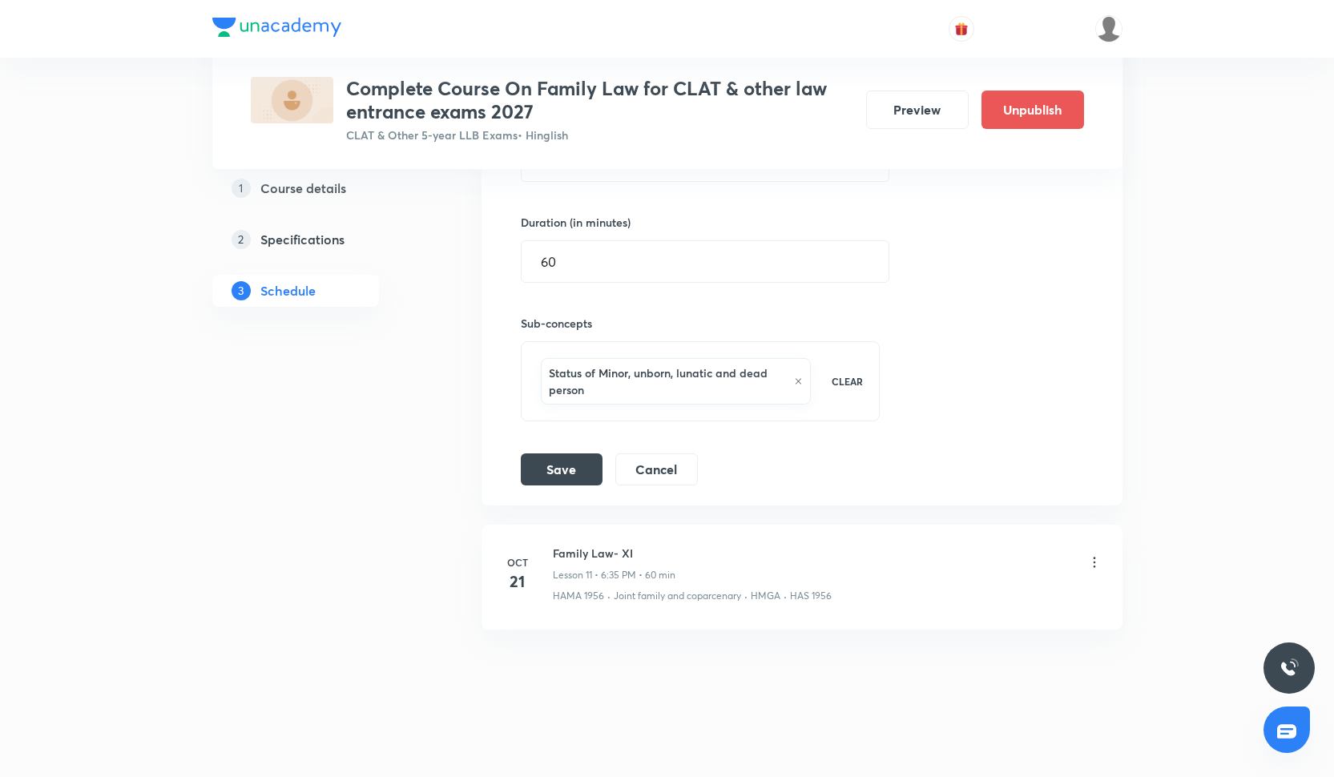
click at [804, 379] on div "Status of Minor, unborn, lunatic and dead person" at bounding box center [676, 381] width 271 height 46
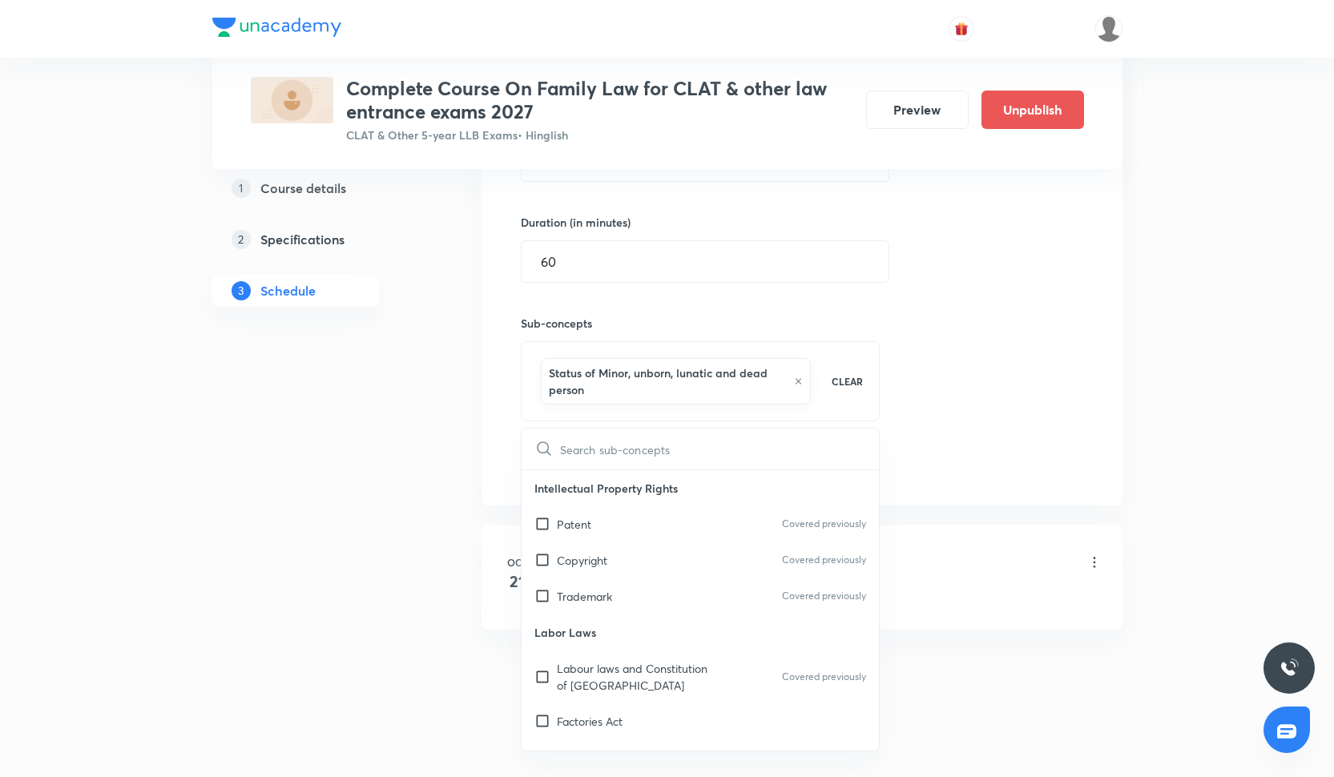
checkbox input "true"
click at [846, 383] on p "CLEAR" at bounding box center [847, 381] width 31 height 14
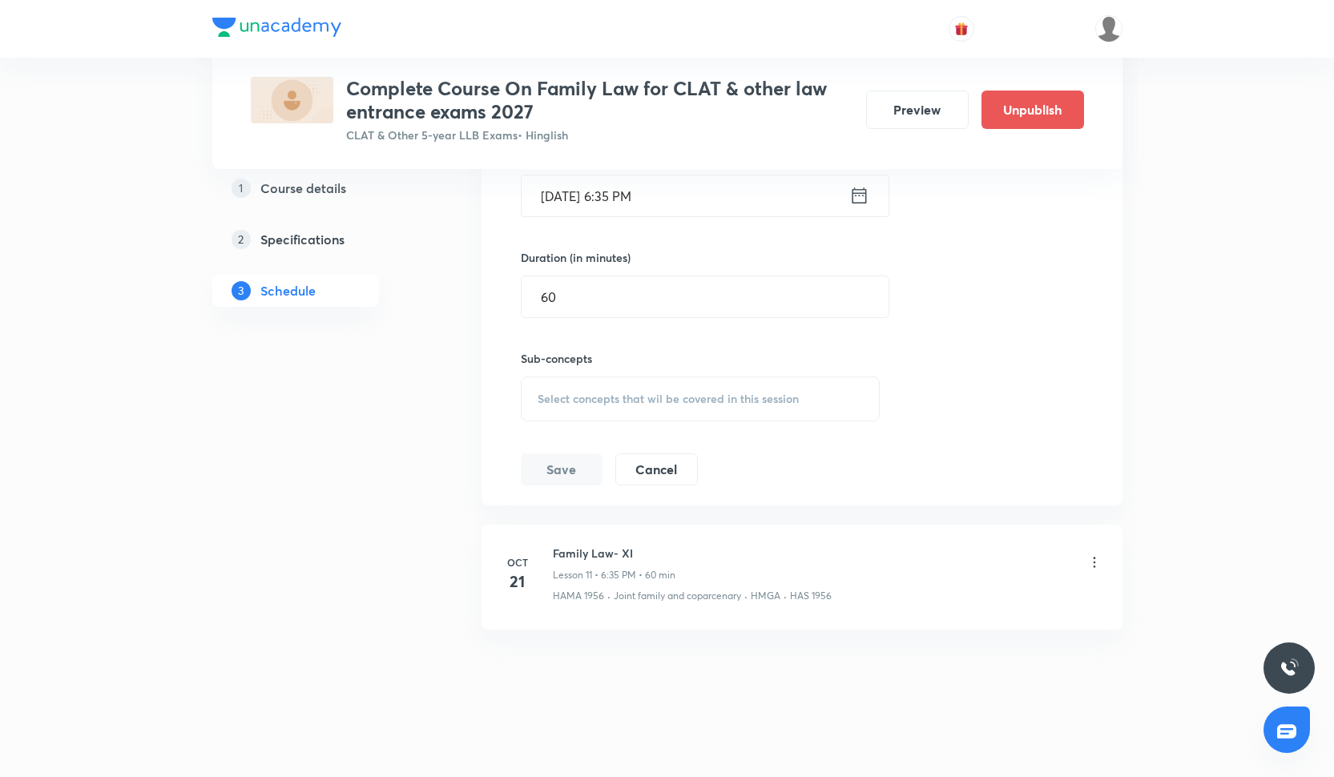
click at [614, 382] on div "Select concepts that wil be covered in this session" at bounding box center [701, 399] width 360 height 45
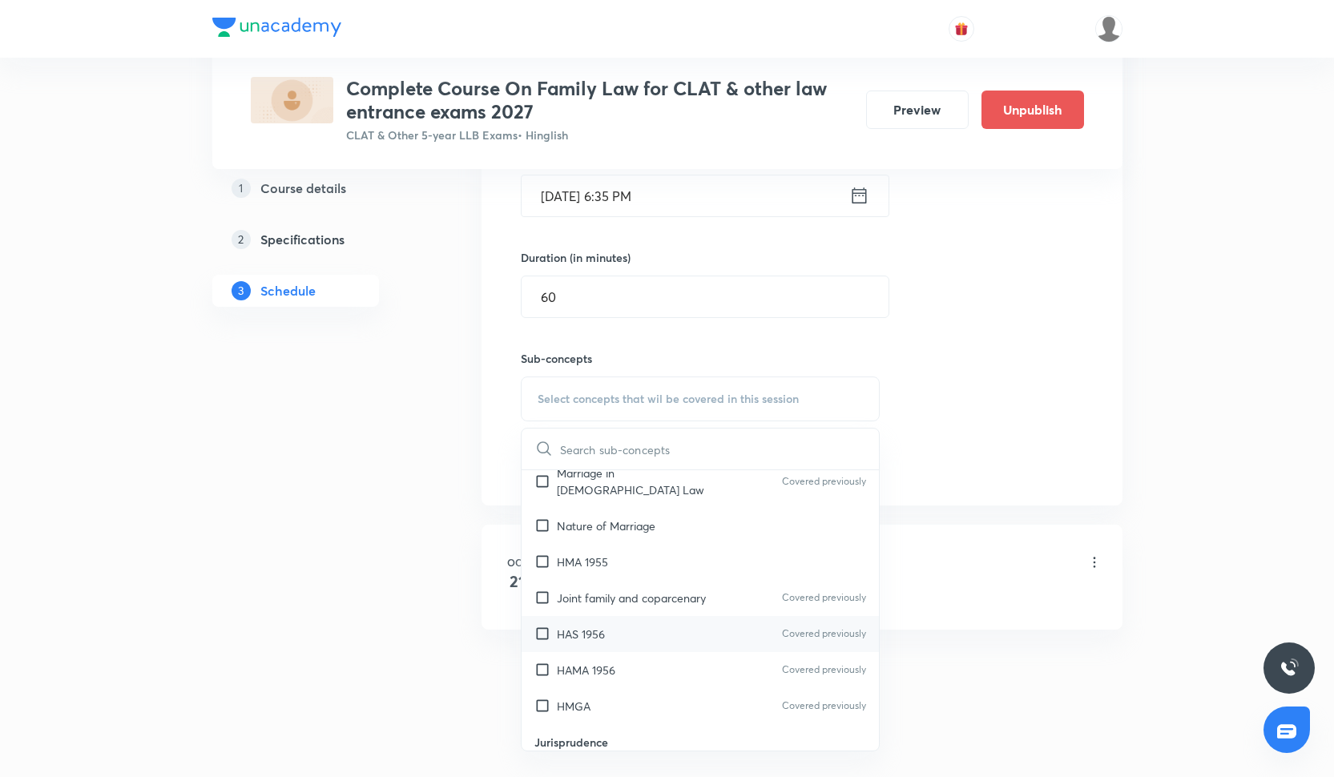
scroll to position [1023, 0]
click at [629, 544] on div "HMA 1955" at bounding box center [701, 562] width 358 height 36
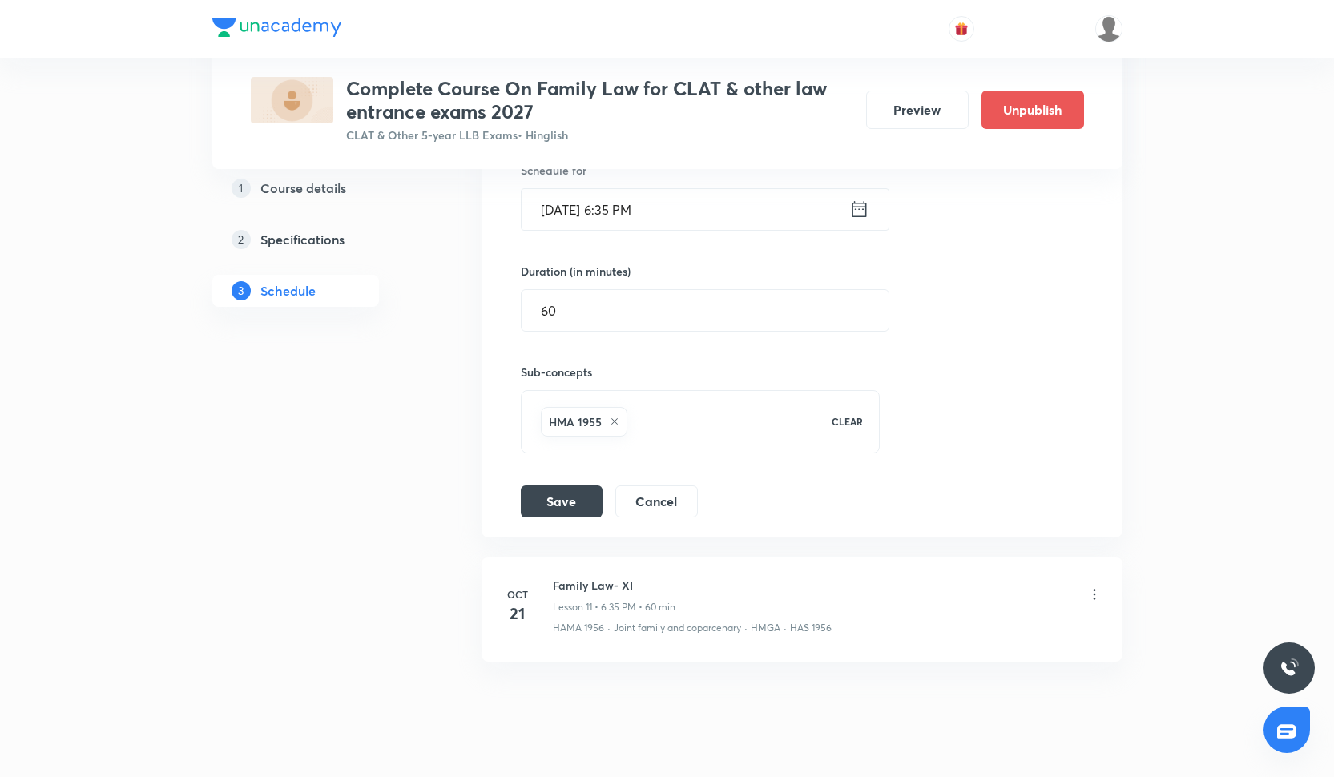
scroll to position [1652, 0]
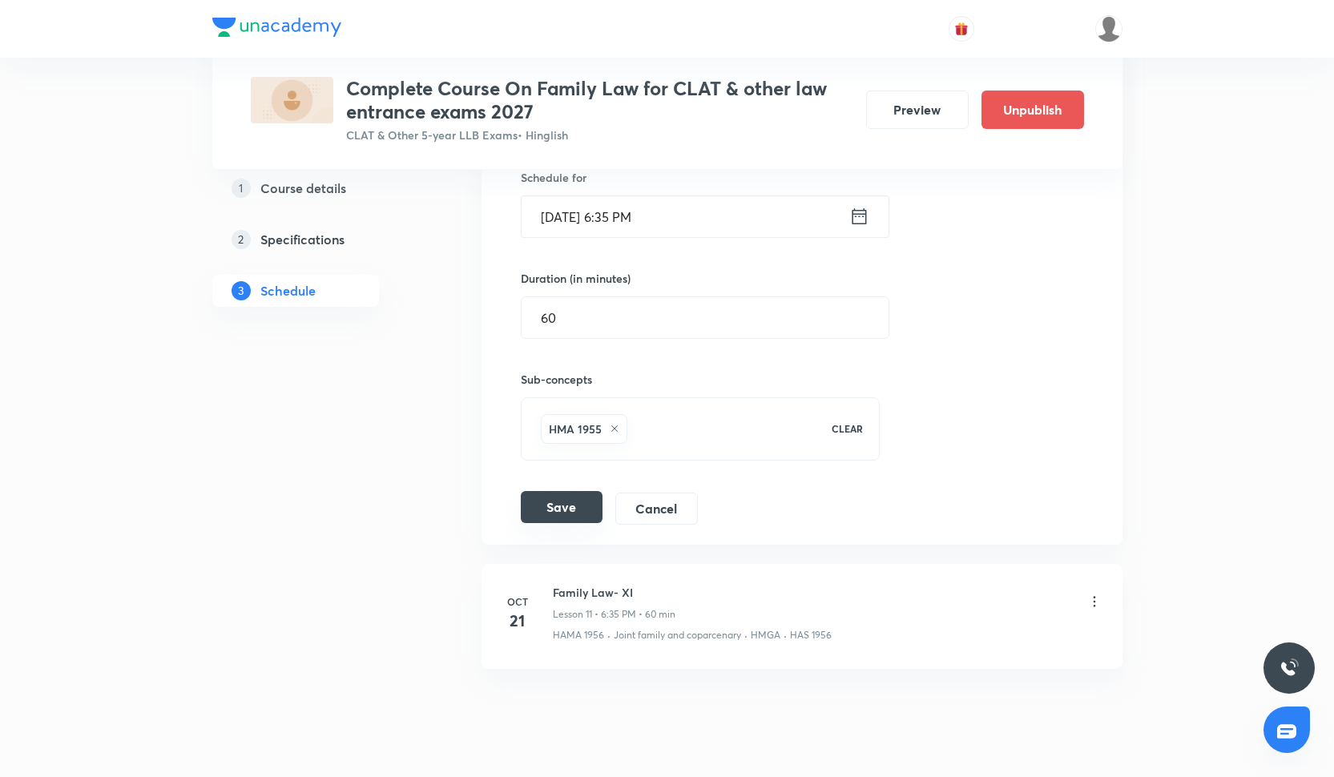
click at [575, 507] on button "Save" at bounding box center [562, 507] width 82 height 32
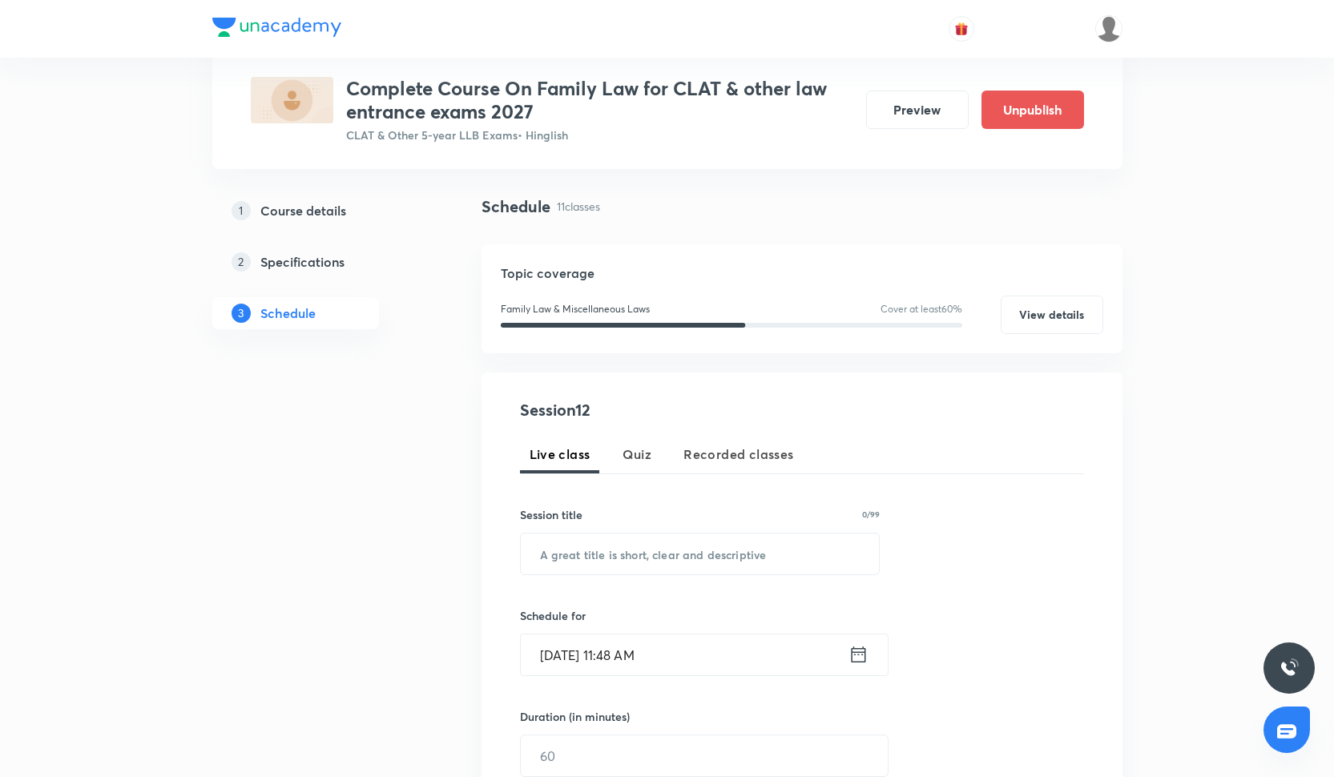
scroll to position [1814, 0]
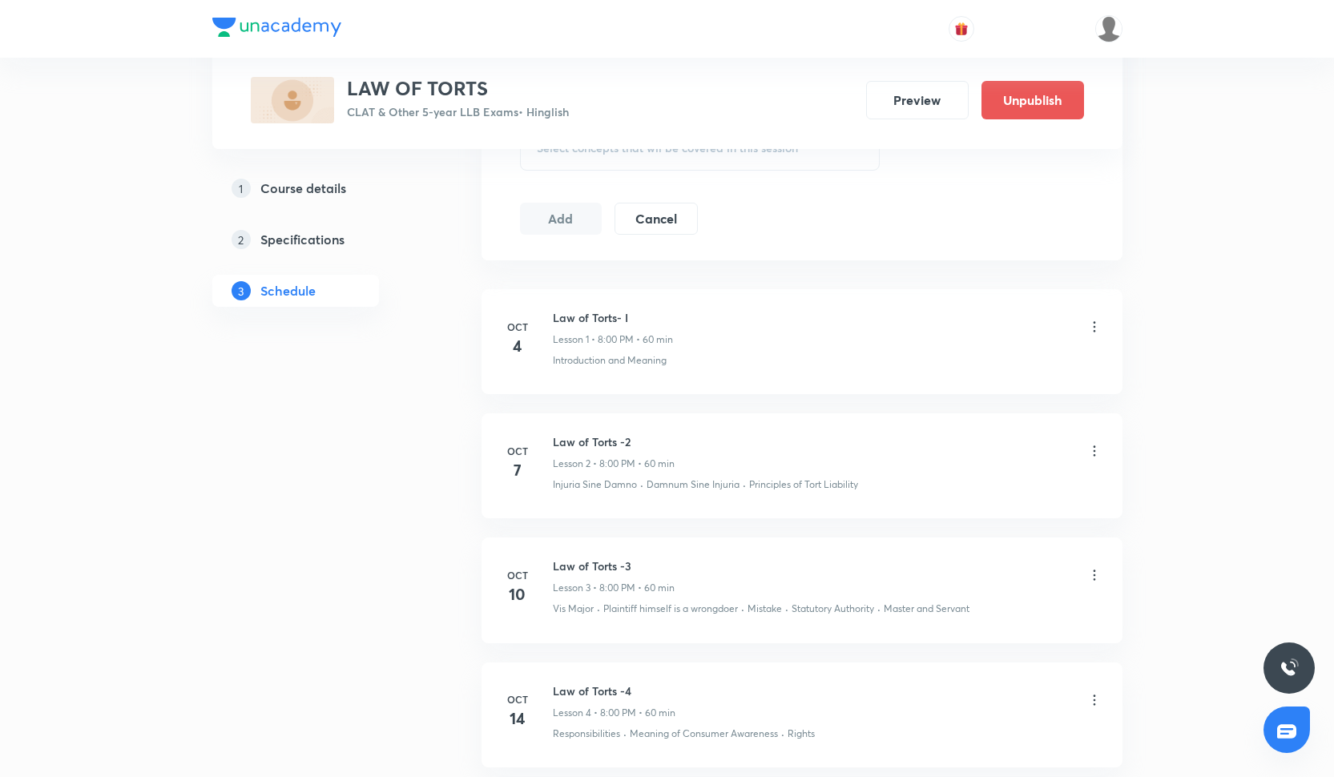
scroll to position [785, 0]
click at [1088, 579] on icon at bounding box center [1095, 577] width 16 height 16
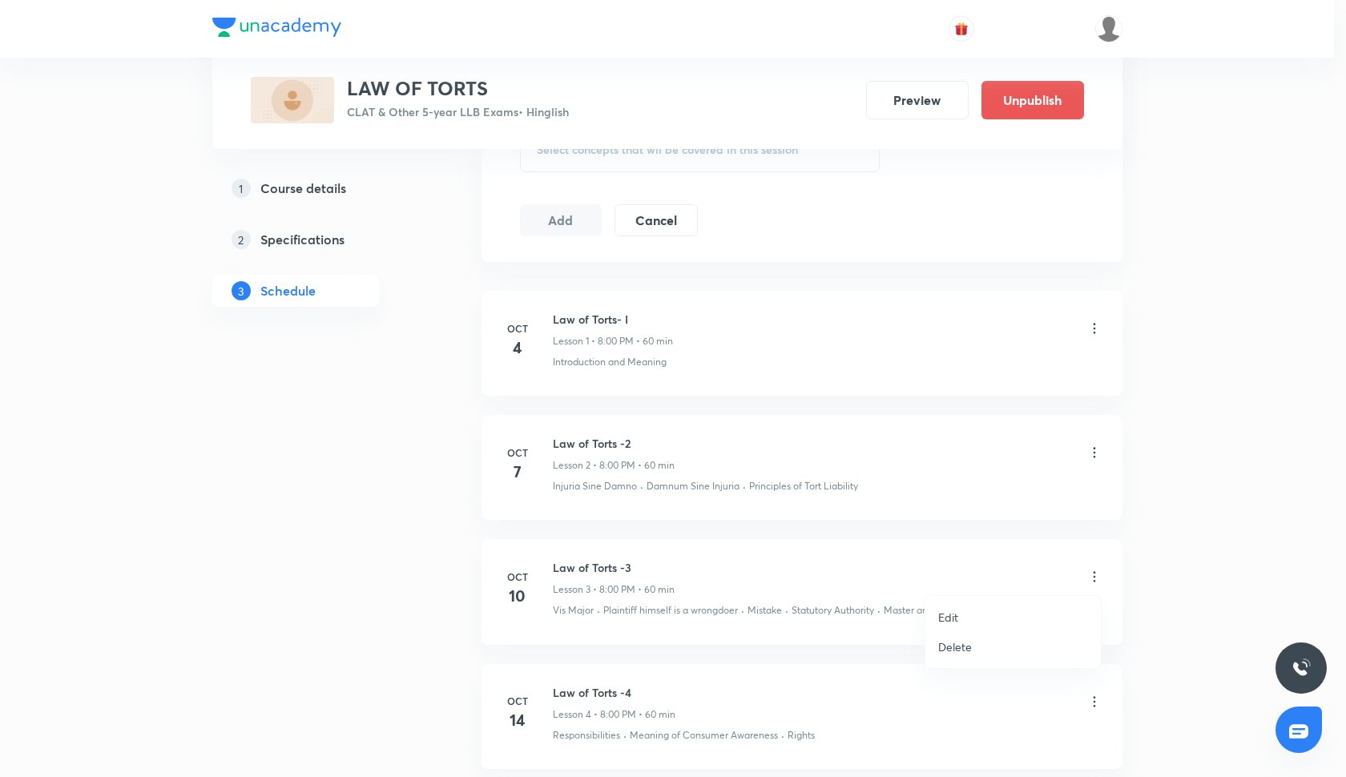
click at [1032, 616] on li "Edit" at bounding box center [1014, 618] width 176 height 30
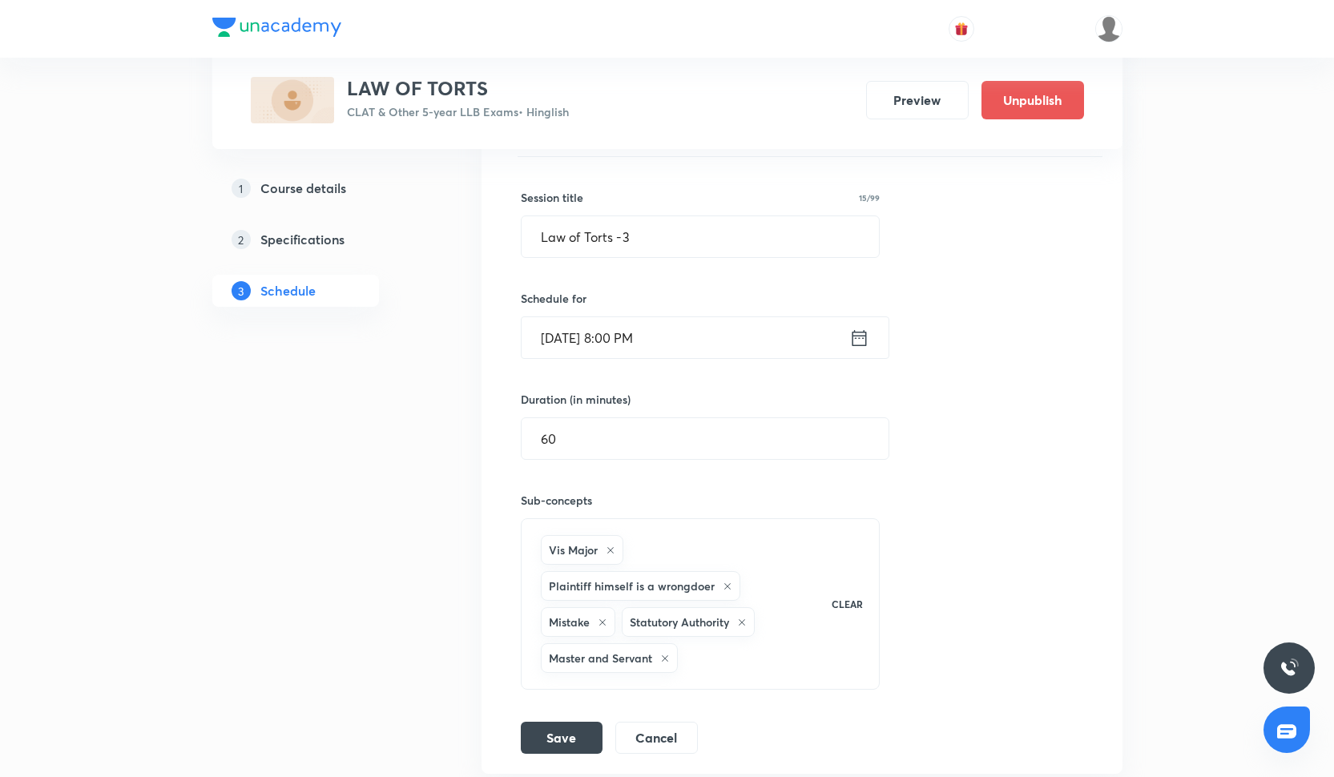
scroll to position [639, 0]
click at [573, 344] on input "[DATE] 8:00 PM" at bounding box center [686, 338] width 328 height 41
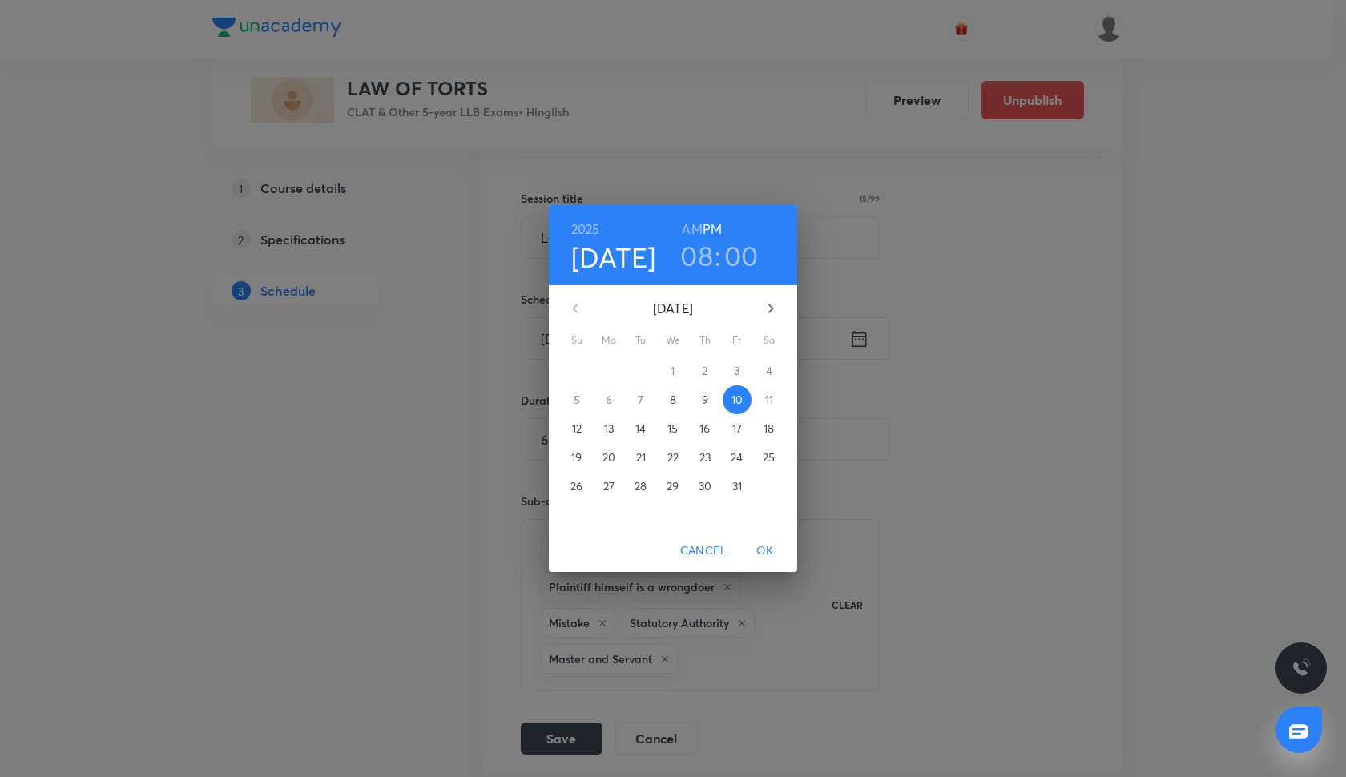
click at [705, 404] on p "9" at bounding box center [705, 400] width 6 height 16
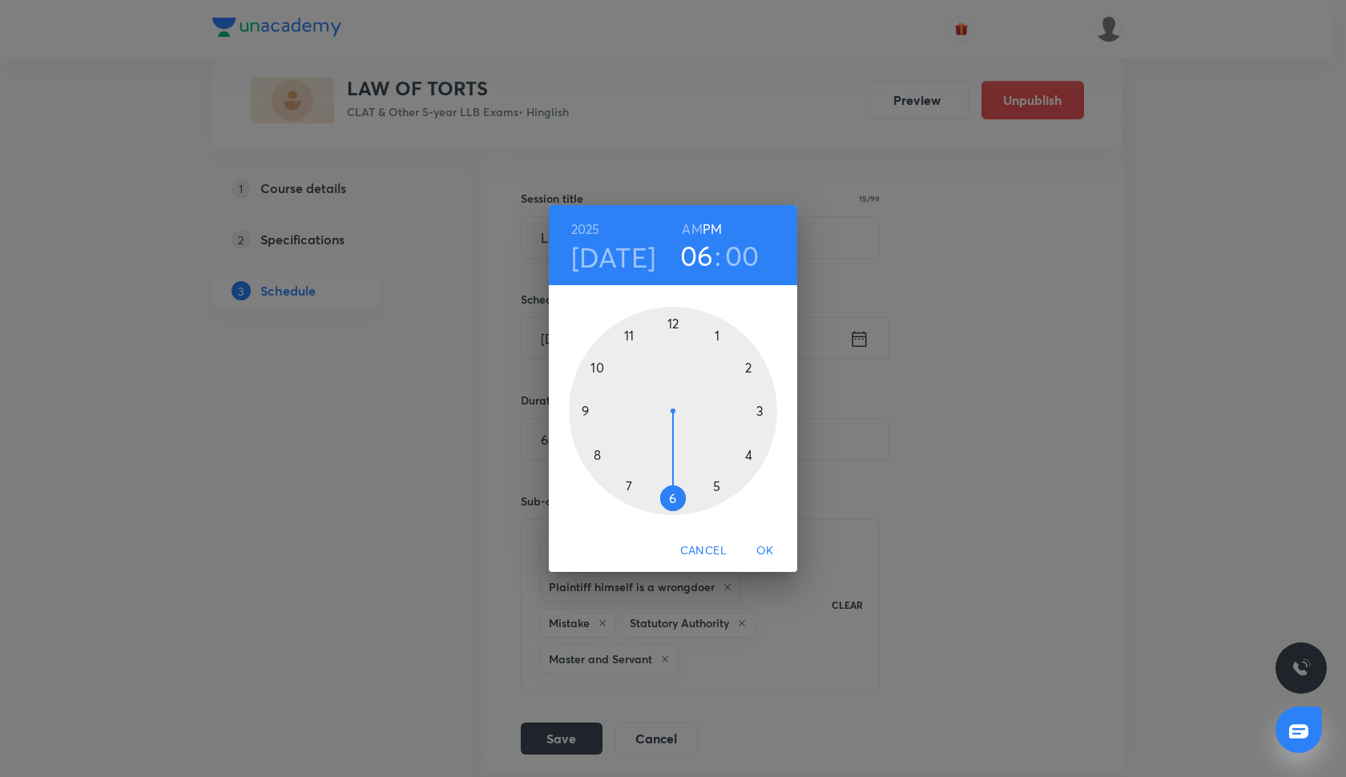
drag, startPoint x: 592, startPoint y: 451, endPoint x: 672, endPoint y: 495, distance: 91.5
click at [672, 495] on div at bounding box center [673, 411] width 208 height 208
click at [632, 484] on div at bounding box center [673, 411] width 208 height 208
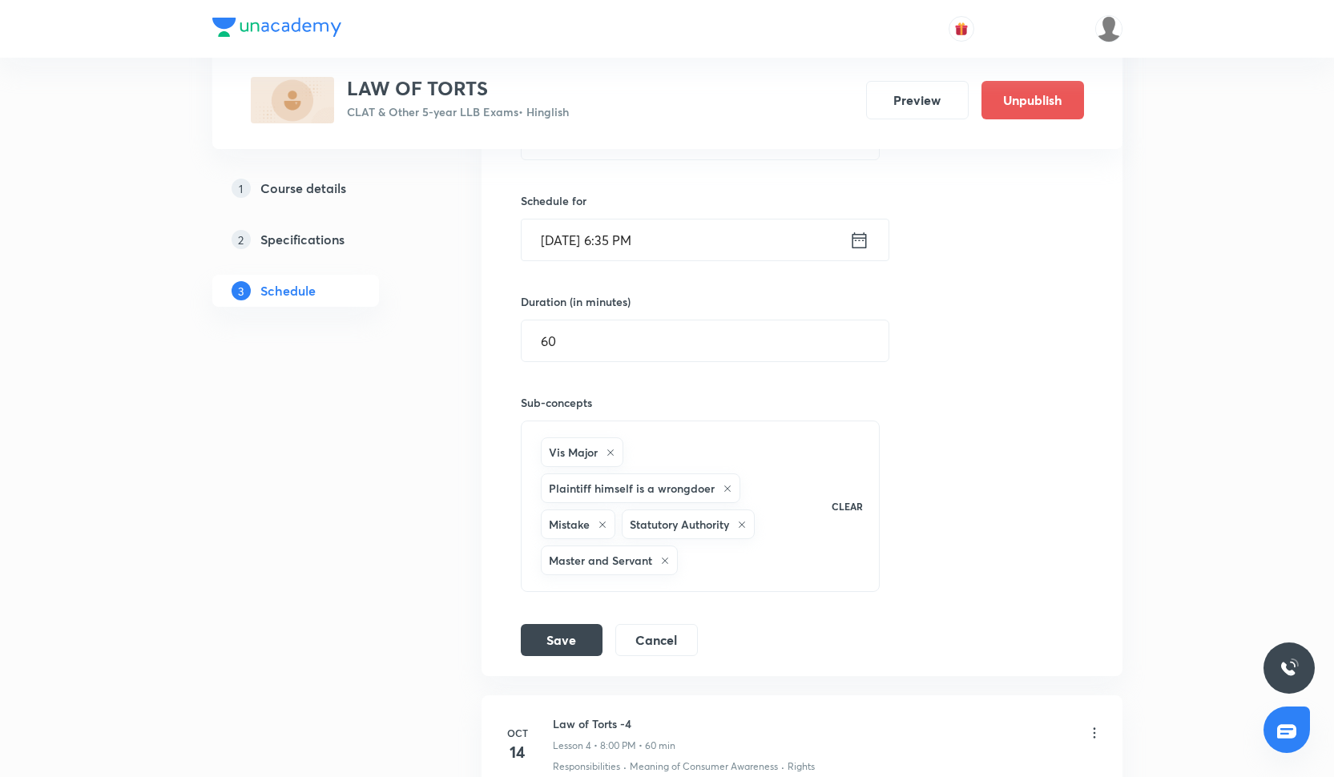
scroll to position [750, 0]
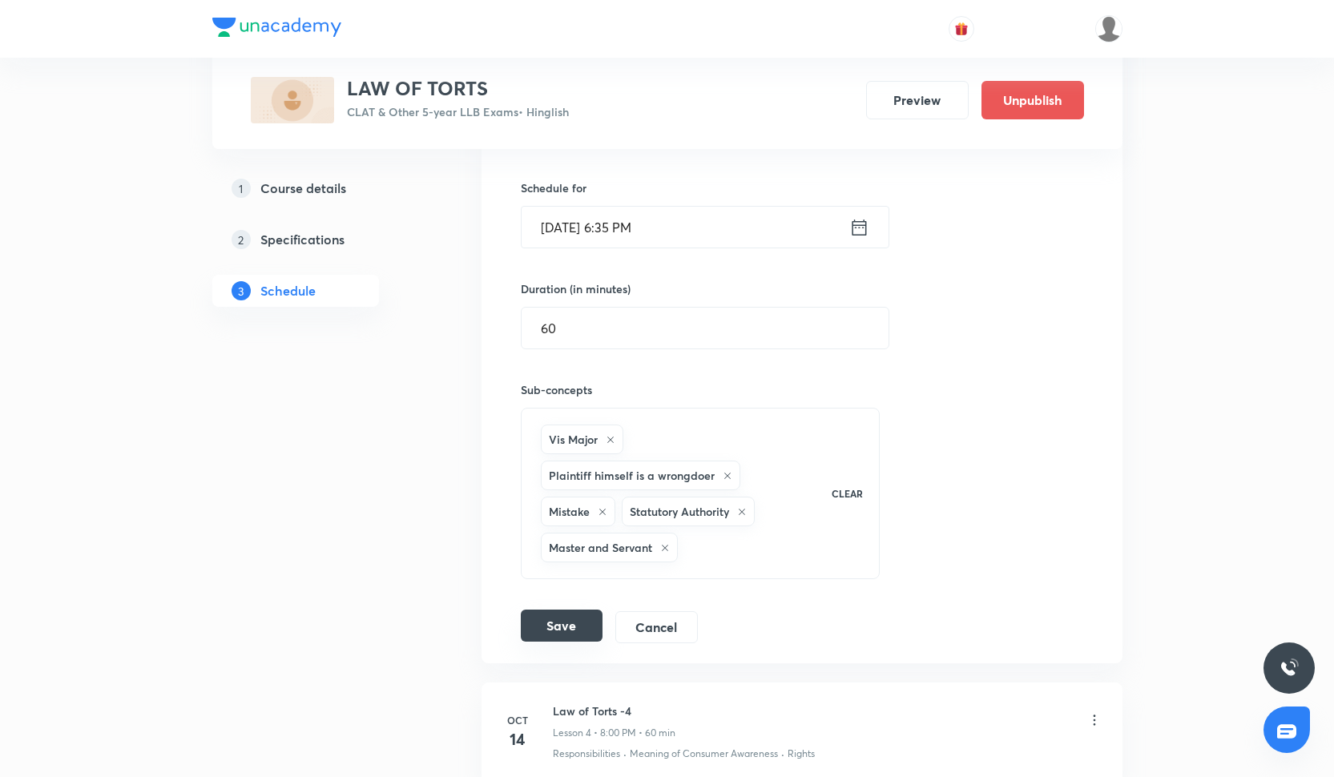
click at [563, 624] on button "Save" at bounding box center [562, 626] width 82 height 32
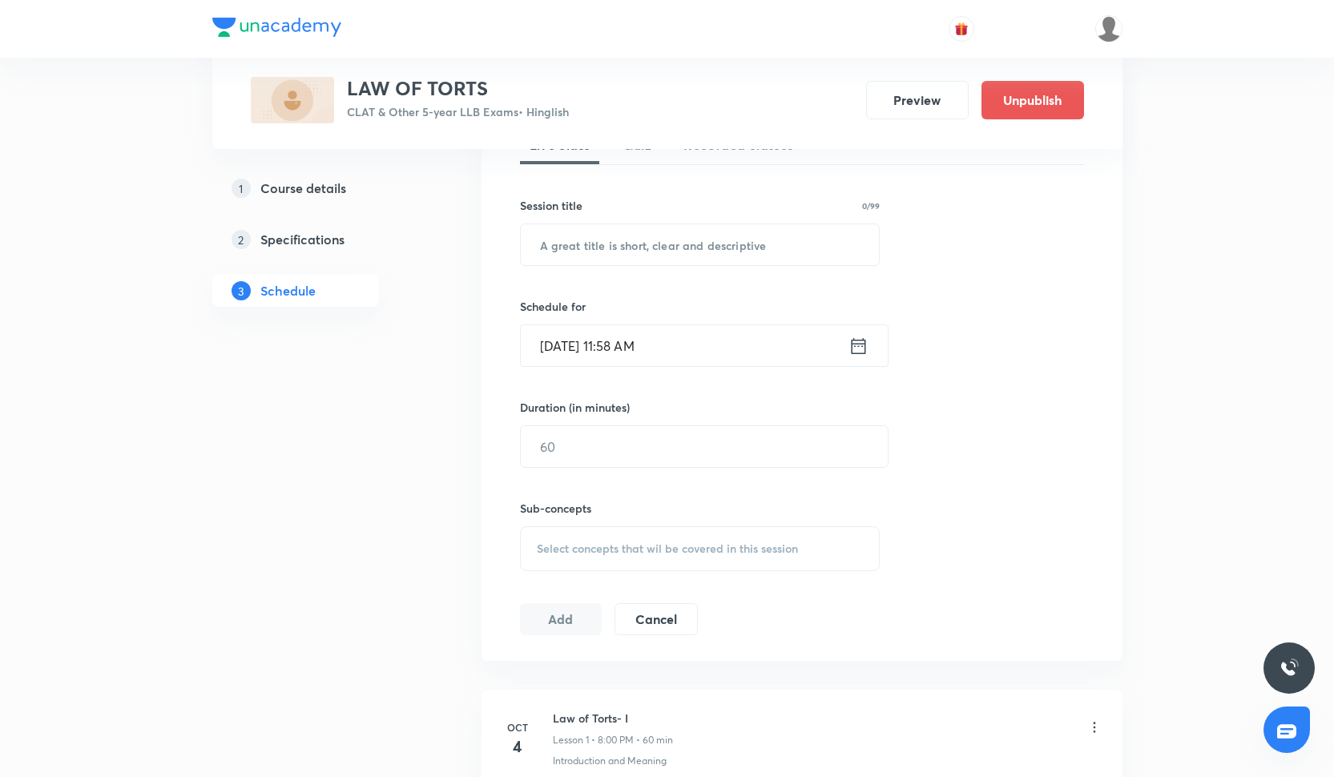
scroll to position [392, 0]
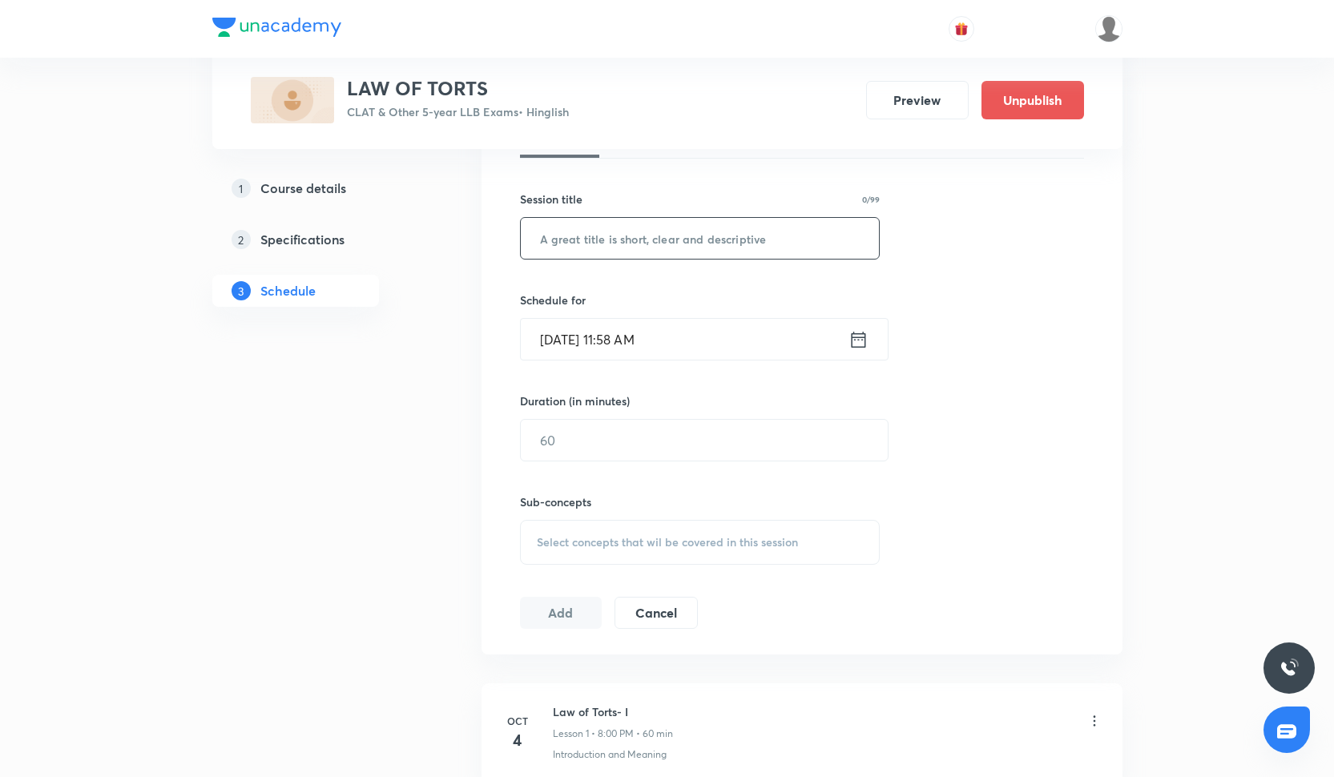
click at [582, 238] on input "text" at bounding box center [700, 238] width 359 height 41
paste input "Law of Torts -3"
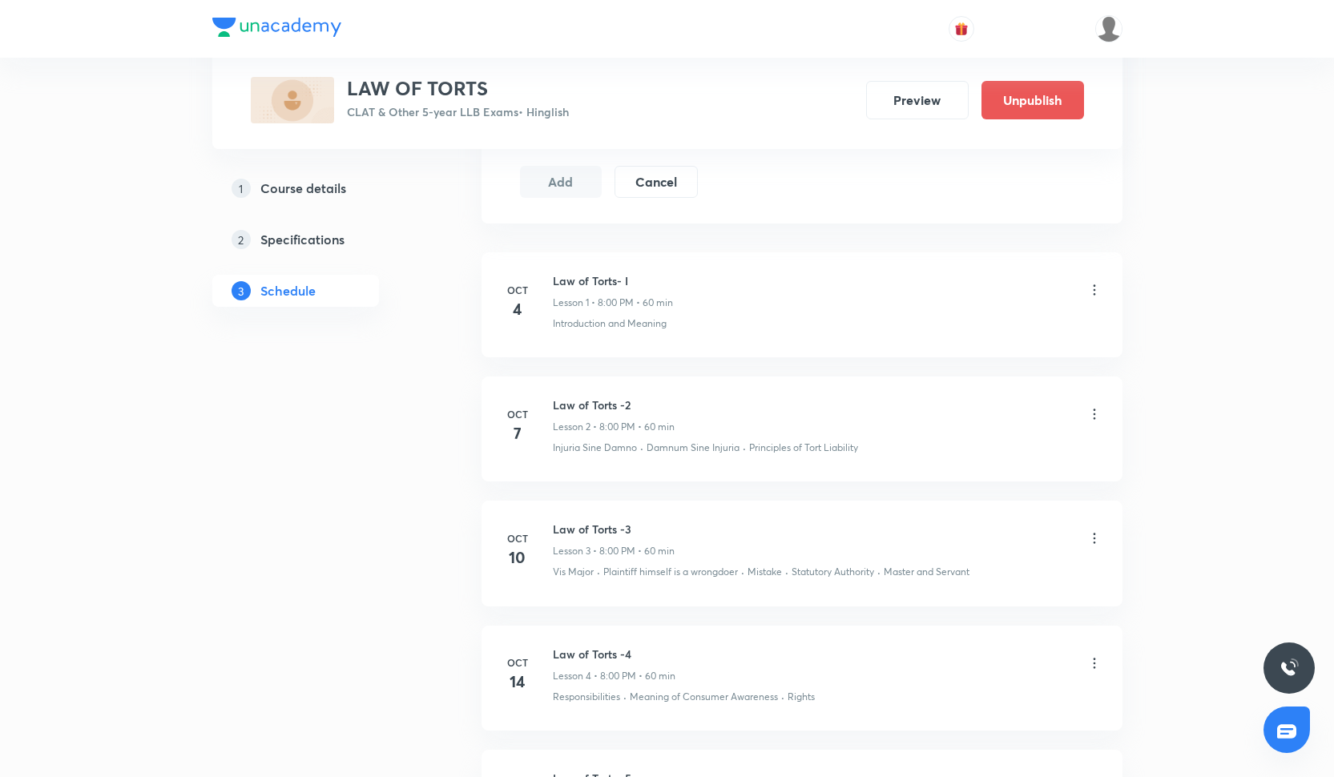
scroll to position [846, 0]
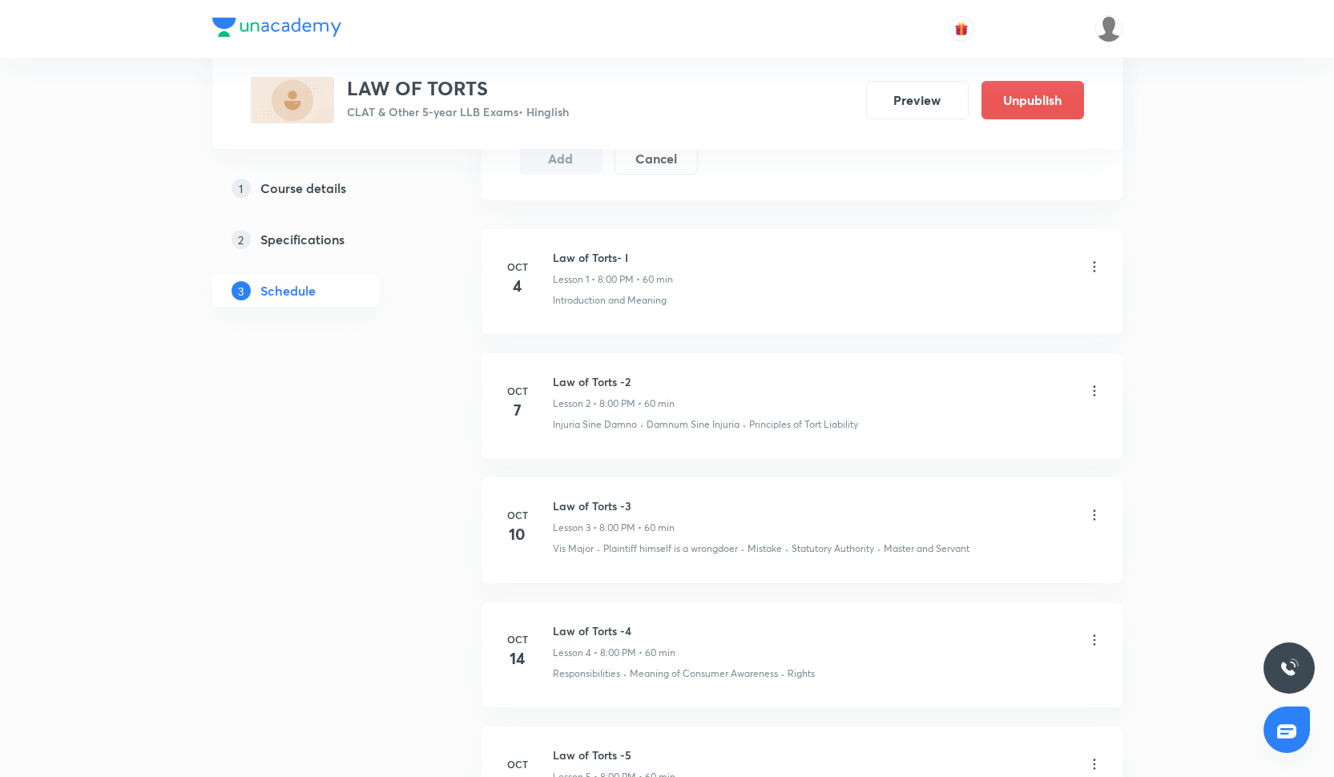
type input "Law of Torts -3"
click at [1102, 507] on icon at bounding box center [1095, 515] width 16 height 16
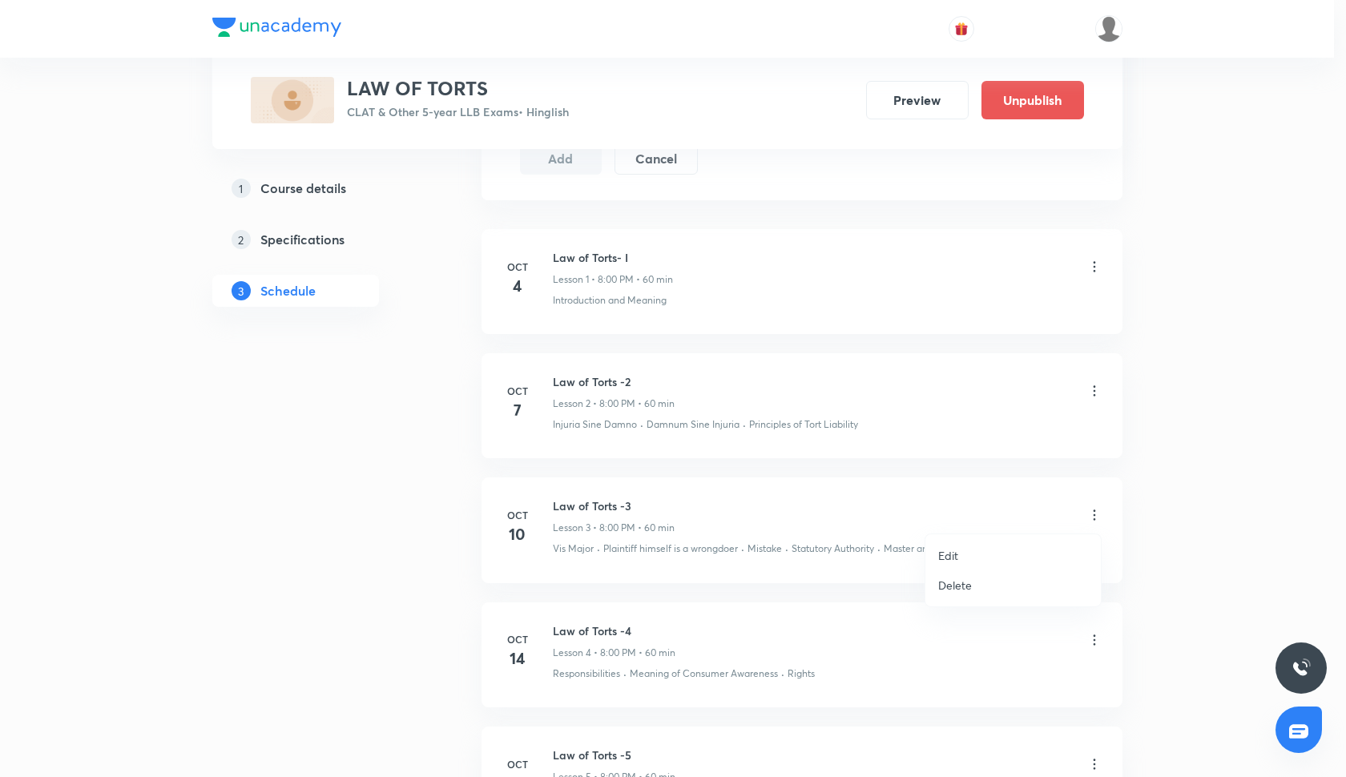
click at [997, 559] on li "Edit" at bounding box center [1014, 556] width 176 height 30
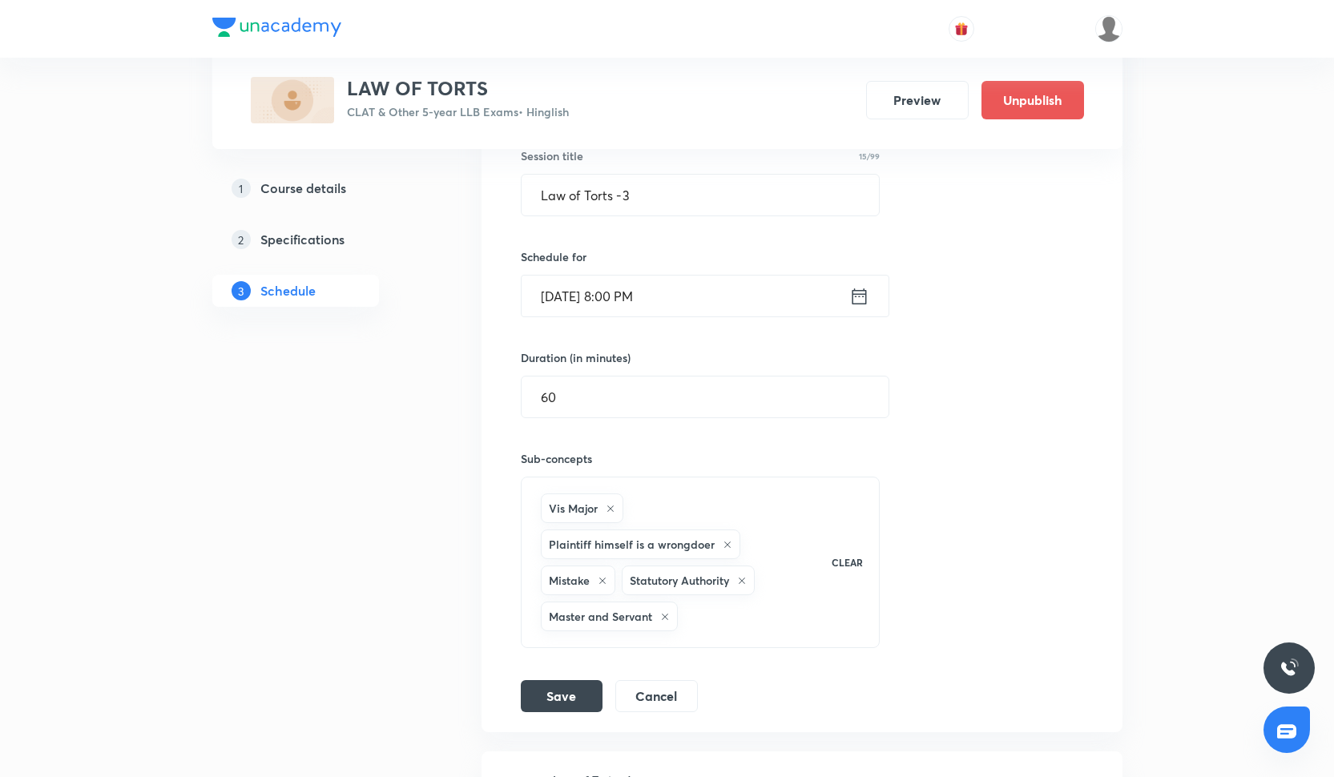
scroll to position [656, 0]
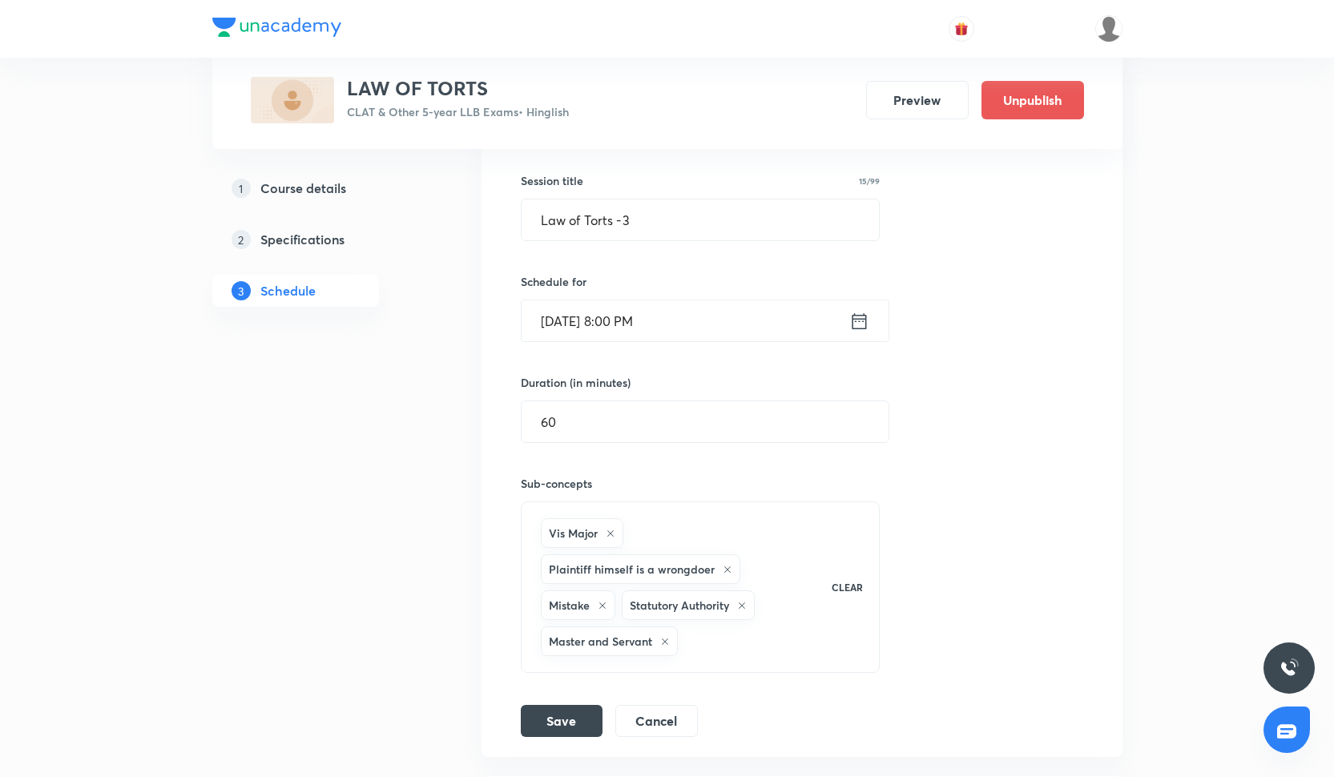
click at [585, 331] on input "[DATE] 8:00 PM" at bounding box center [686, 321] width 328 height 41
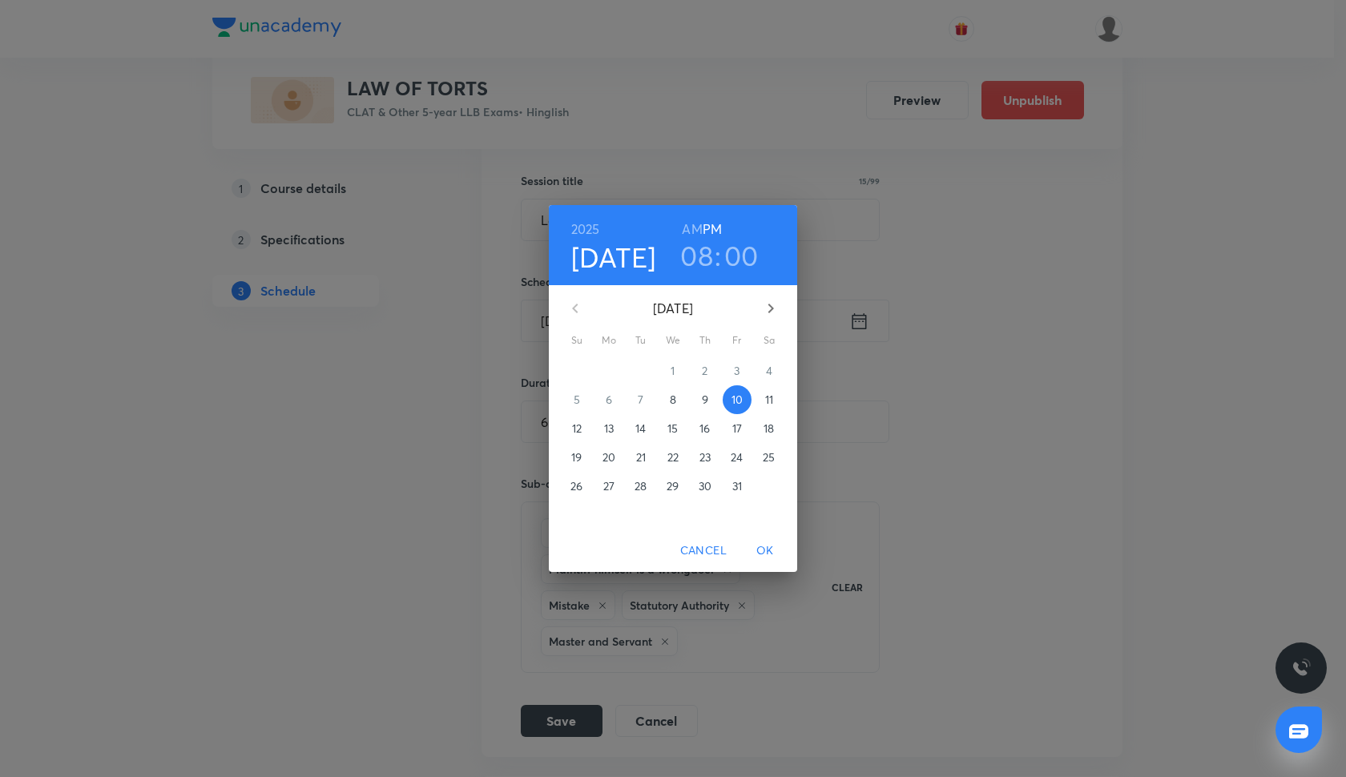
click at [704, 406] on p "9" at bounding box center [705, 400] width 6 height 16
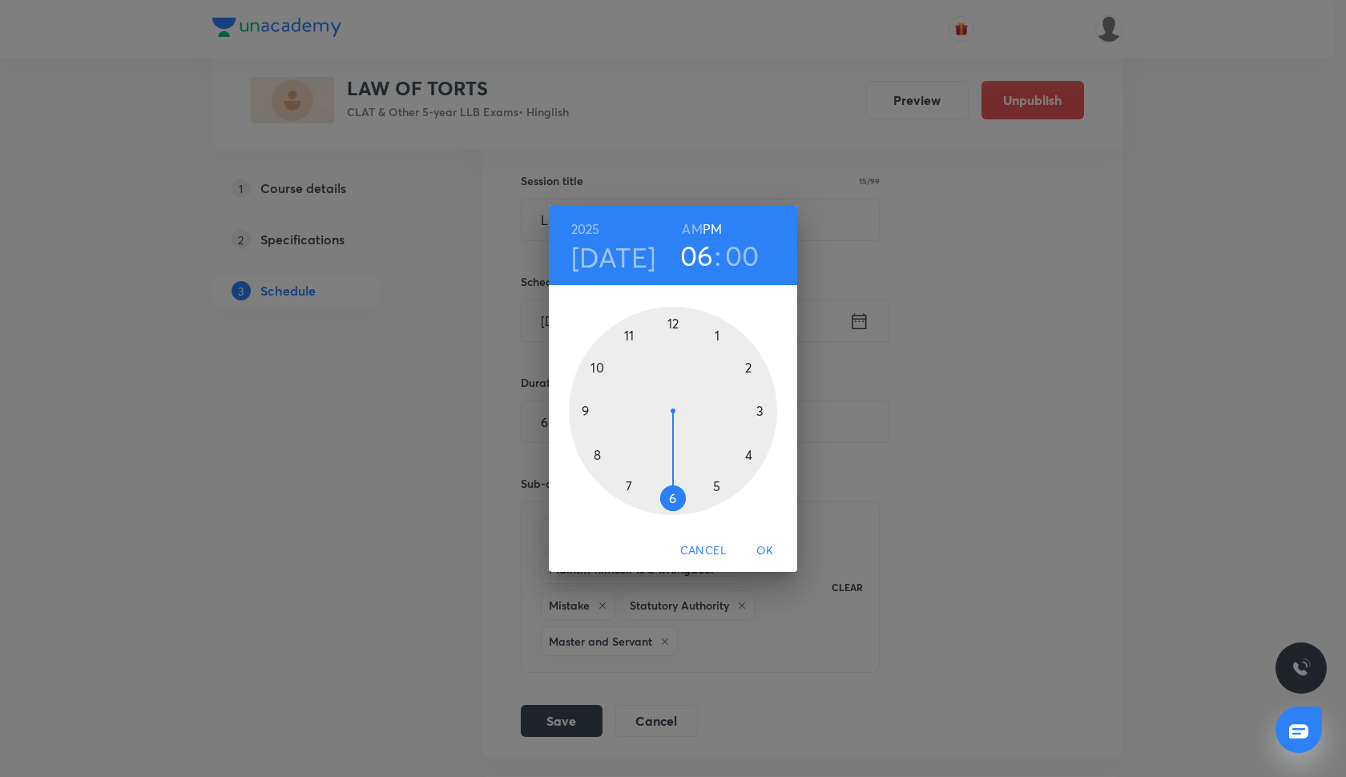
click at [675, 495] on div at bounding box center [673, 411] width 208 height 208
click at [630, 482] on div at bounding box center [673, 411] width 208 height 208
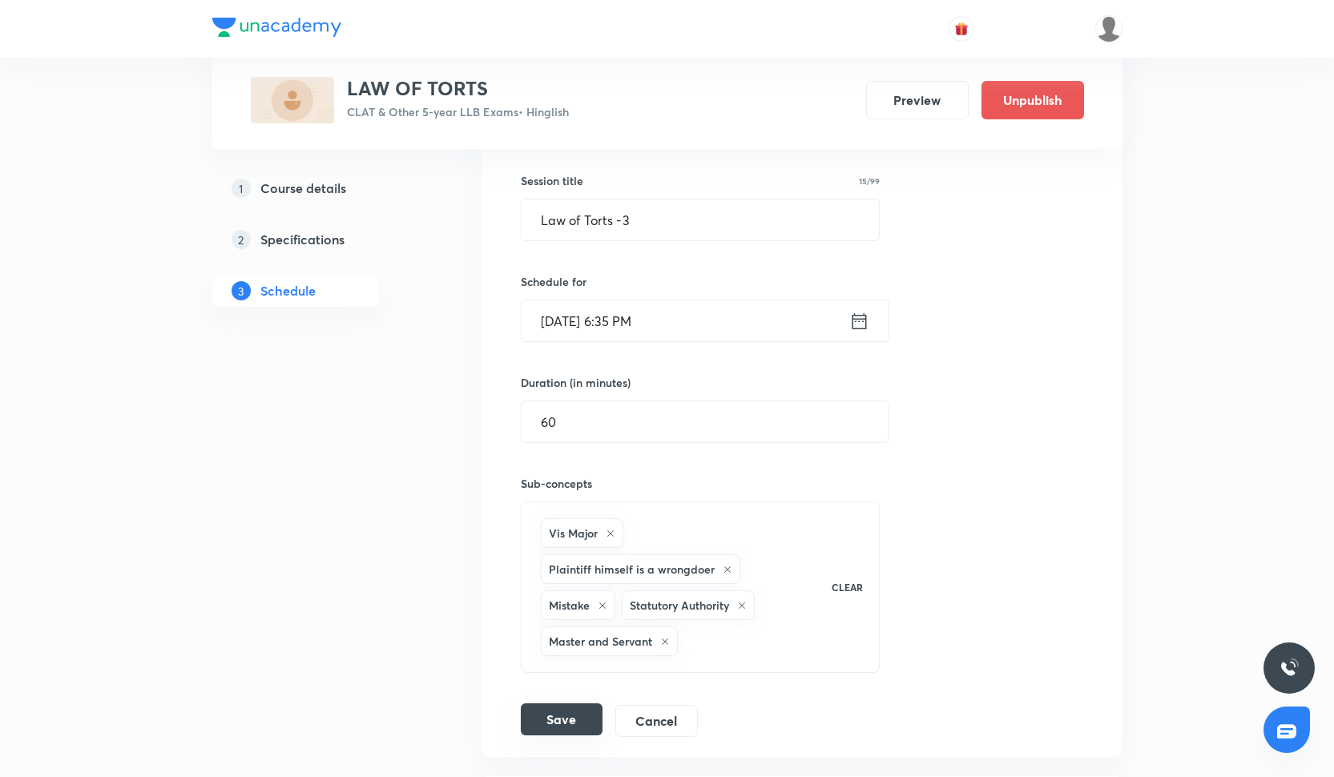
click at [556, 719] on button "Save" at bounding box center [562, 720] width 82 height 32
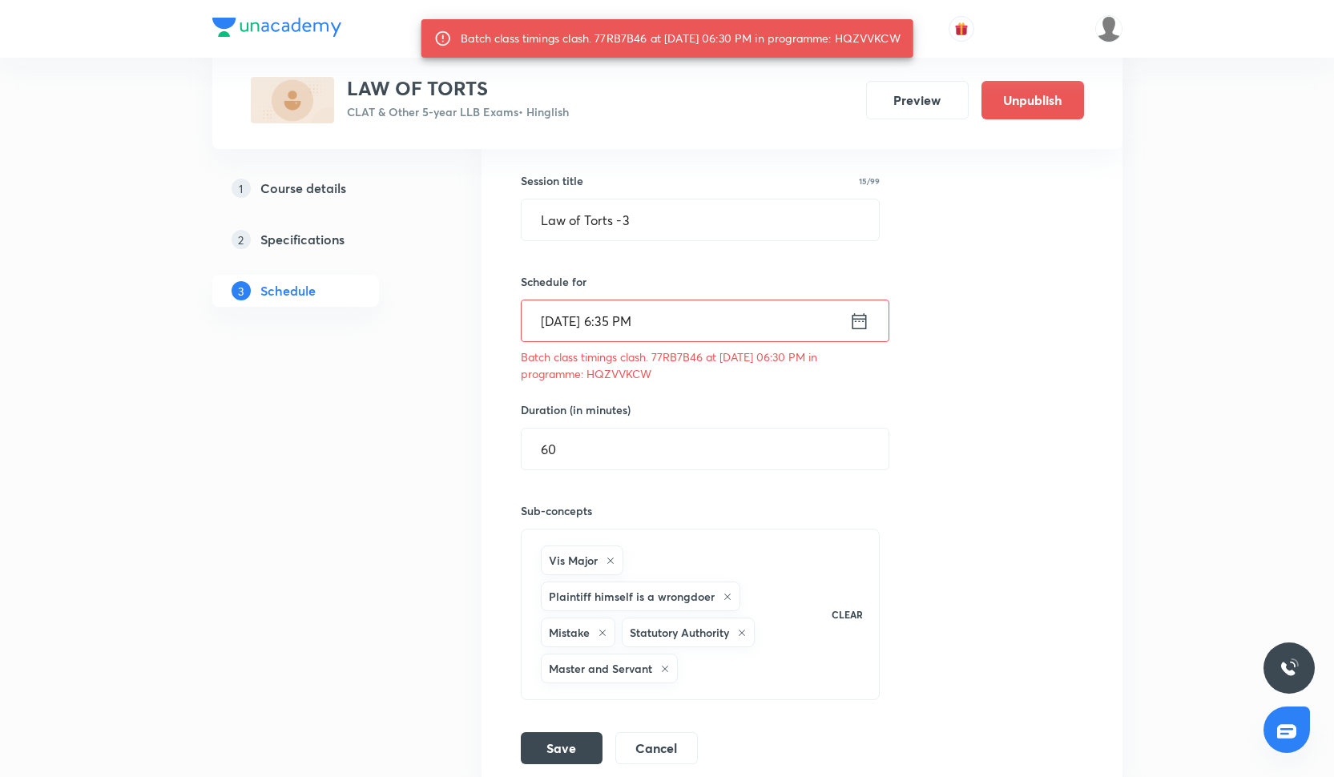
drag, startPoint x: 854, startPoint y: 36, endPoint x: 914, endPoint y: 36, distance: 60.1
click at [901, 36] on div "Batch class timings clash. 77RB7B46 at 09 Oct 2025 06:30 PM in programme: HQZVV…" at bounding box center [681, 38] width 440 height 29
copy div "HQZVVKCW"
click at [588, 324] on input "Oct 9, 2025, 6:35 PM" at bounding box center [686, 321] width 328 height 41
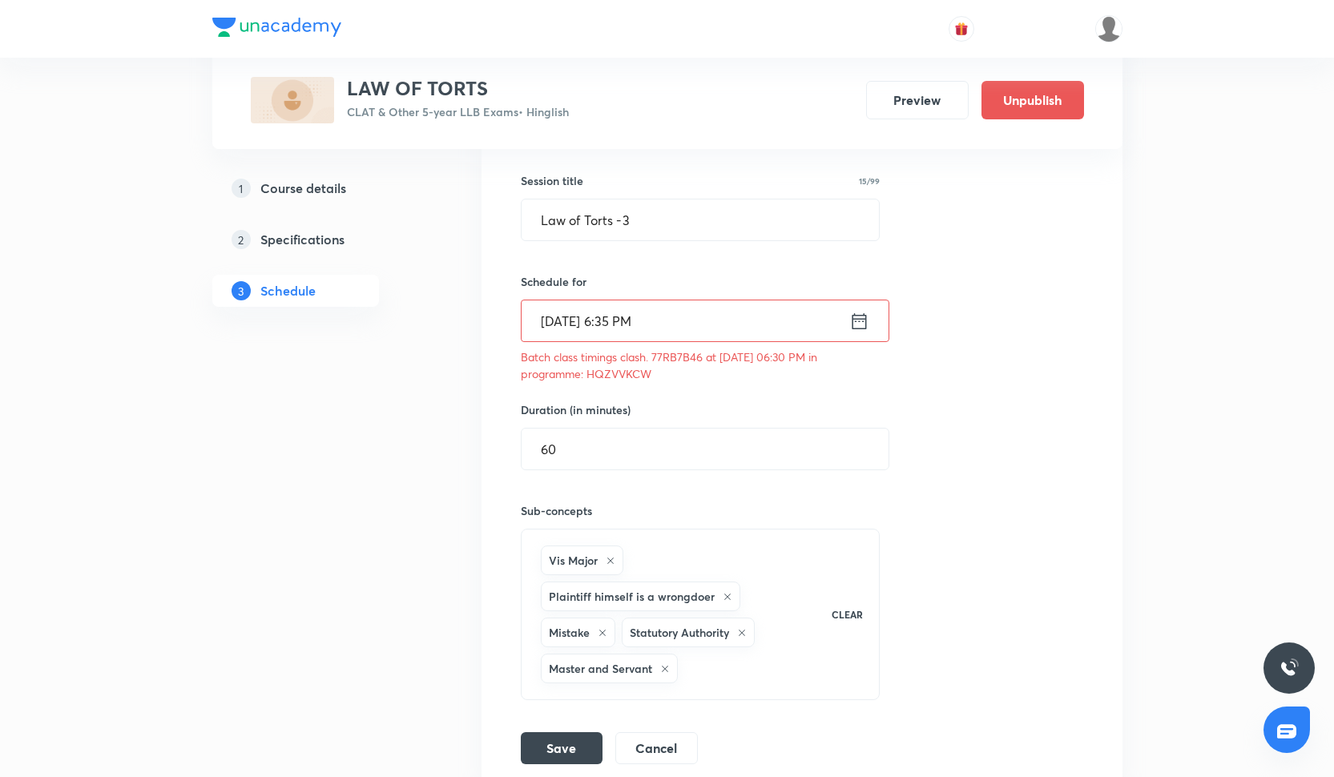
click at [575, 426] on div "Duration (in minutes) 60 ​" at bounding box center [667, 436] width 292 height 69
click at [645, 311] on input "Oct 9, 2025, 6:35 PM" at bounding box center [686, 321] width 328 height 41
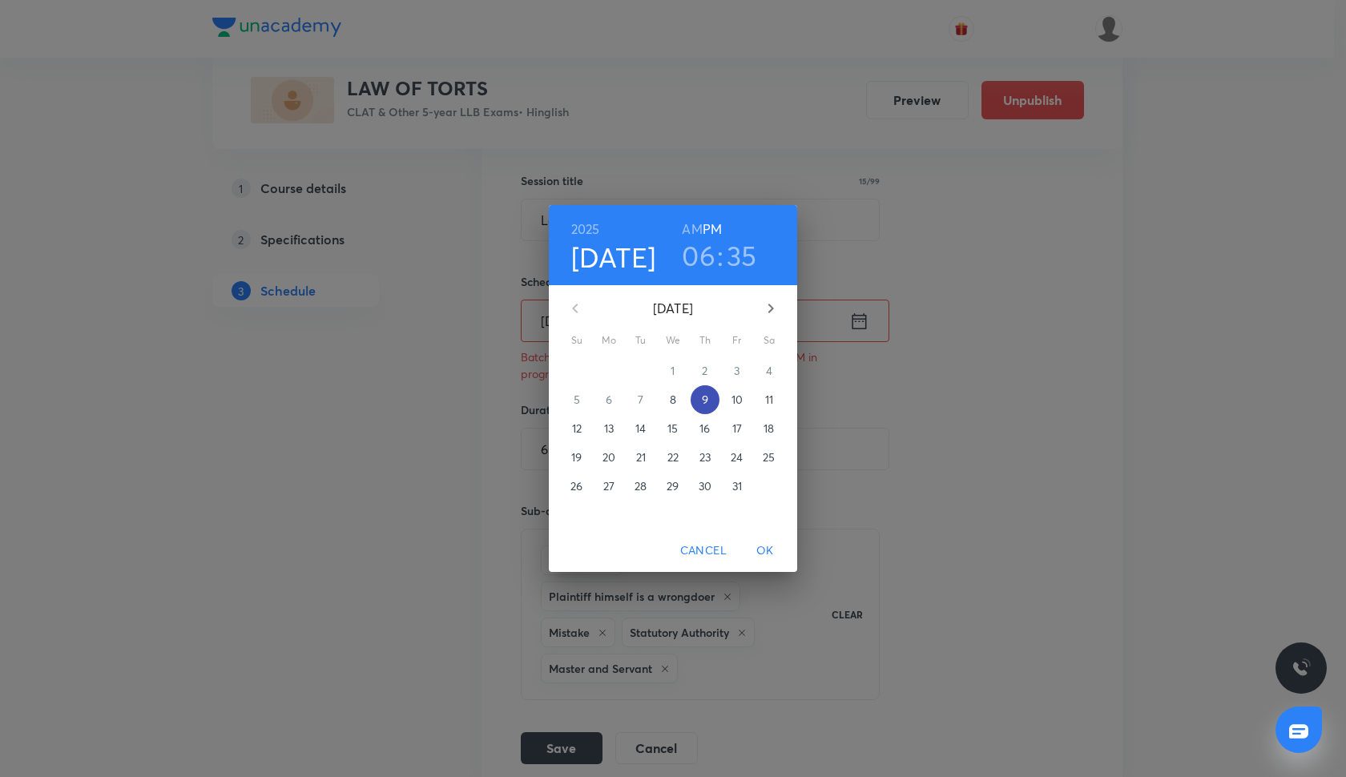
click at [706, 397] on p "9" at bounding box center [705, 400] width 6 height 16
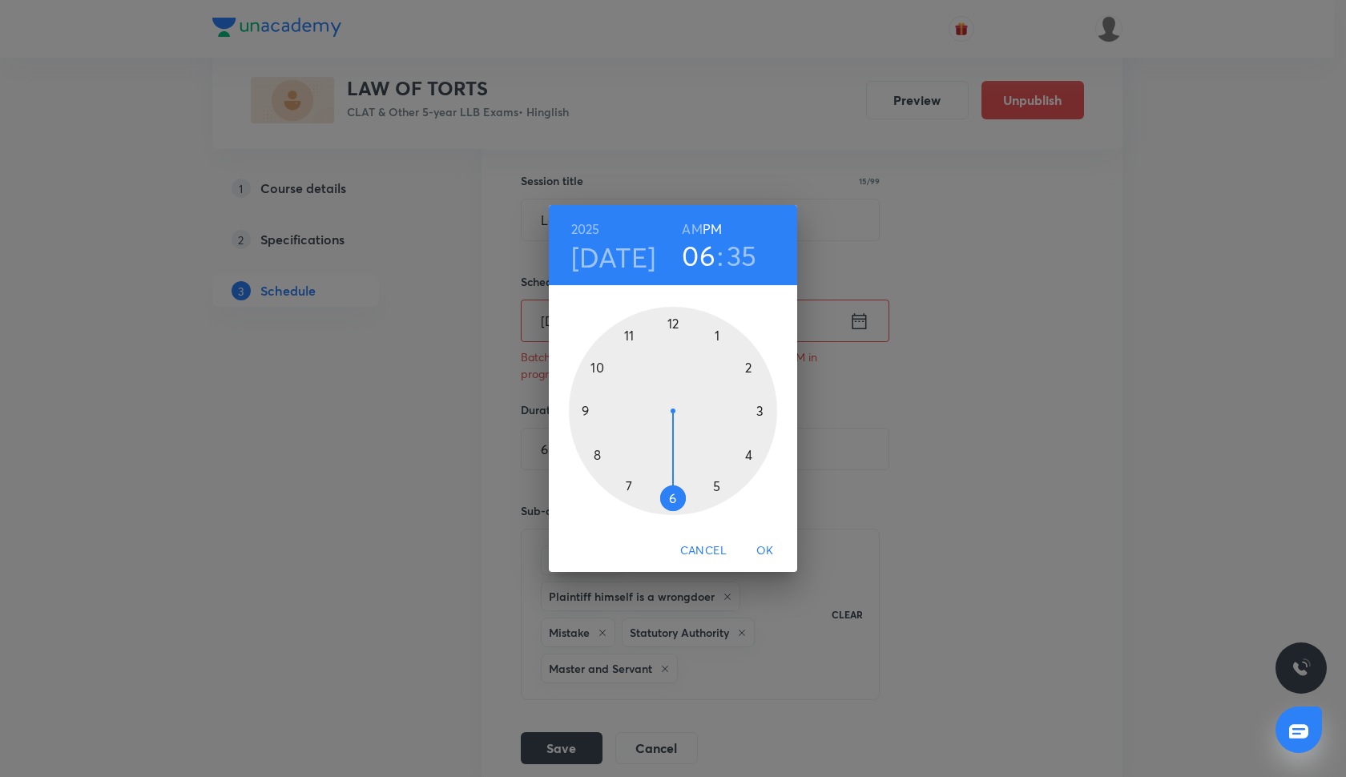
click at [678, 320] on div at bounding box center [673, 411] width 208 height 208
click at [672, 325] on div at bounding box center [673, 411] width 208 height 208
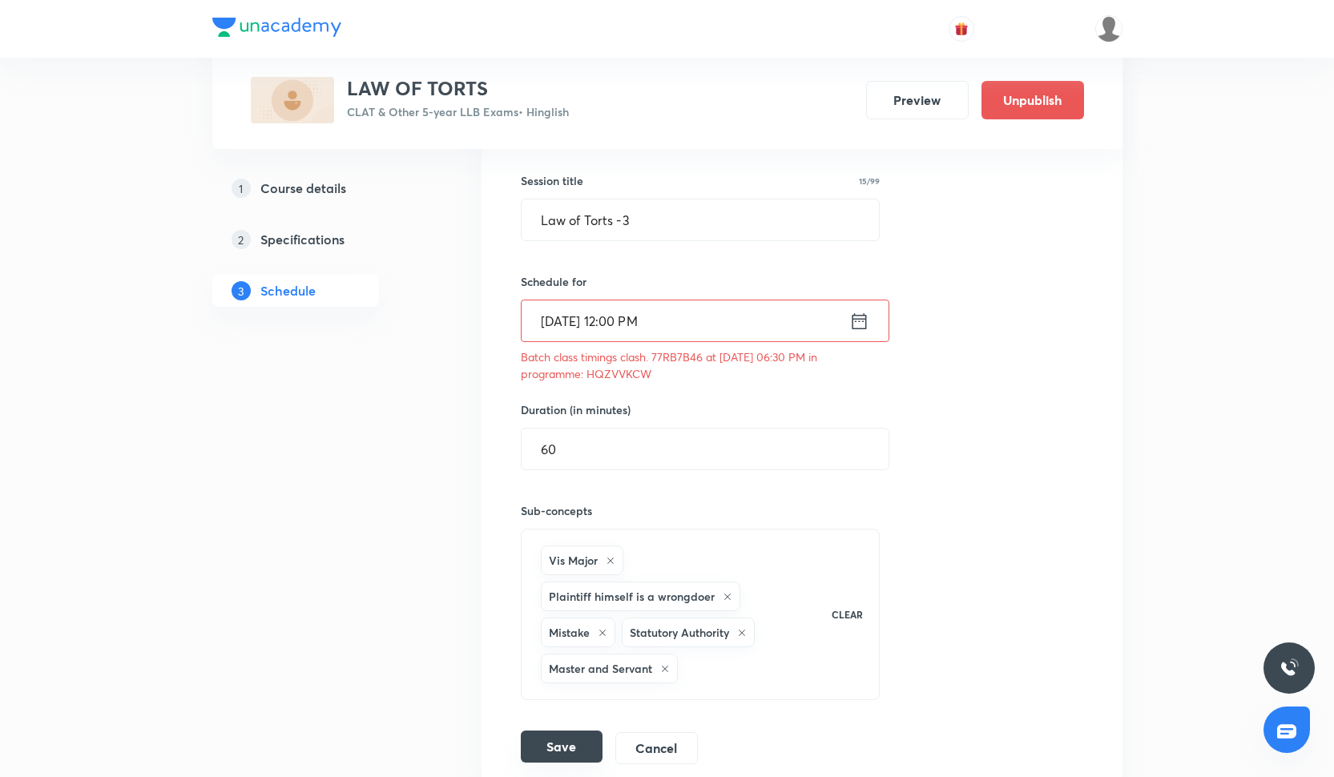
click at [556, 753] on button "Save" at bounding box center [562, 747] width 82 height 32
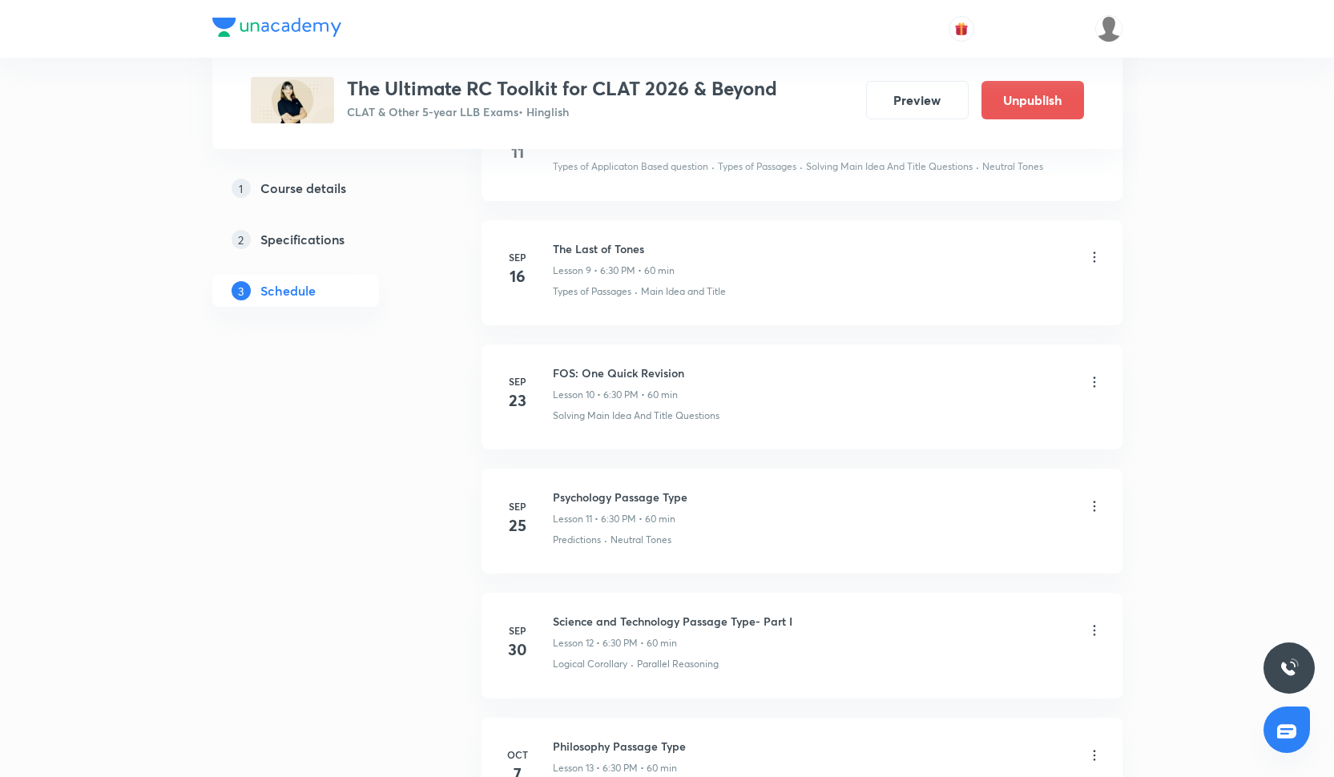
scroll to position [2417, 0]
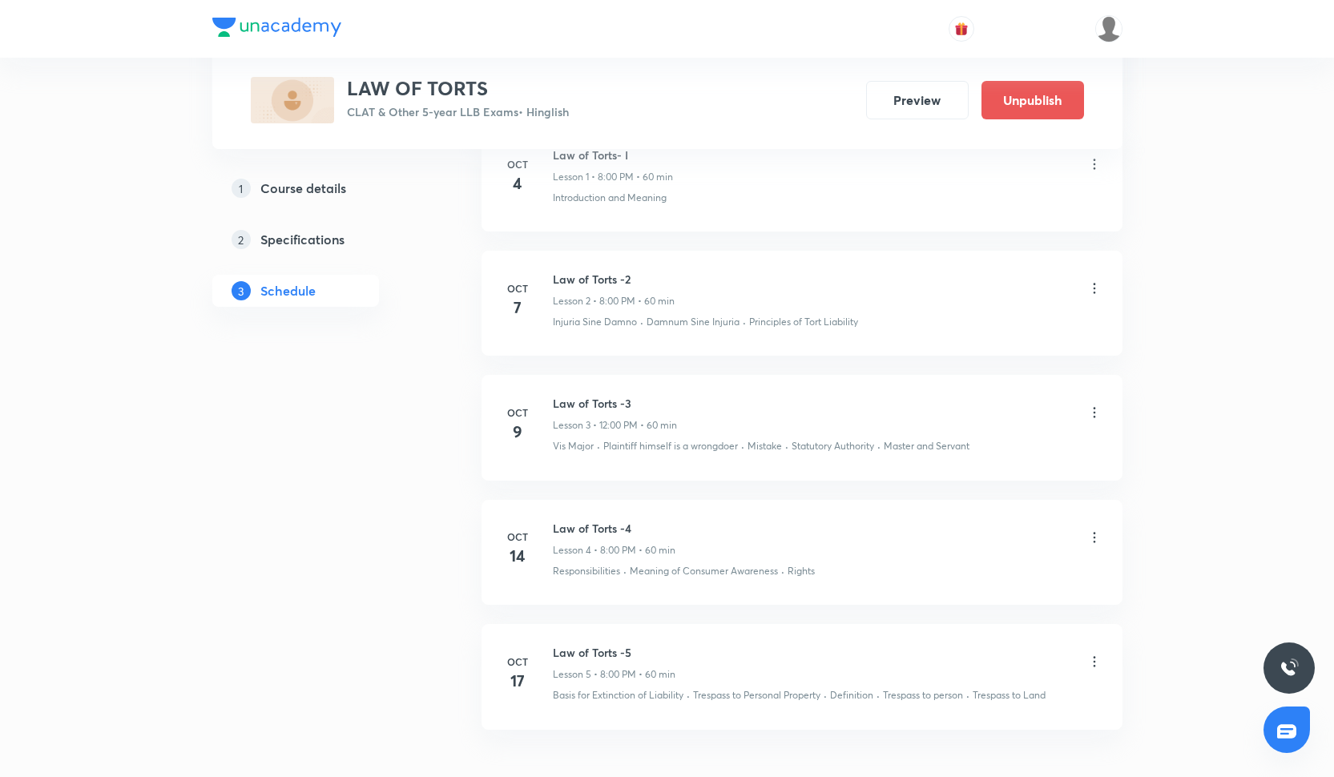
scroll to position [947, 0]
click at [643, 17] on div at bounding box center [667, 29] width 910 height 58
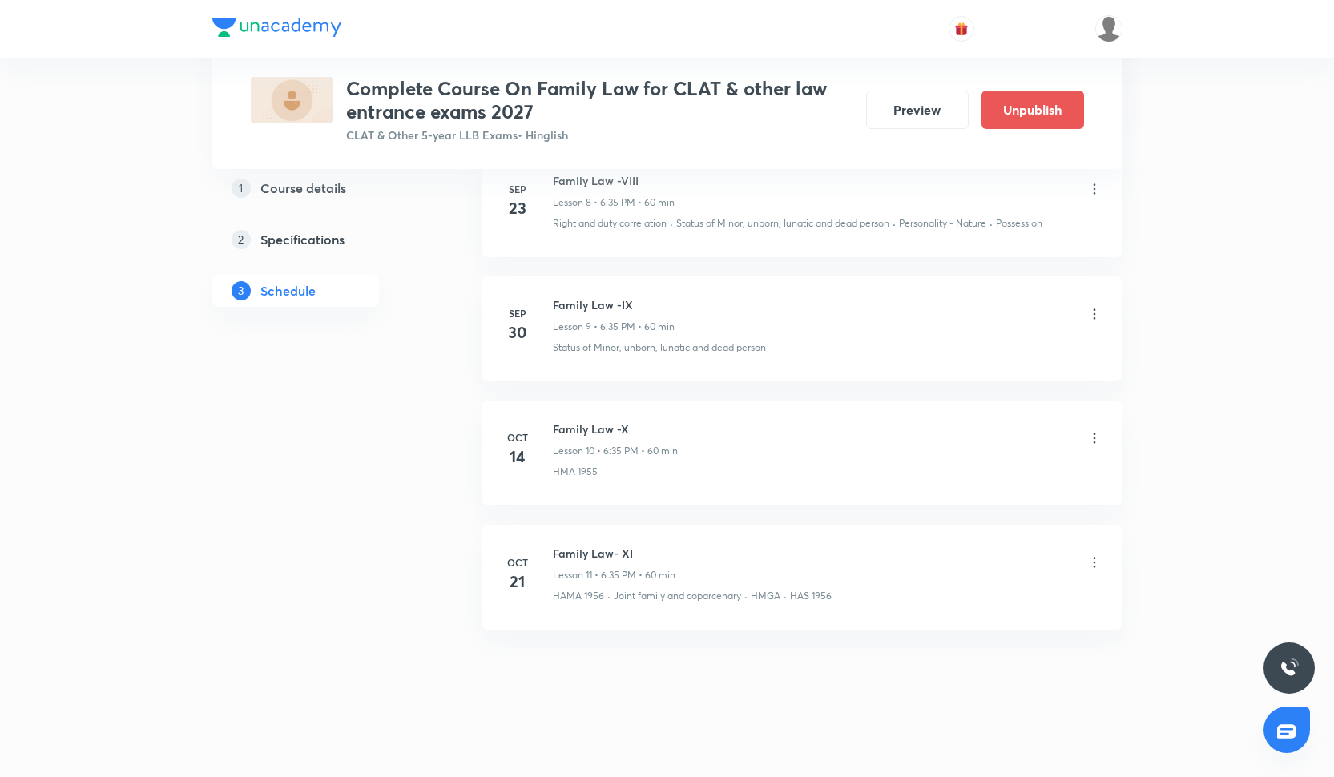
scroll to position [1813, 0]
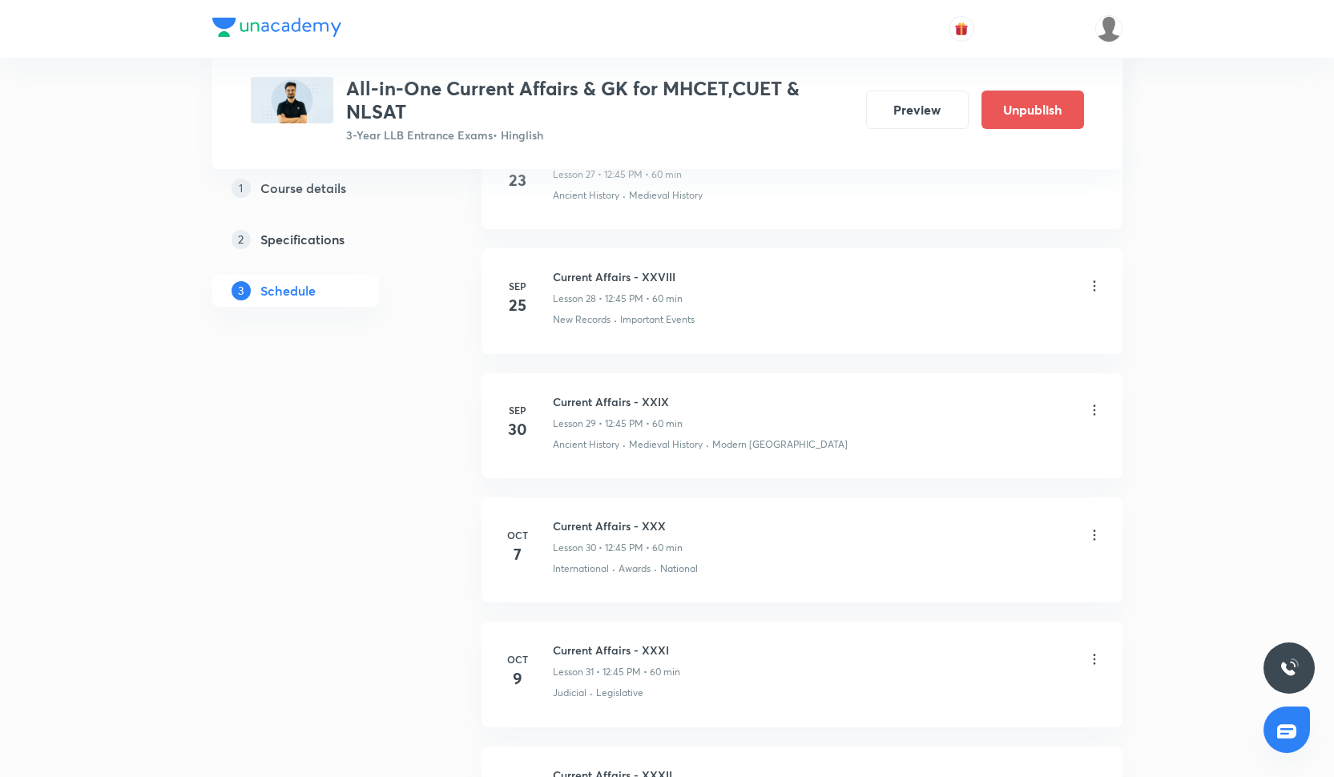
scroll to position [4796, 0]
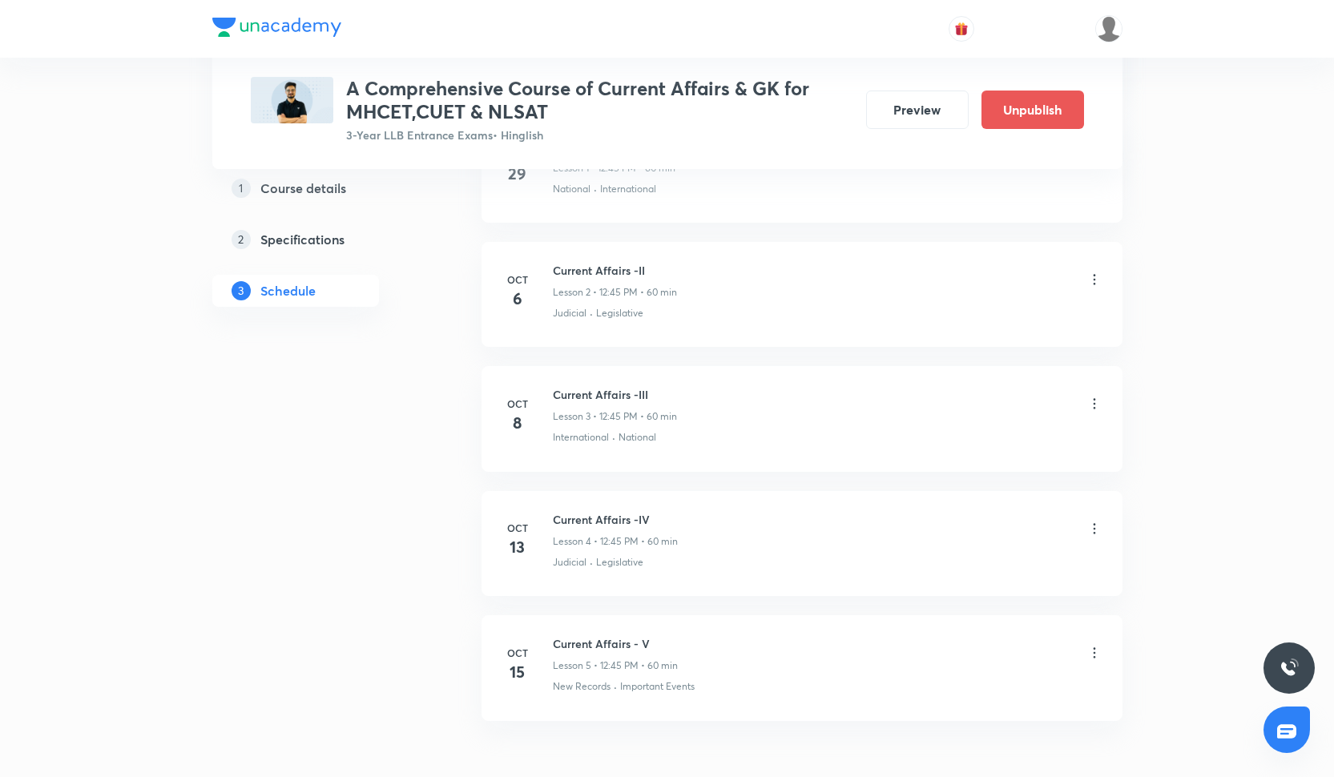
scroll to position [977, 0]
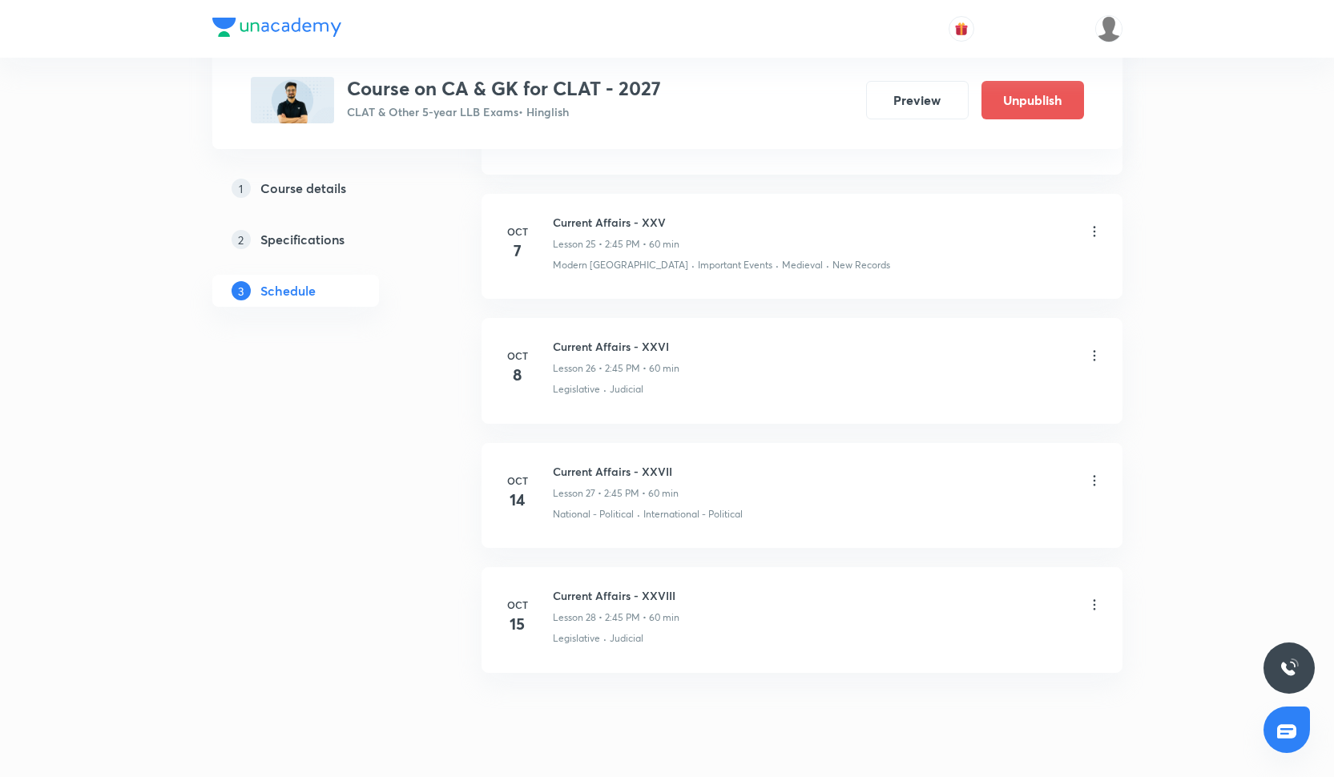
scroll to position [3863, 0]
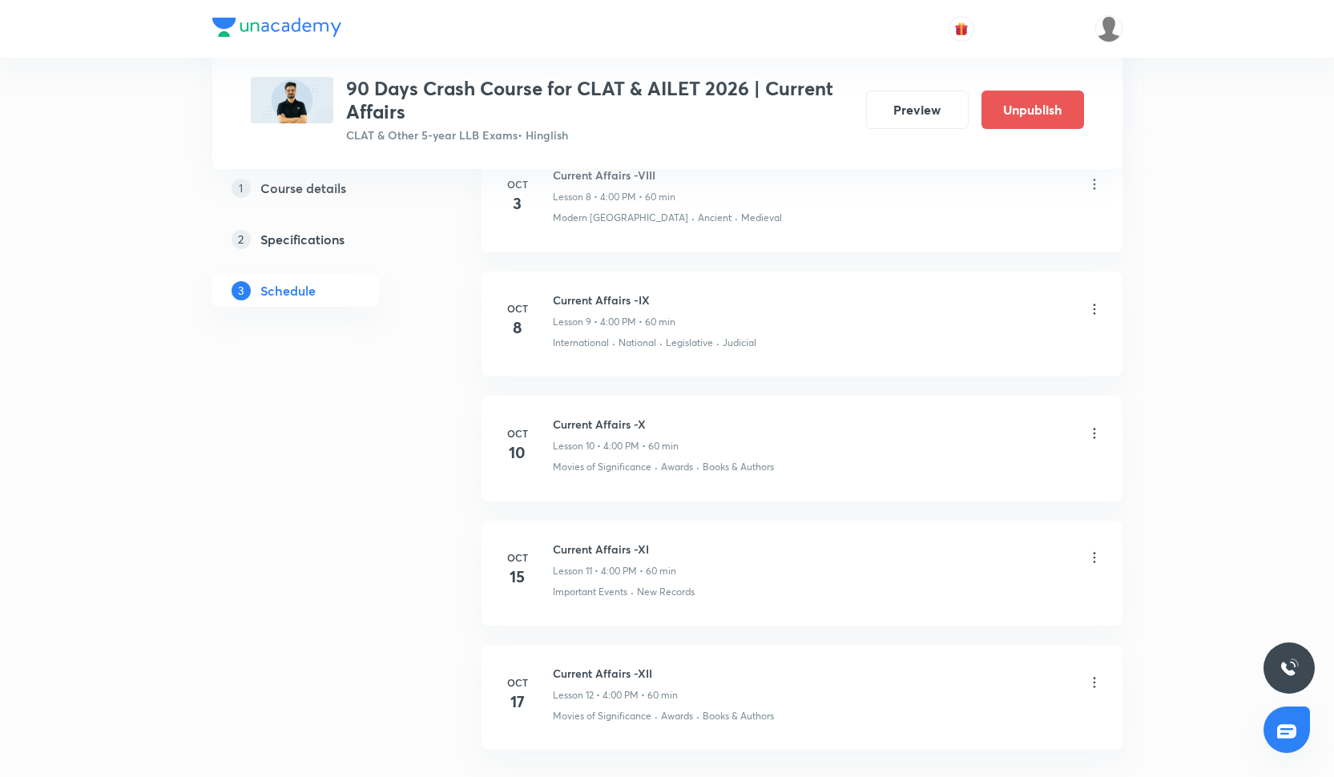
scroll to position [1824, 0]
